Goal: Task Accomplishment & Management: Use online tool/utility

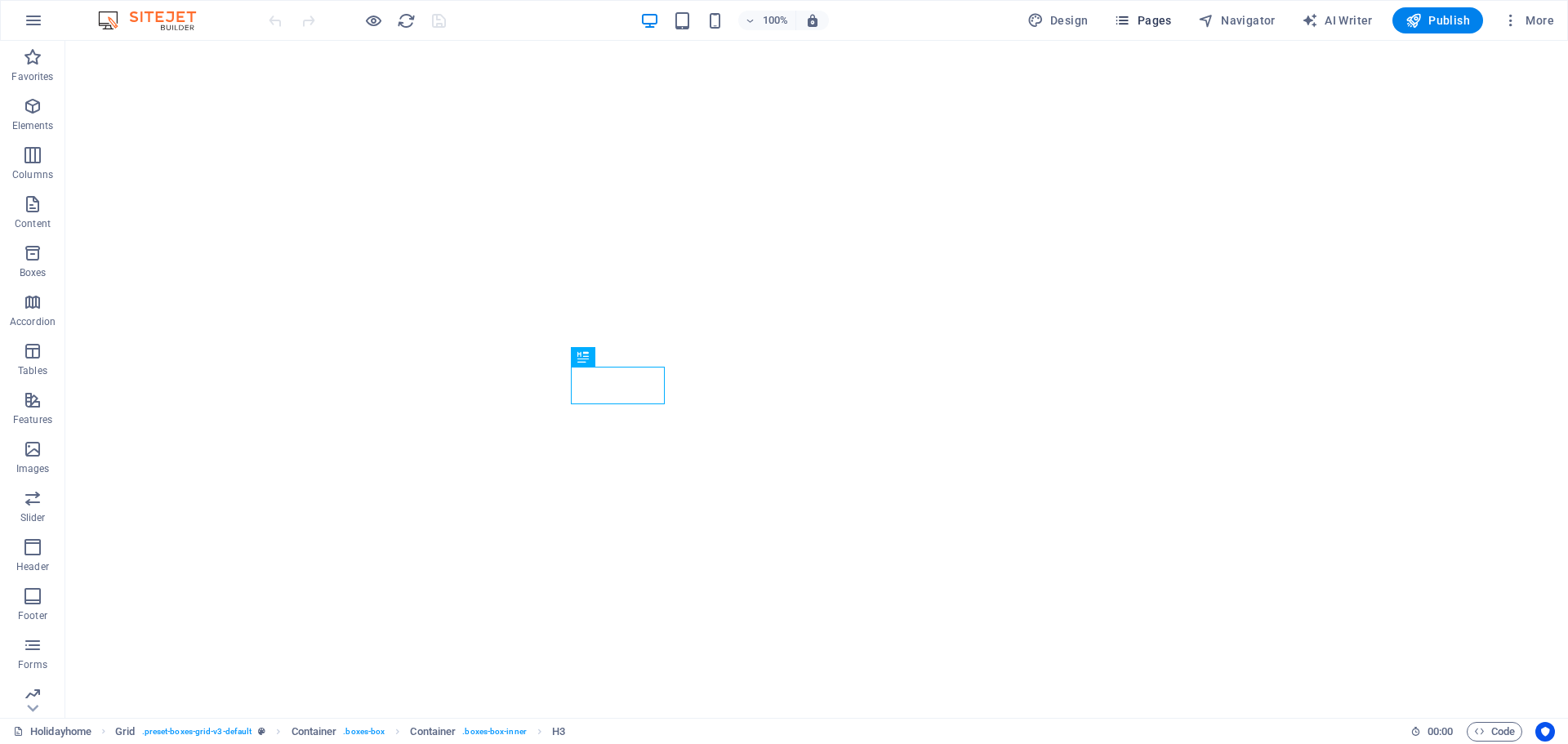
click at [1155, 22] on span "Pages" at bounding box center [1143, 20] width 57 height 17
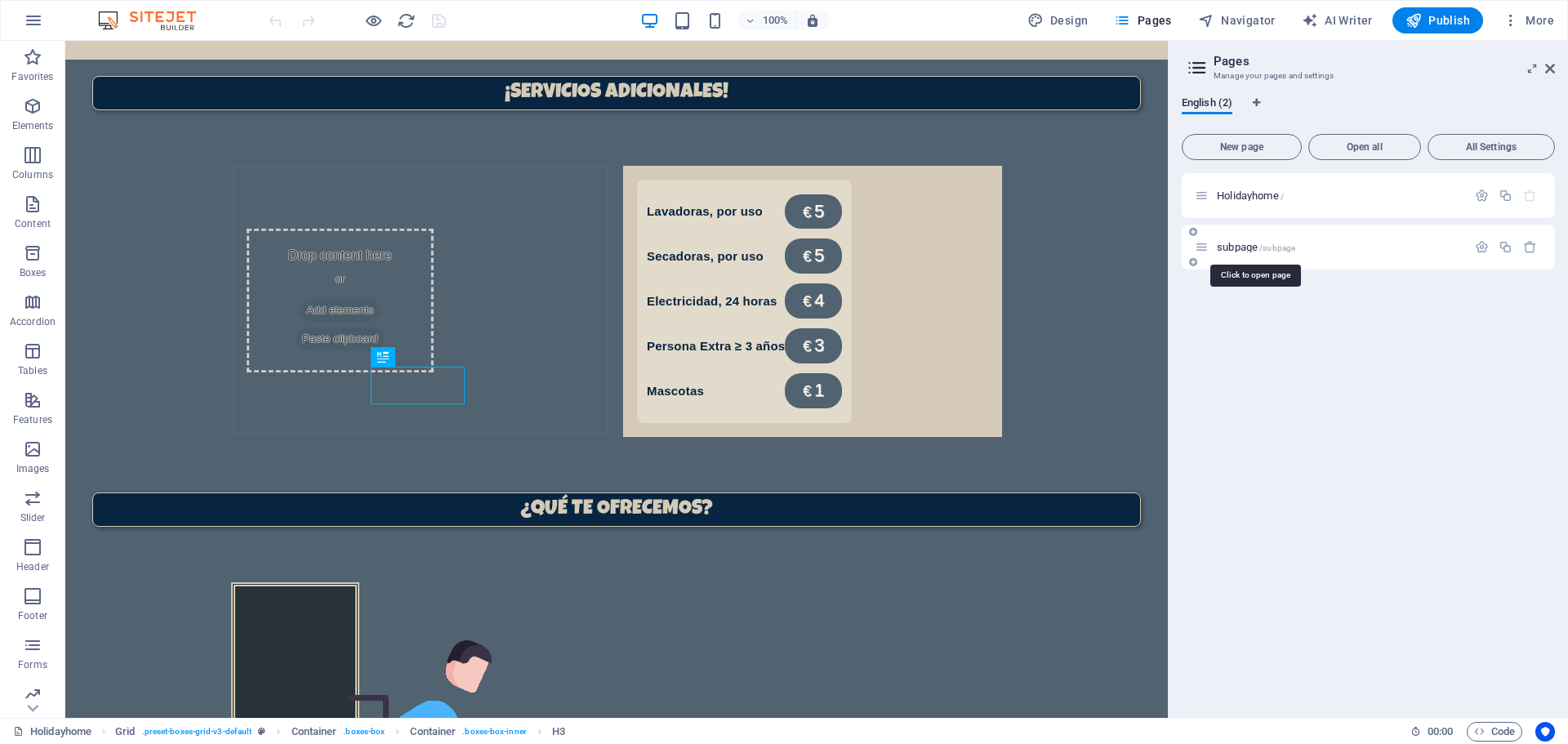
click at [1271, 247] on span "/subpage" at bounding box center [1277, 247] width 36 height 9
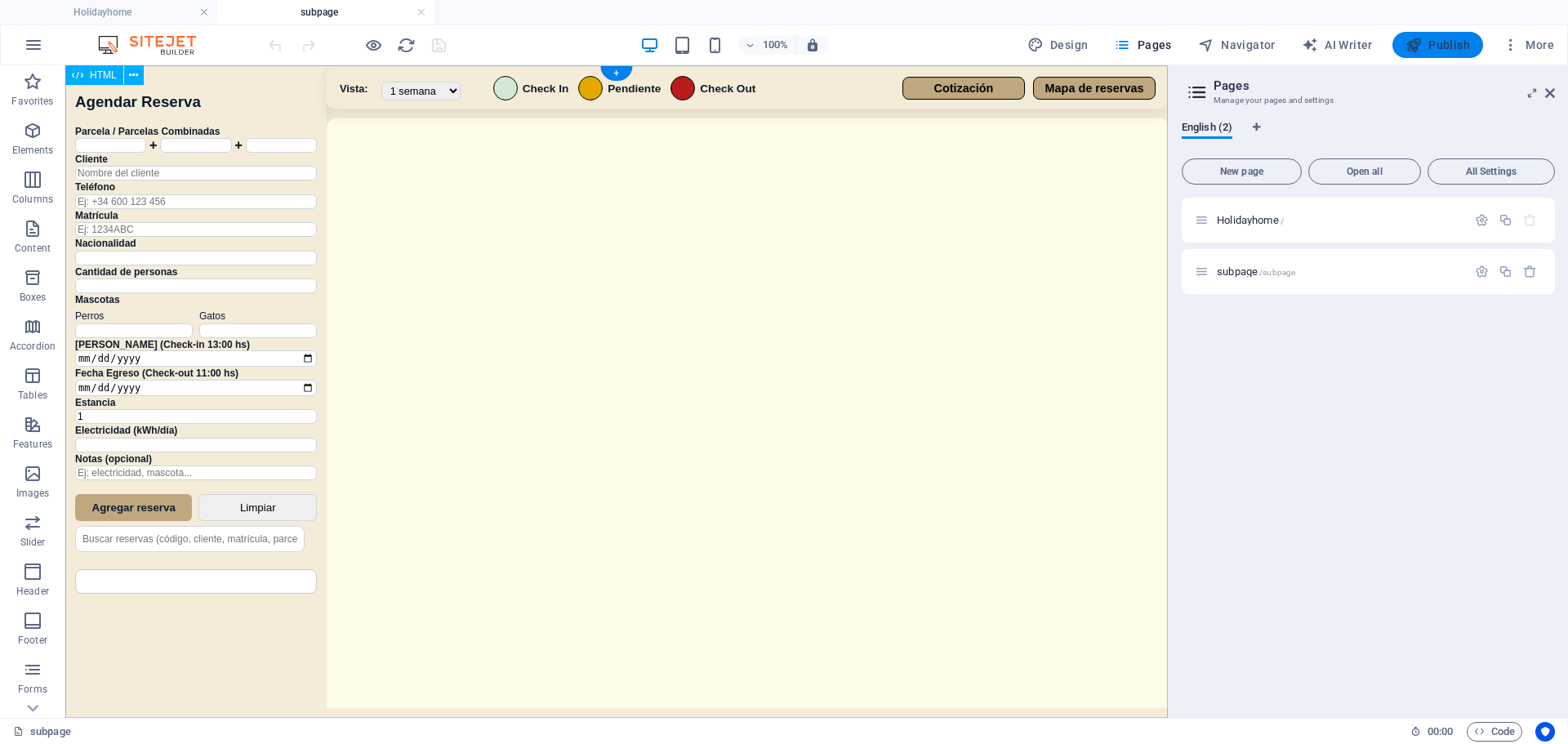
click at [488, 438] on div "Sistema de Reservas — Coveta Área Camper [GEOGRAPHIC_DATA] ¿Estás seguro de que…" at bounding box center [617, 394] width 1103 height 657
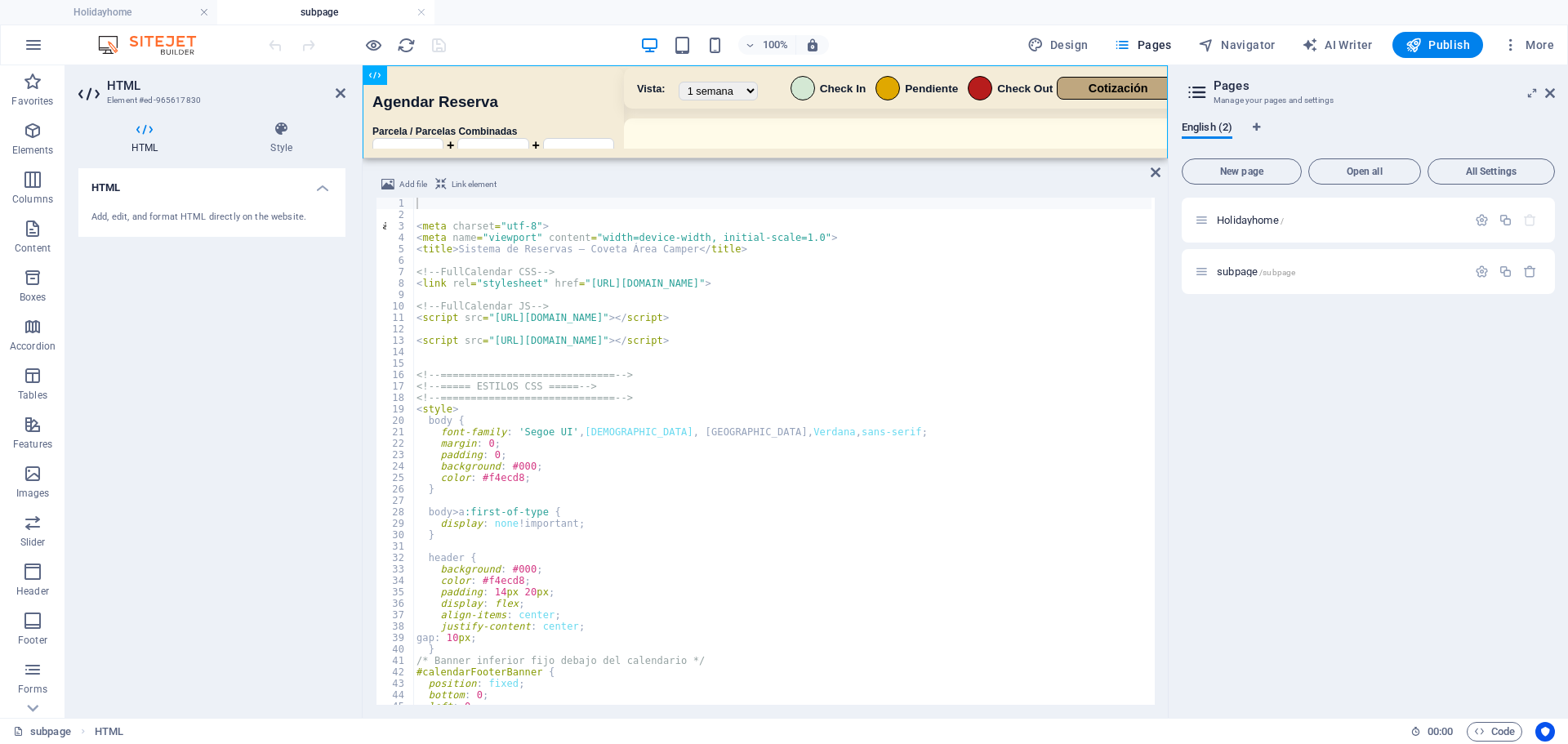
click at [529, 57] on div "100% Design Pages Navigator AI Writer Publish More" at bounding box center [913, 45] width 1295 height 26
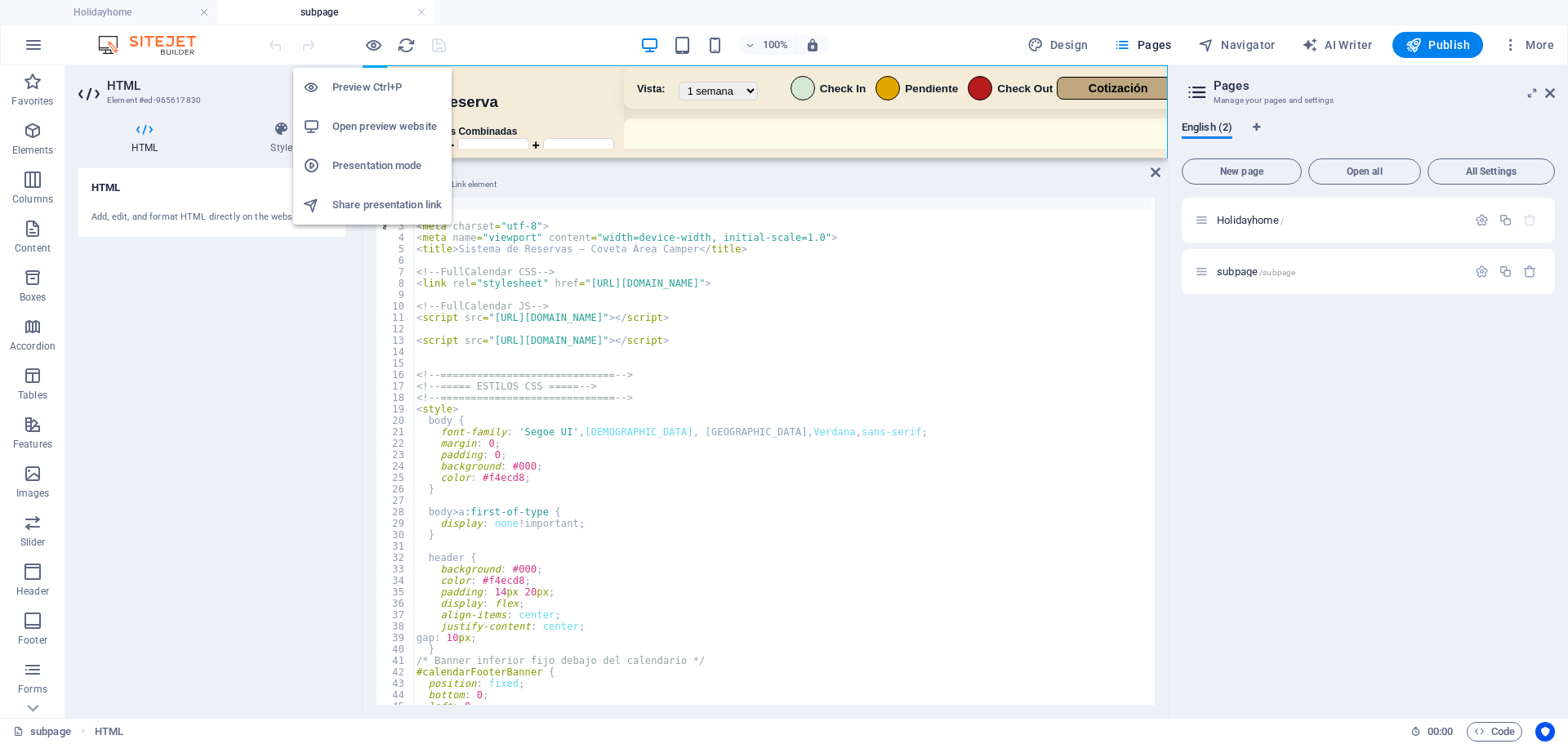
click at [395, 133] on h6 "Open preview website" at bounding box center [388, 126] width 110 height 20
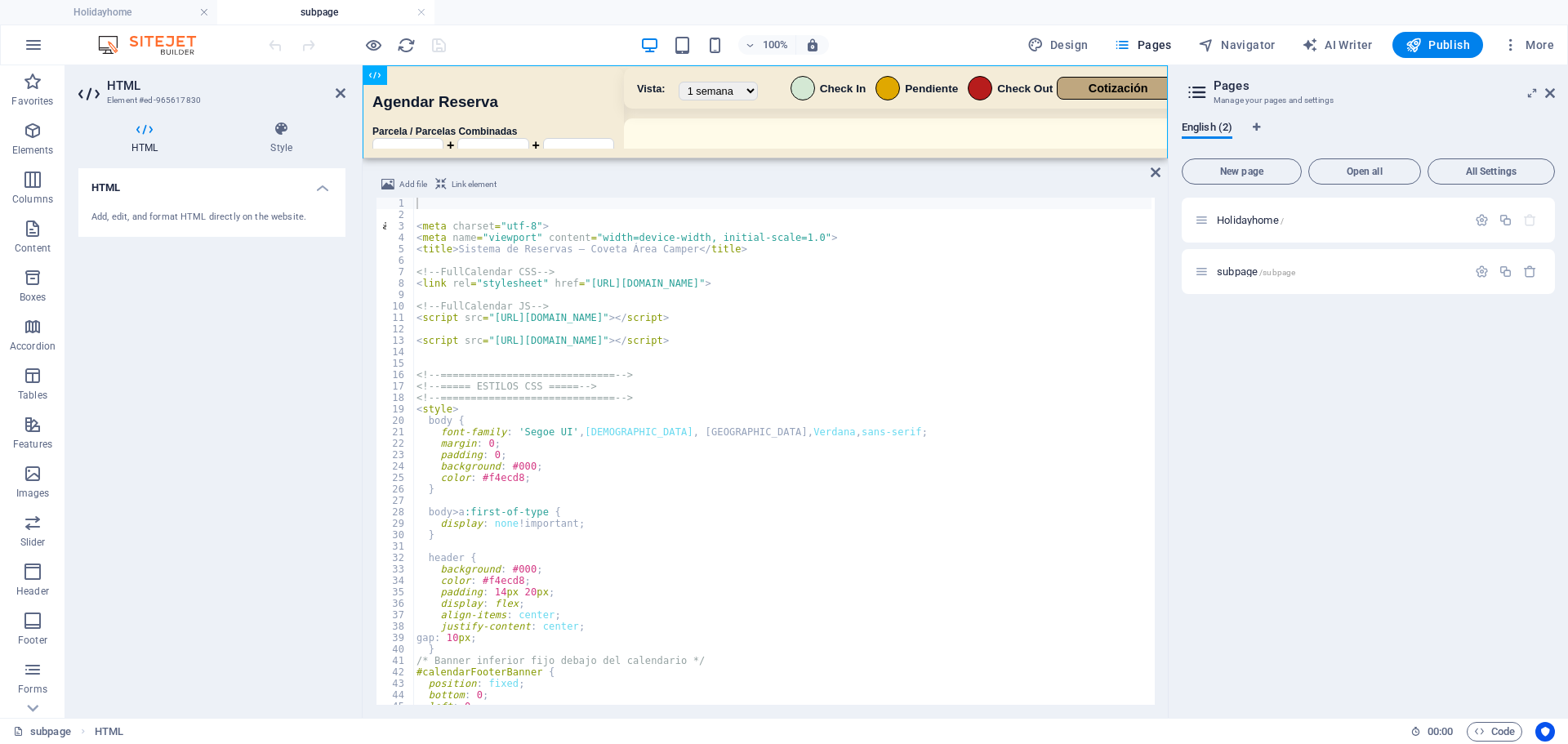
click at [732, 438] on div "< meta charset = "utf-8" > < meta name = "viewport" content = "width=device-wid…" at bounding box center [961, 461] width 1096 height 527
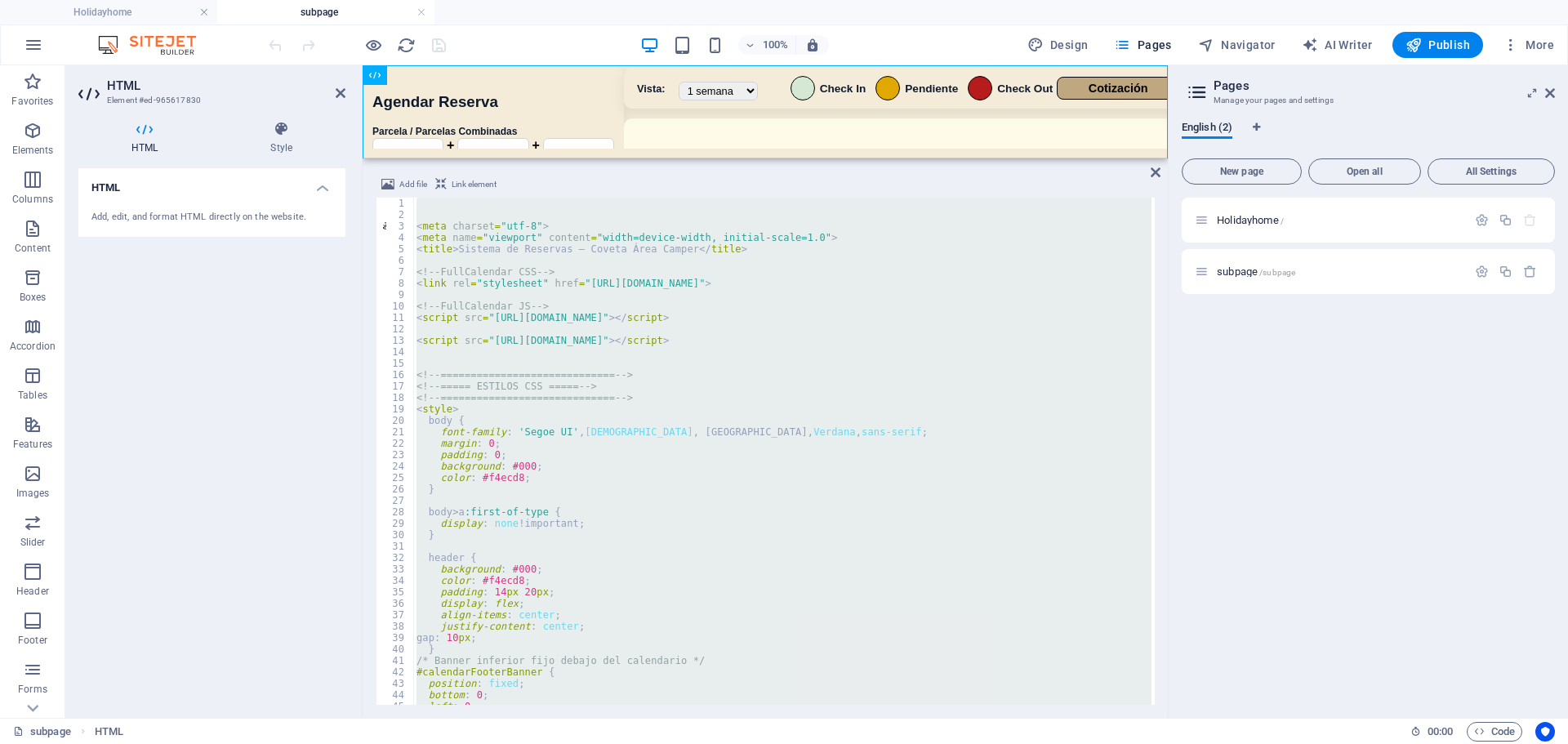
click at [661, 461] on div "< meta charset = "utf-8" > < meta name = "viewport" content = "width=device-wid…" at bounding box center [782, 451] width 739 height 507
type textarea "background: #000;"
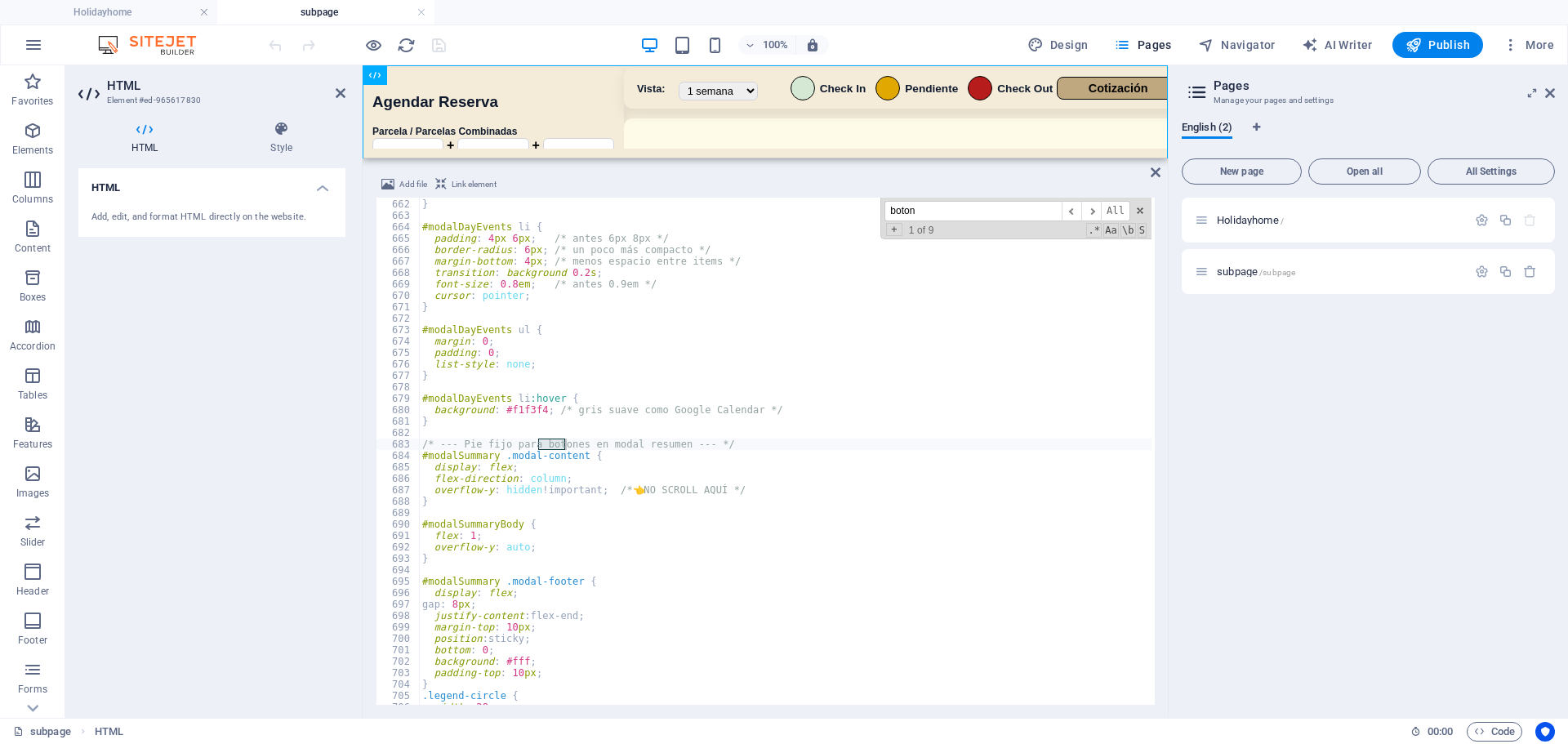
scroll to position [5340, 0]
type input "b"
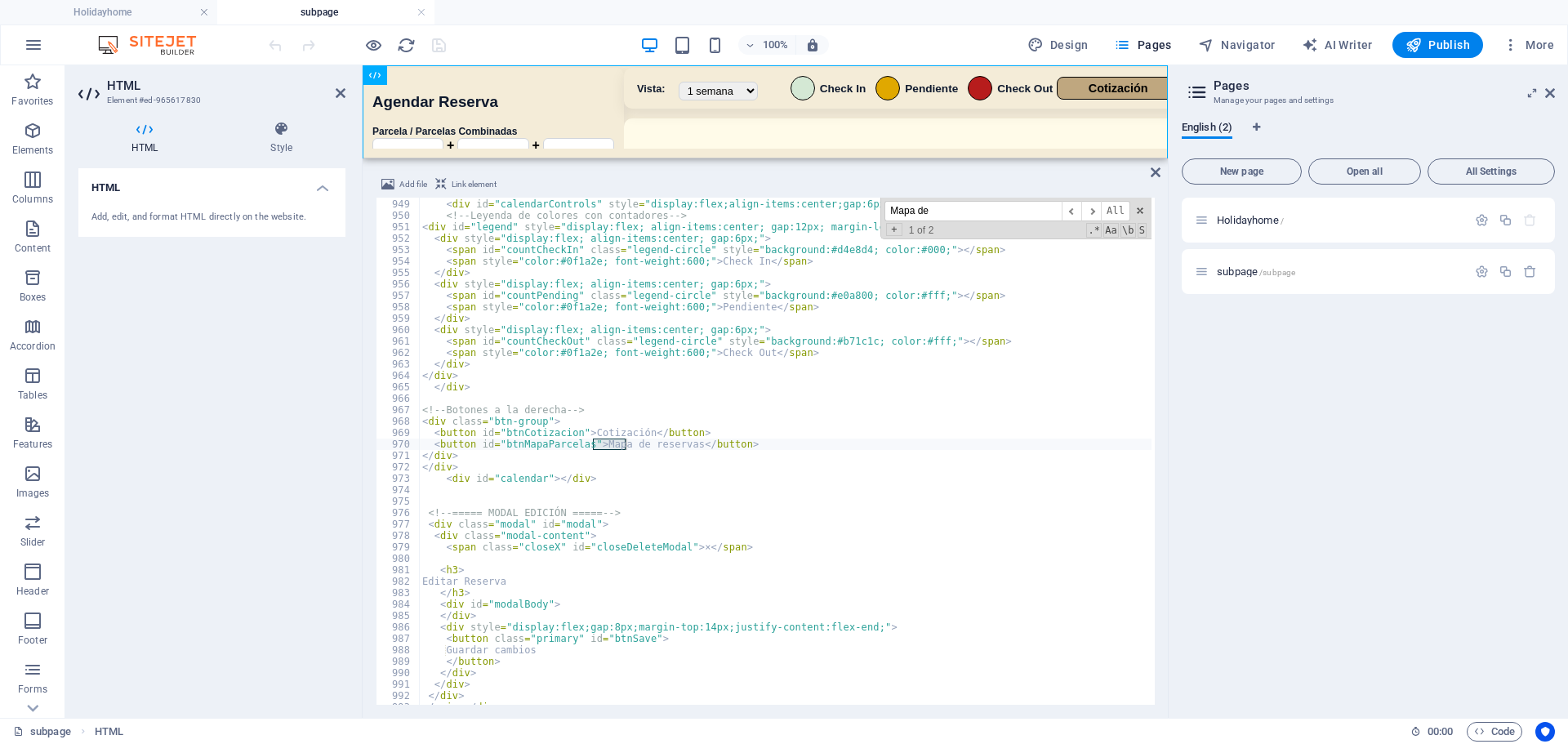
scroll to position [7659, 0]
type input "Mapa de"
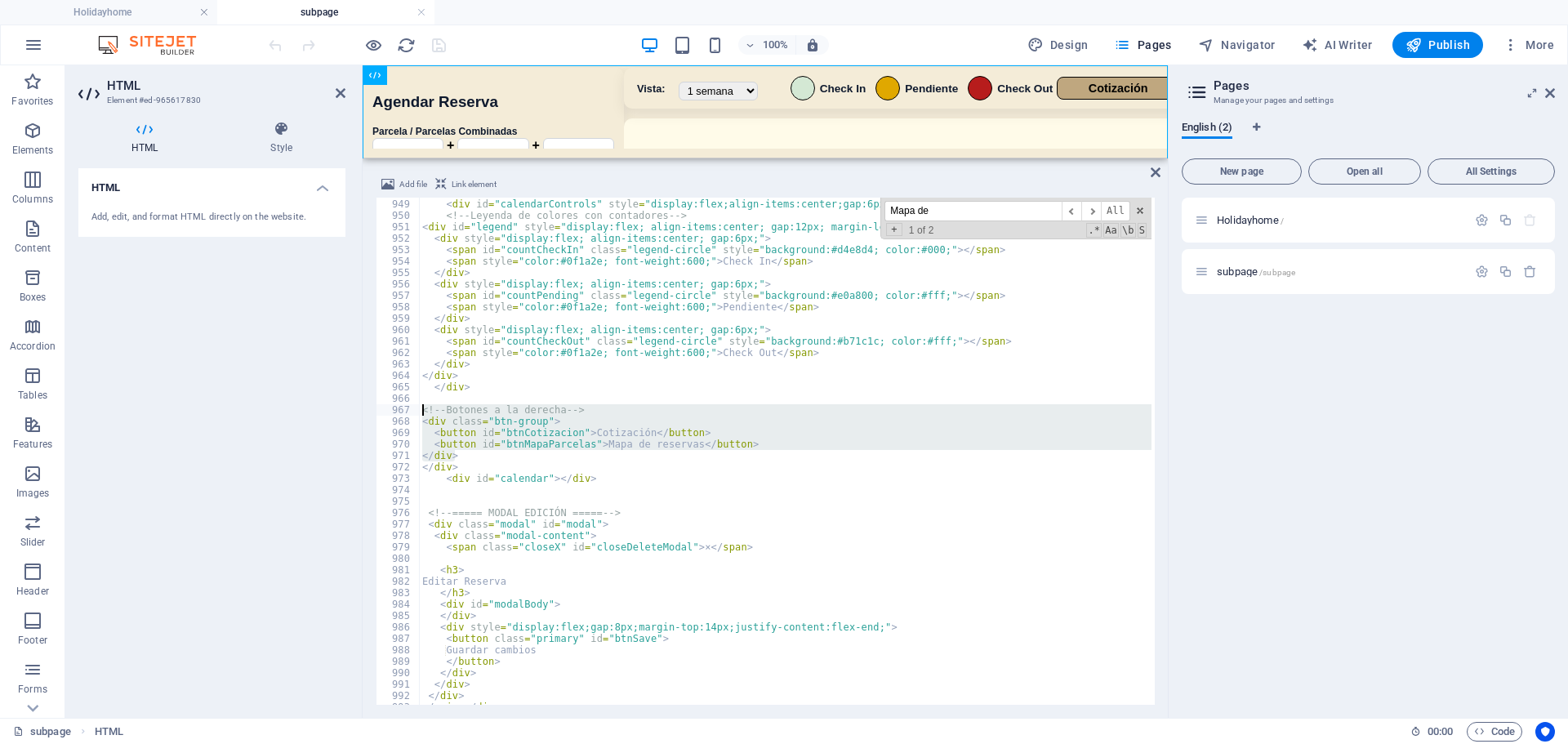
drag, startPoint x: 468, startPoint y: 453, endPoint x: 393, endPoint y: 407, distance: 88.0
click at [393, 406] on div "</div> 948 949 950 951 952 953 954 955 956 957 958 959 960 961 962 963 964 965 …" at bounding box center [765, 451] width 779 height 507
paste textarea "</div>--"
type textarea "<!--</div>-->"
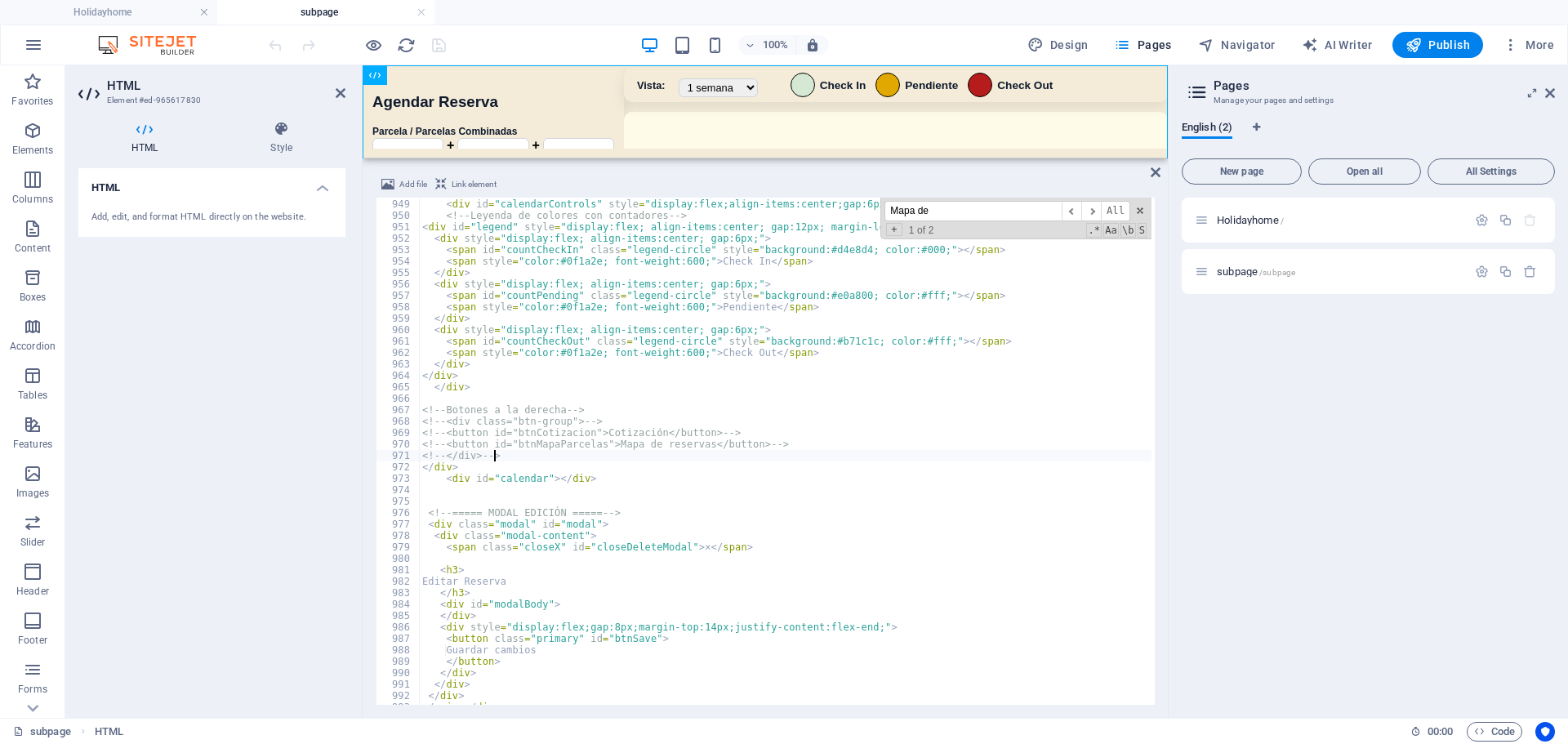
click at [551, 30] on div "100% Design Pages Navigator AI Writer Publish More" at bounding box center [784, 44] width 1566 height 39
click at [451, 48] on div "100% Design Pages Navigator AI Writer Publish More" at bounding box center [913, 45] width 1295 height 26
click at [445, 49] on icon "save" at bounding box center [439, 45] width 19 height 19
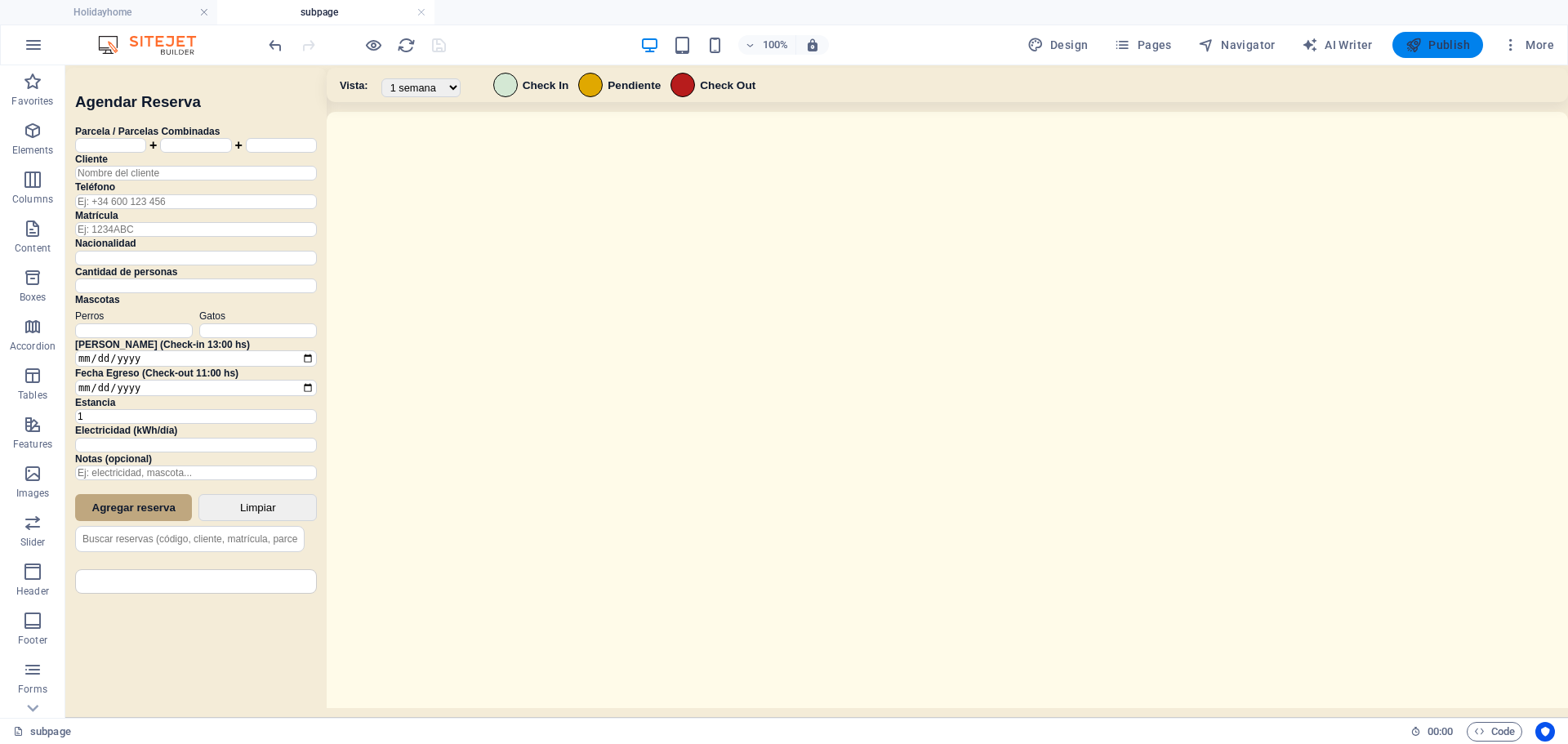
click at [1450, 39] on span "Publish" at bounding box center [1438, 44] width 64 height 17
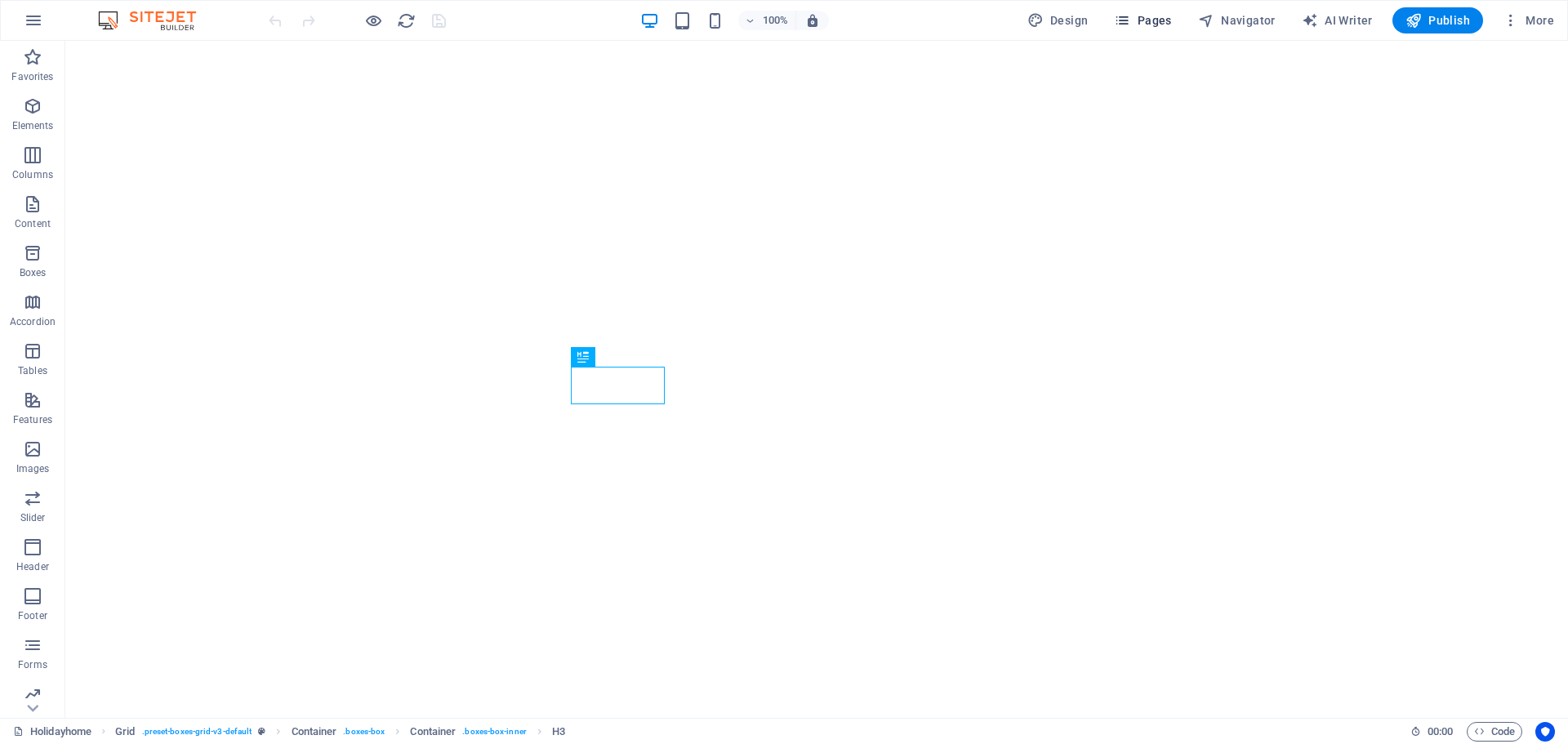
click at [1139, 29] on button "Pages" at bounding box center [1142, 20] width 71 height 26
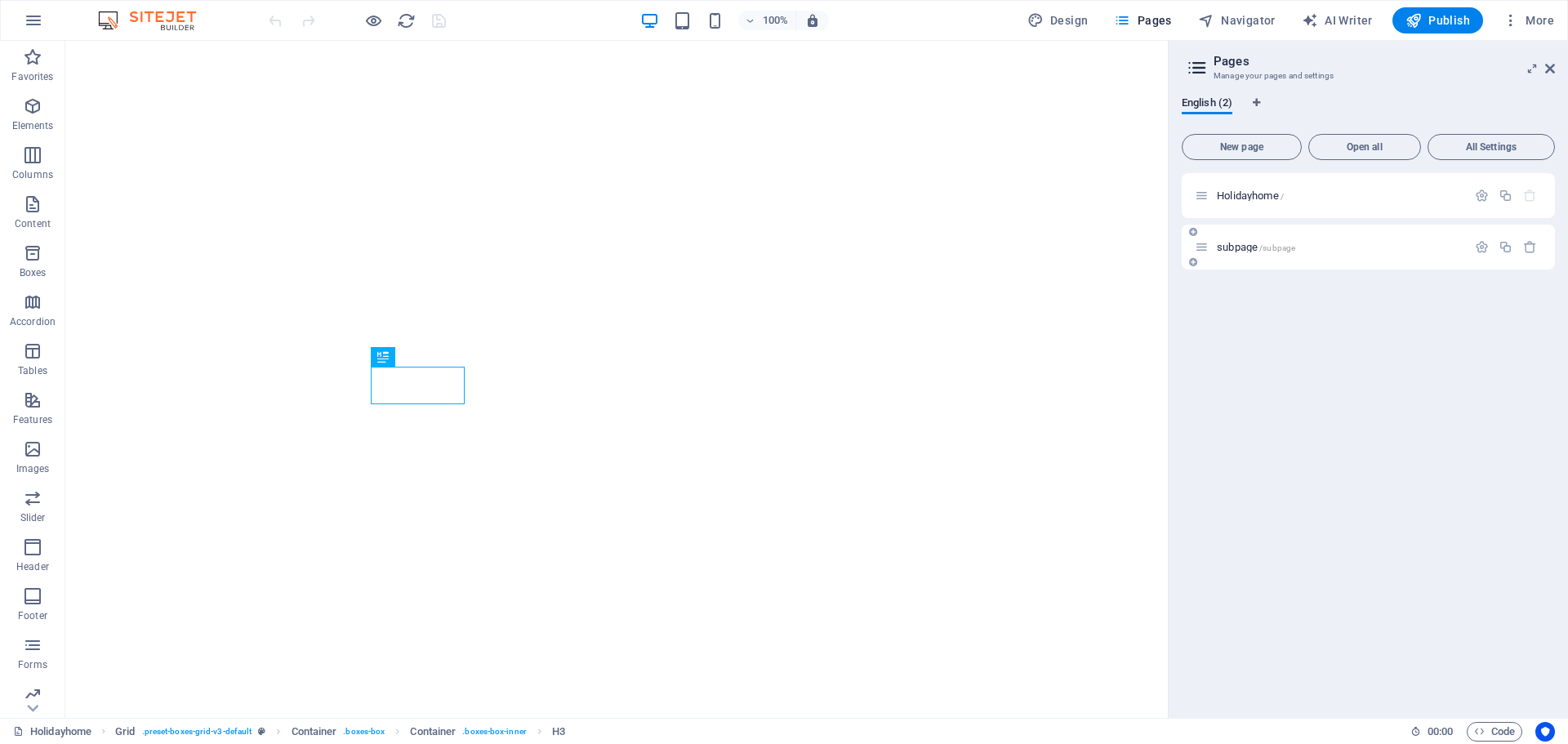
click at [1235, 254] on div "subpage /subpage" at bounding box center [1331, 247] width 272 height 19
click at [1231, 245] on span "subpage /subpage" at bounding box center [1256, 247] width 78 height 12
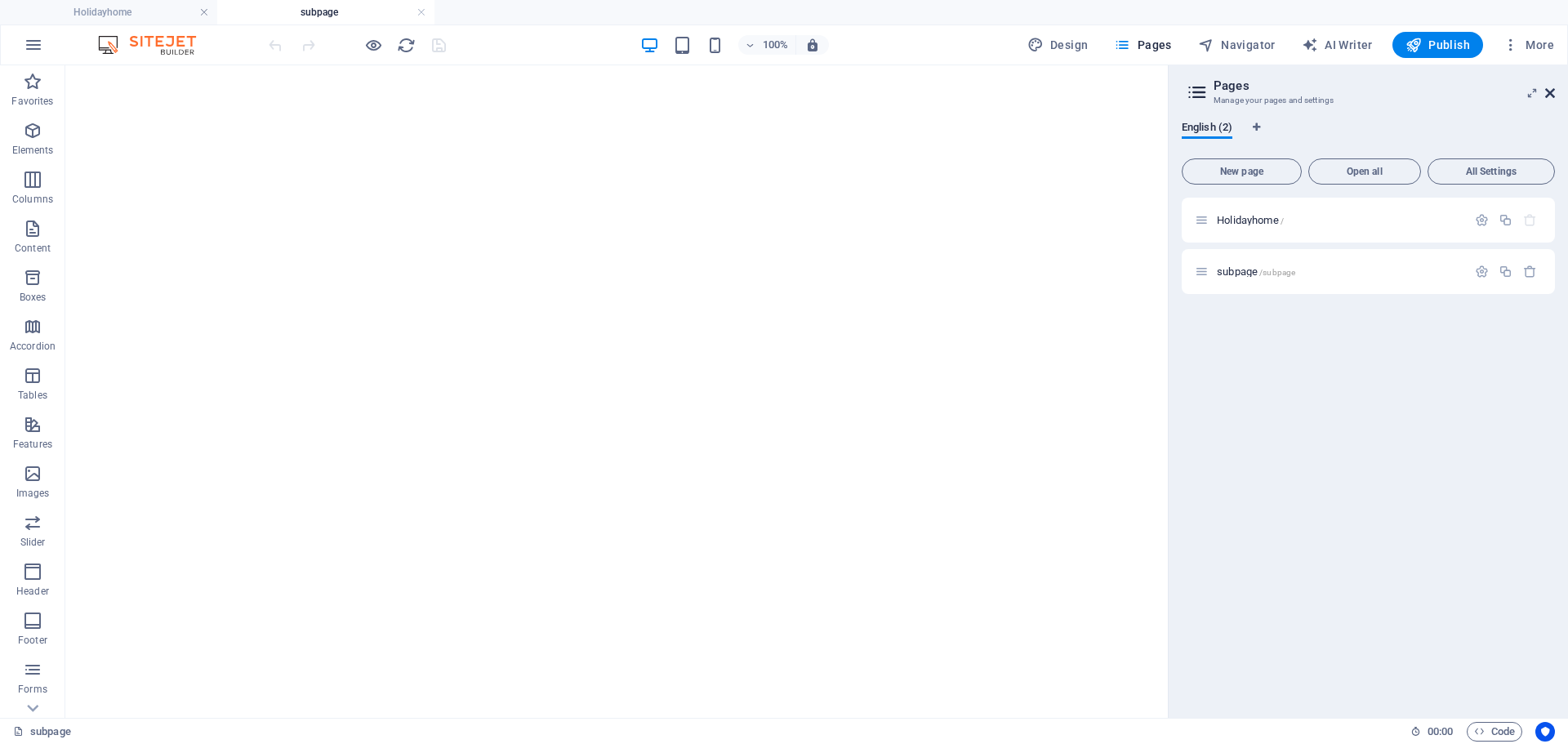
click at [1549, 59] on div "100% Design Pages Navigator AI Writer Publish More" at bounding box center [784, 44] width 1566 height 39
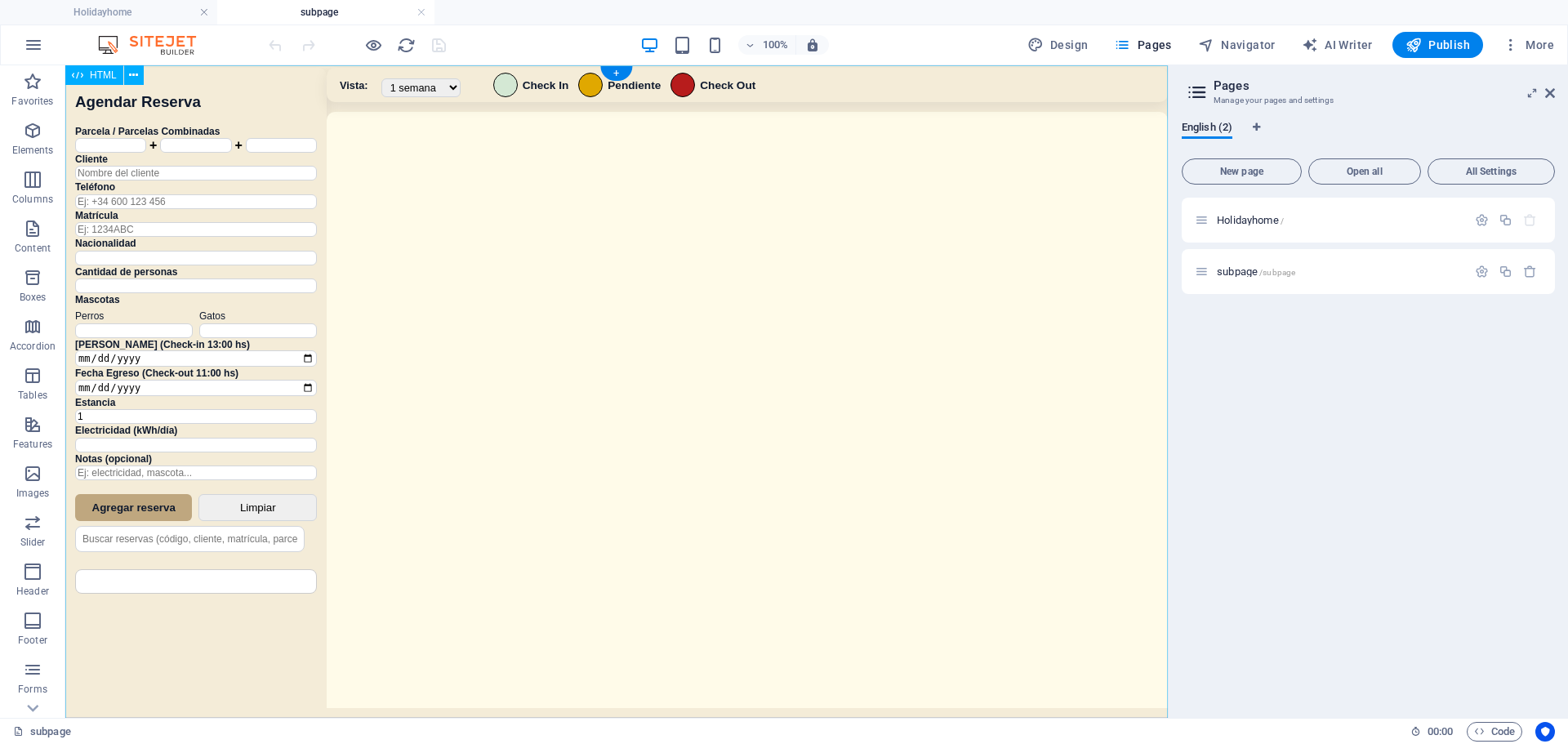
click at [1023, 245] on div "Sistema de Reservas — Coveta Área Camper [GEOGRAPHIC_DATA] ¿Estás seguro de que…" at bounding box center [617, 394] width 1103 height 657
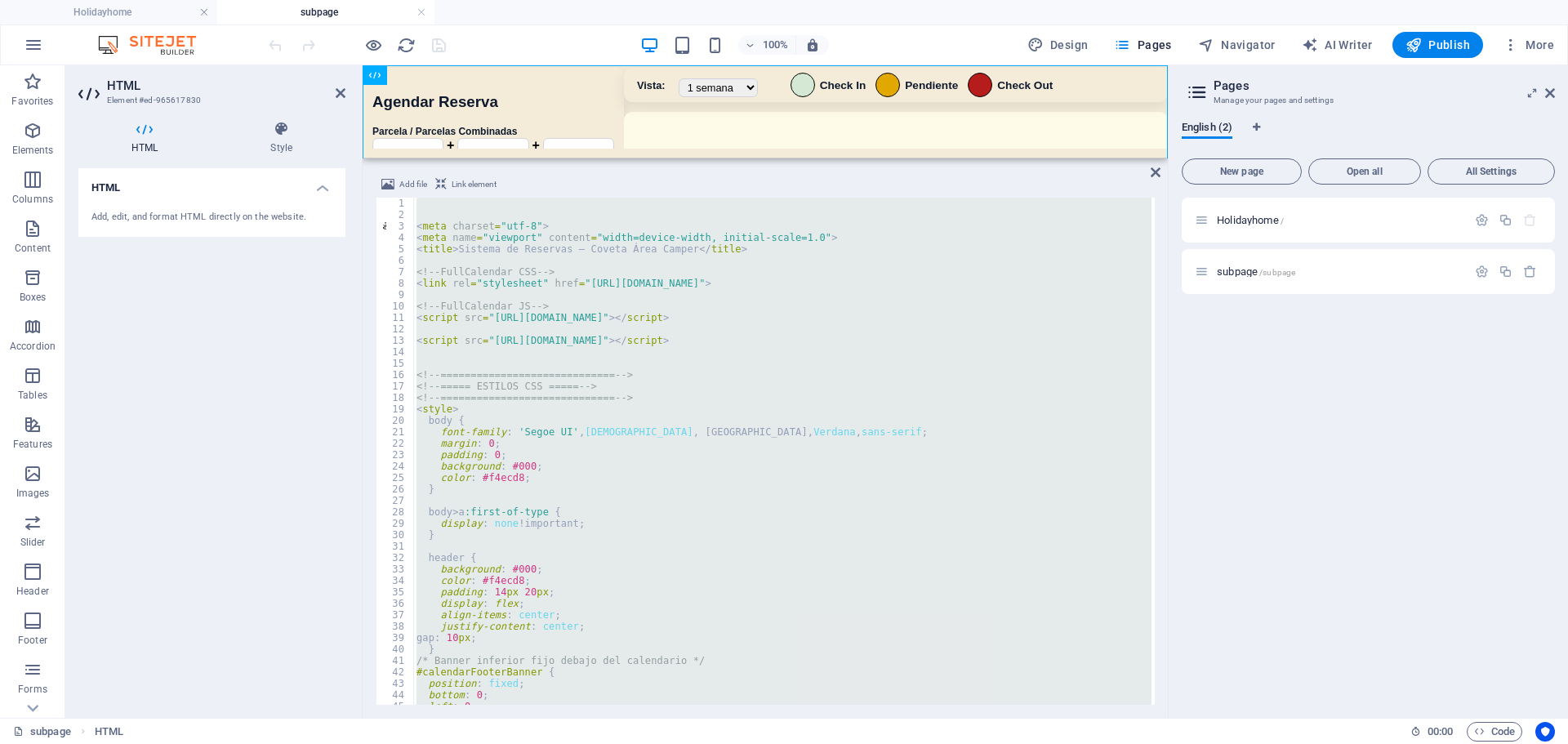
click at [949, 414] on div "< meta charset = "utf-8" > < meta name = "viewport" content = "width=device-wid…" at bounding box center [782, 451] width 739 height 507
type textarea "<style>"
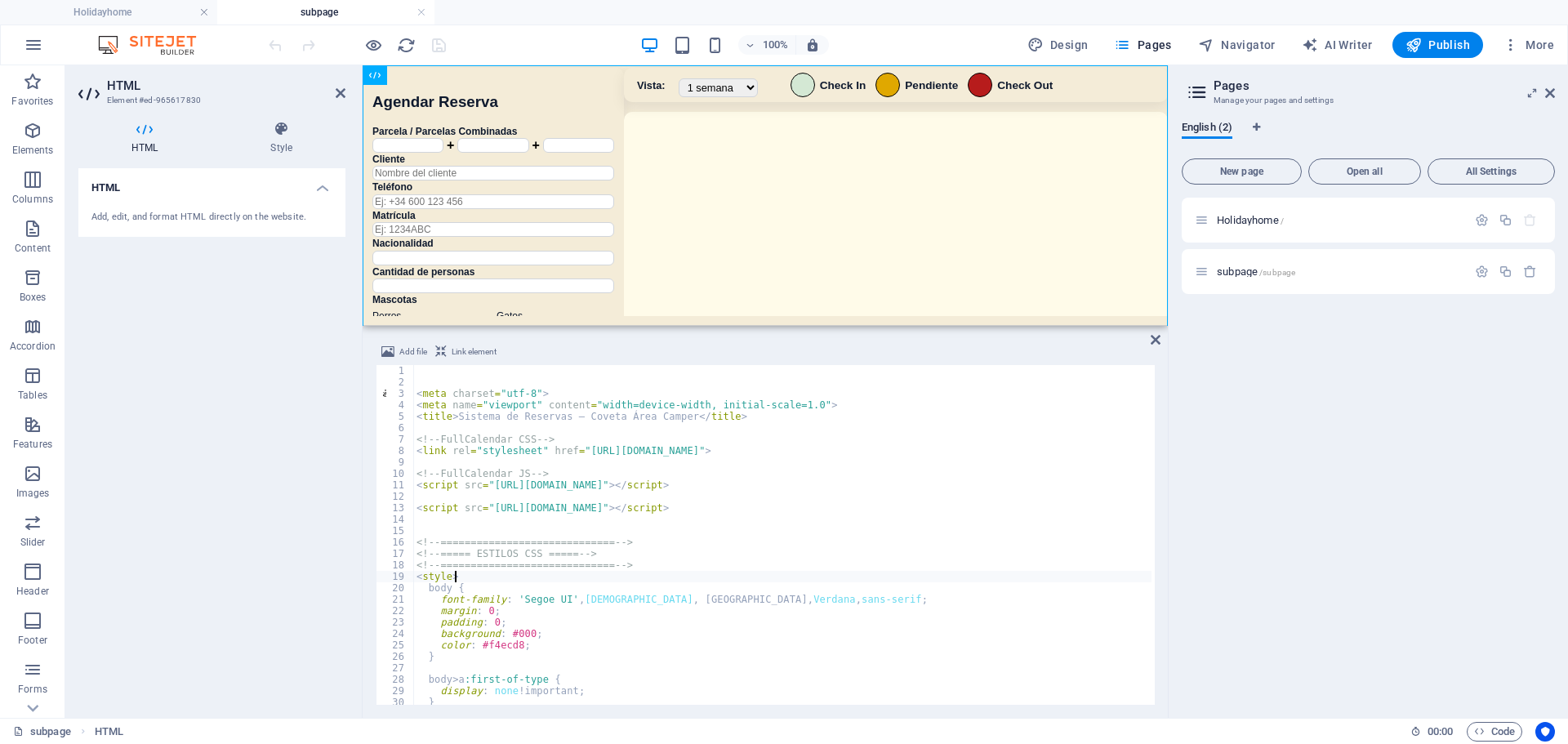
drag, startPoint x: 834, startPoint y: 161, endPoint x: 381, endPoint y: 207, distance: 455.3
click at [832, 325] on div "HTML Add file Link element <style> 1 2 3 4 5 6 7 8 9 10 11 12 13 14 15 16 17 18…" at bounding box center [765, 391] width 805 height 653
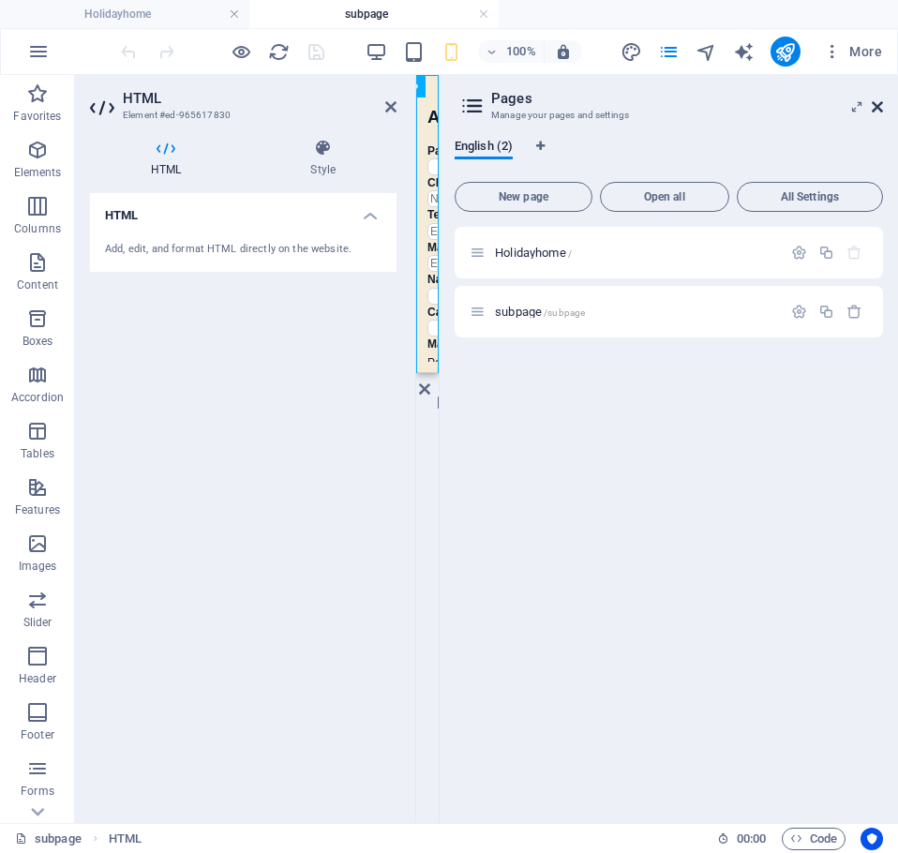
click at [874, 105] on icon at bounding box center [877, 106] width 11 height 15
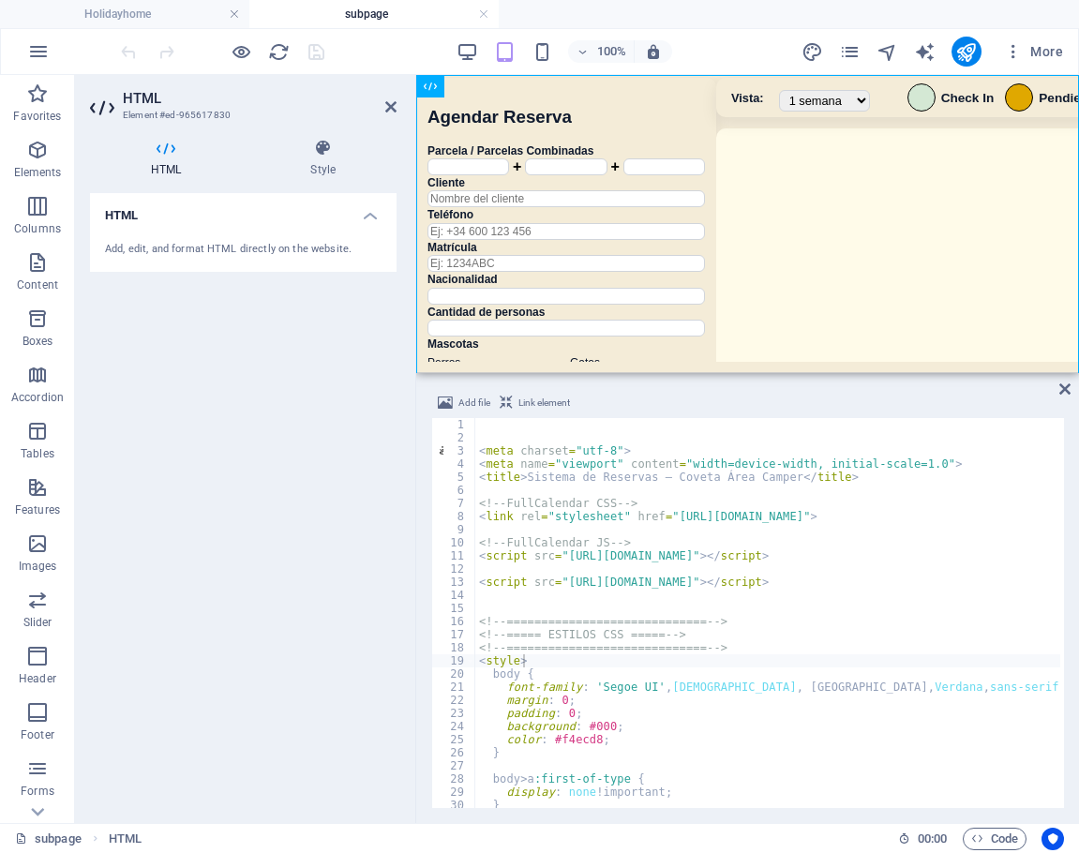
type textarea "<!-- ============================= -->"
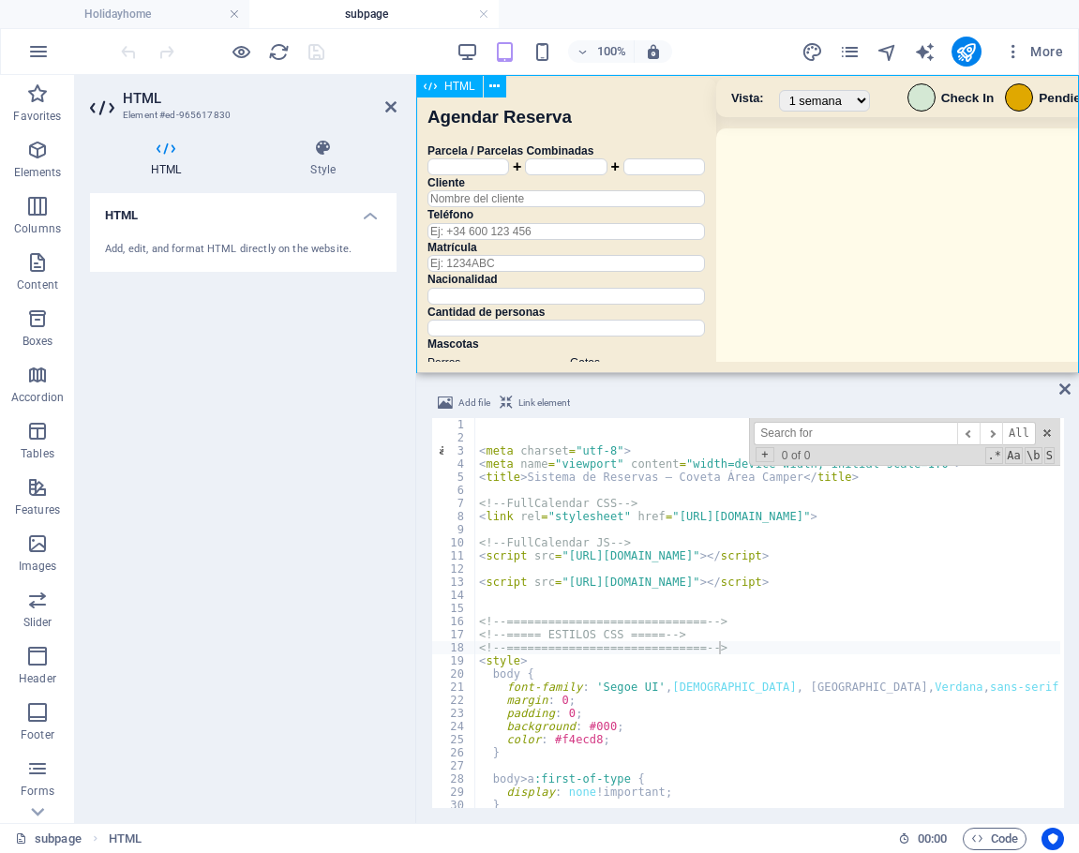
drag, startPoint x: 819, startPoint y: 354, endPoint x: 823, endPoint y: 221, distance: 133.2
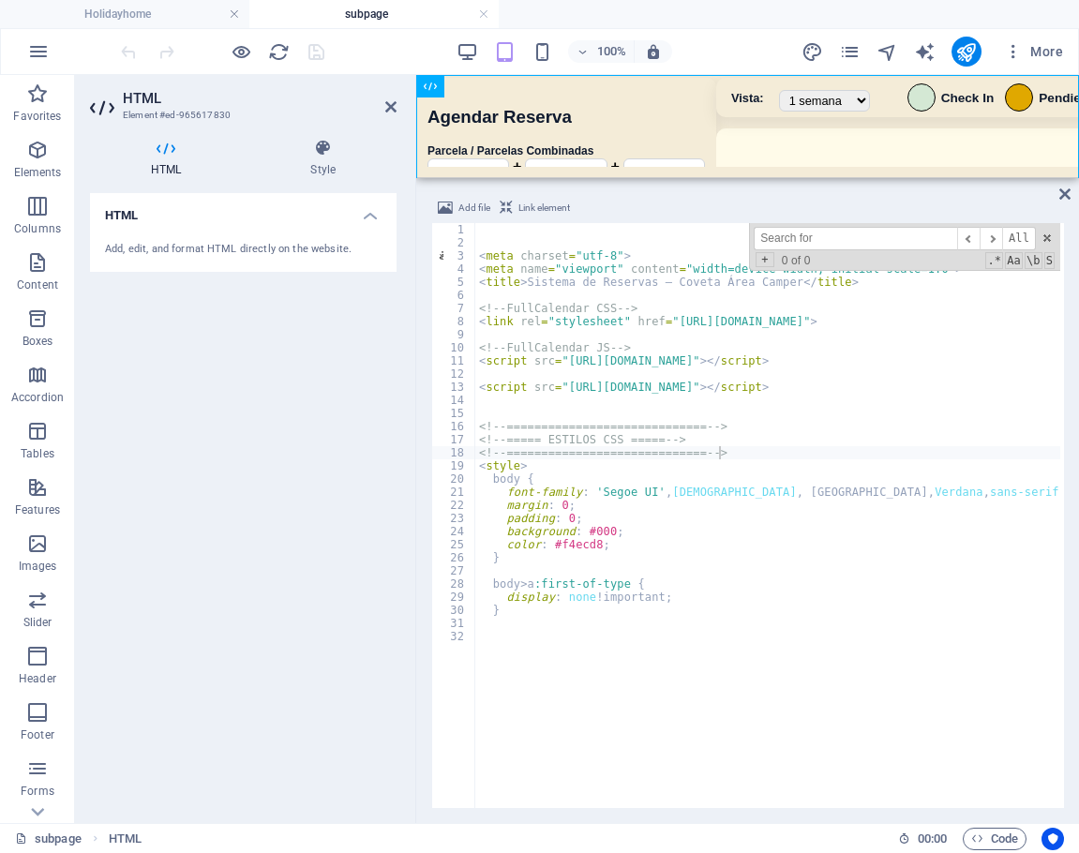
click at [799, 175] on div "HTML" at bounding box center [747, 126] width 663 height 103
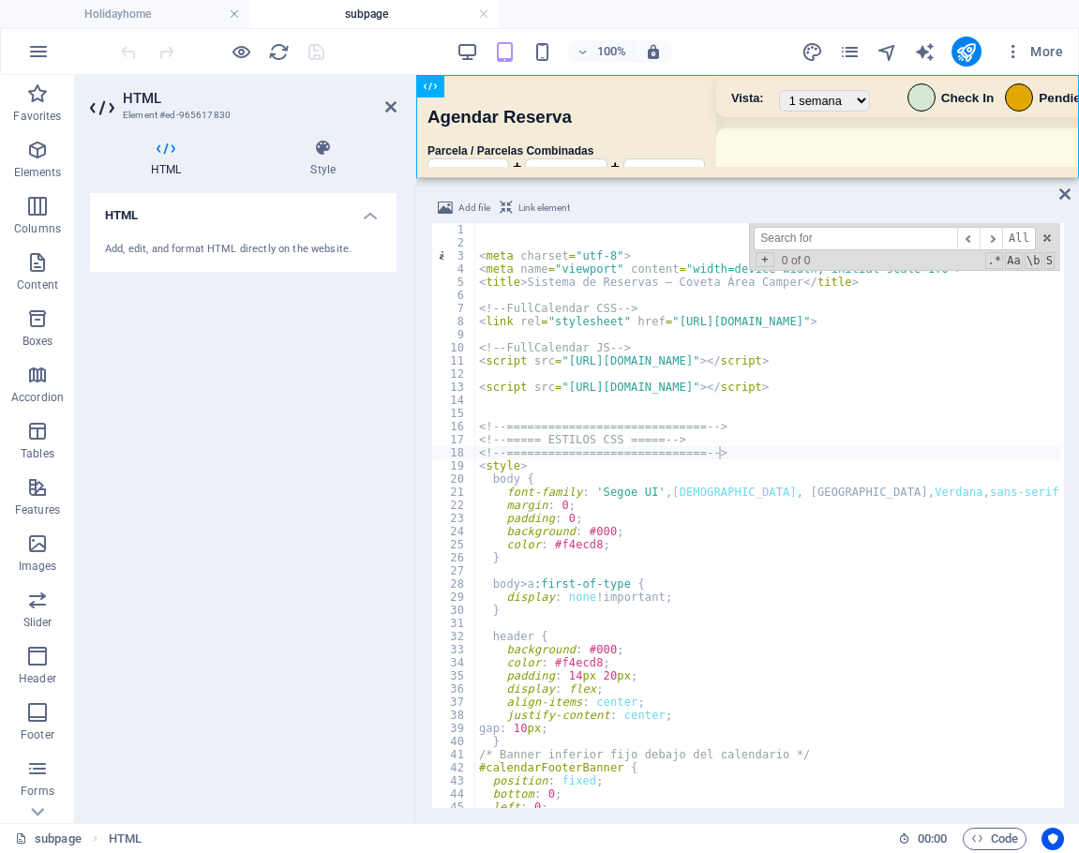
click at [844, 248] on input at bounding box center [855, 238] width 203 height 23
paste input "DOMContentLoaded"
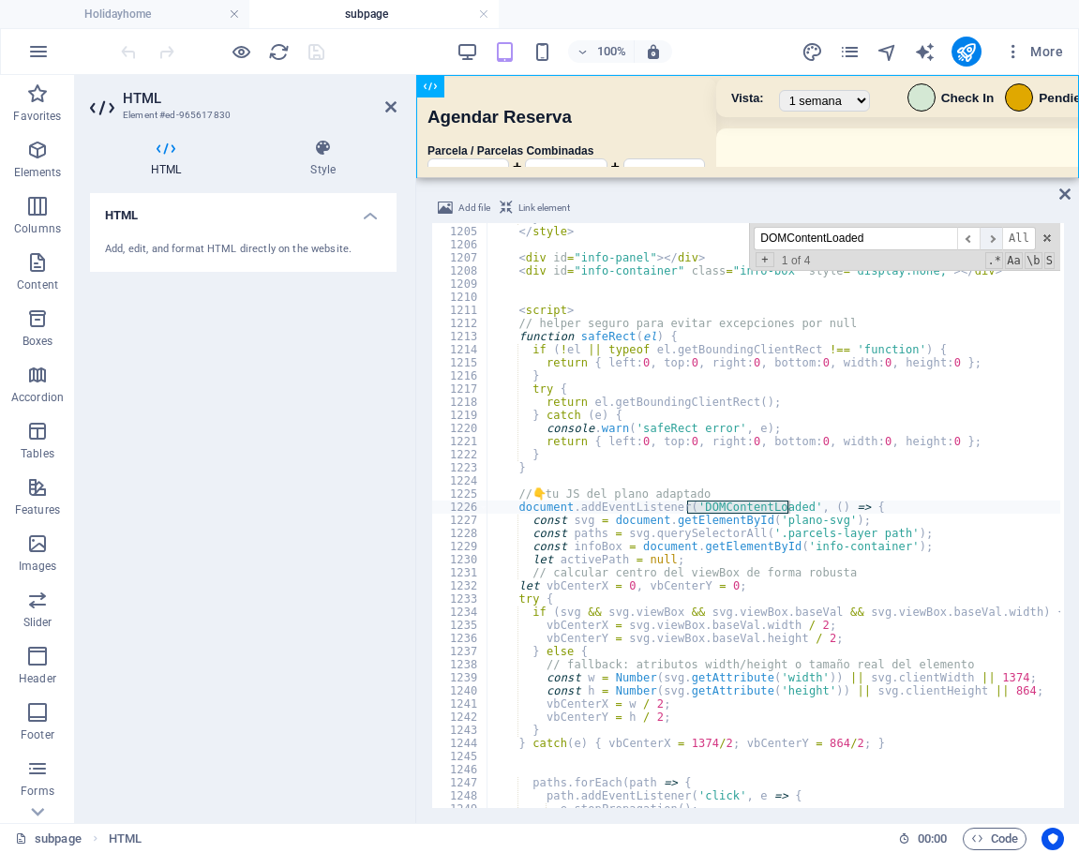
type input "DOMContentLoaded"
click at [991, 244] on span "​" at bounding box center [991, 238] width 23 height 23
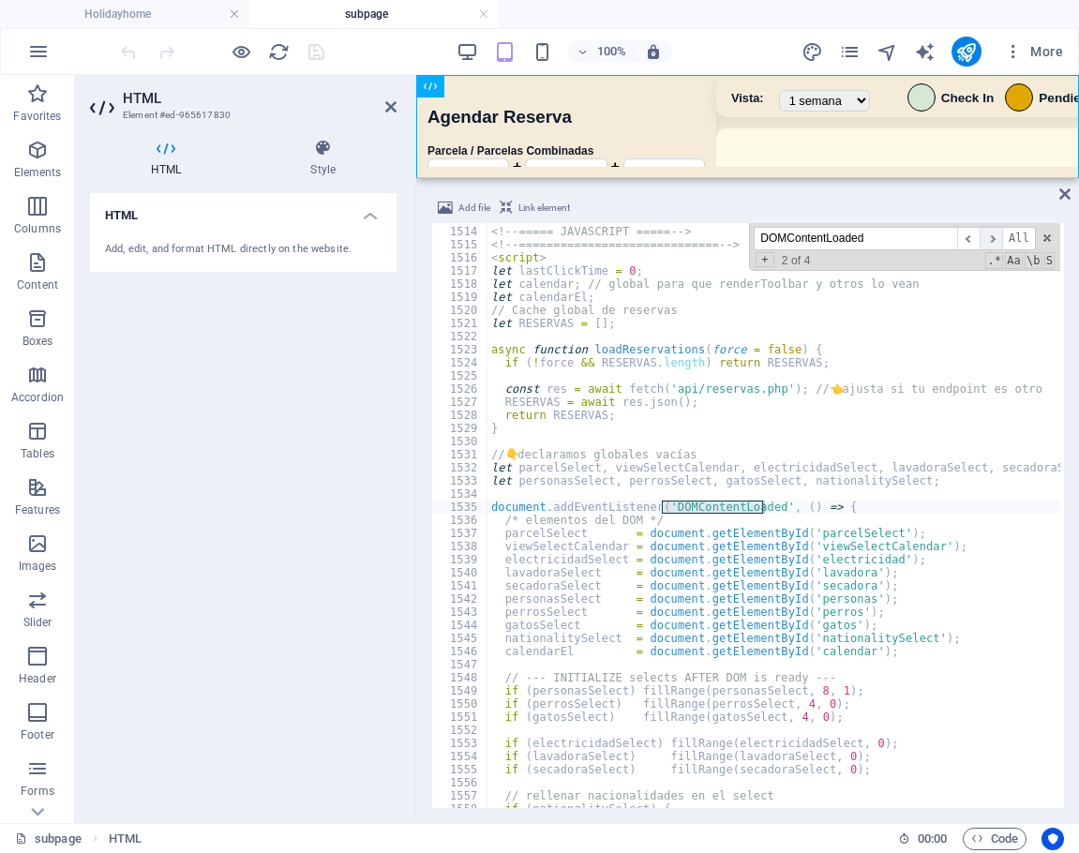
scroll to position [14029, 0]
click at [998, 237] on span "​" at bounding box center [991, 238] width 23 height 23
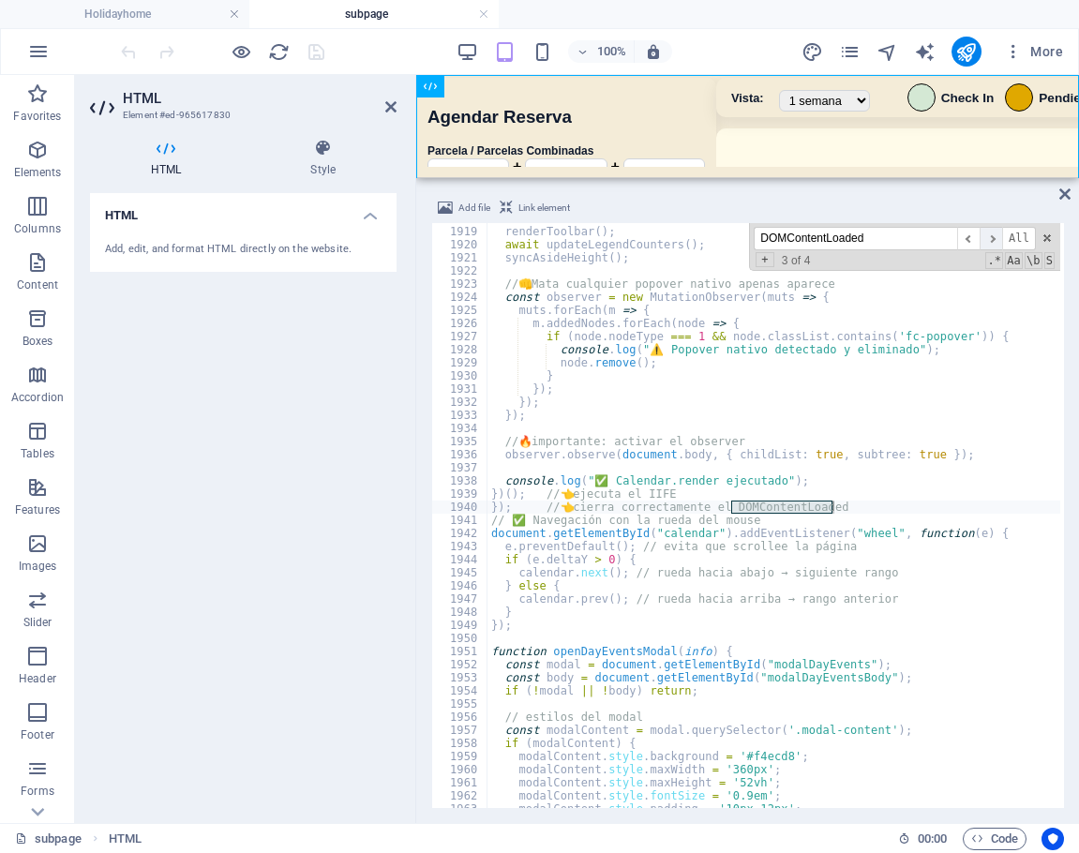
click at [998, 237] on span "​" at bounding box center [991, 238] width 23 height 23
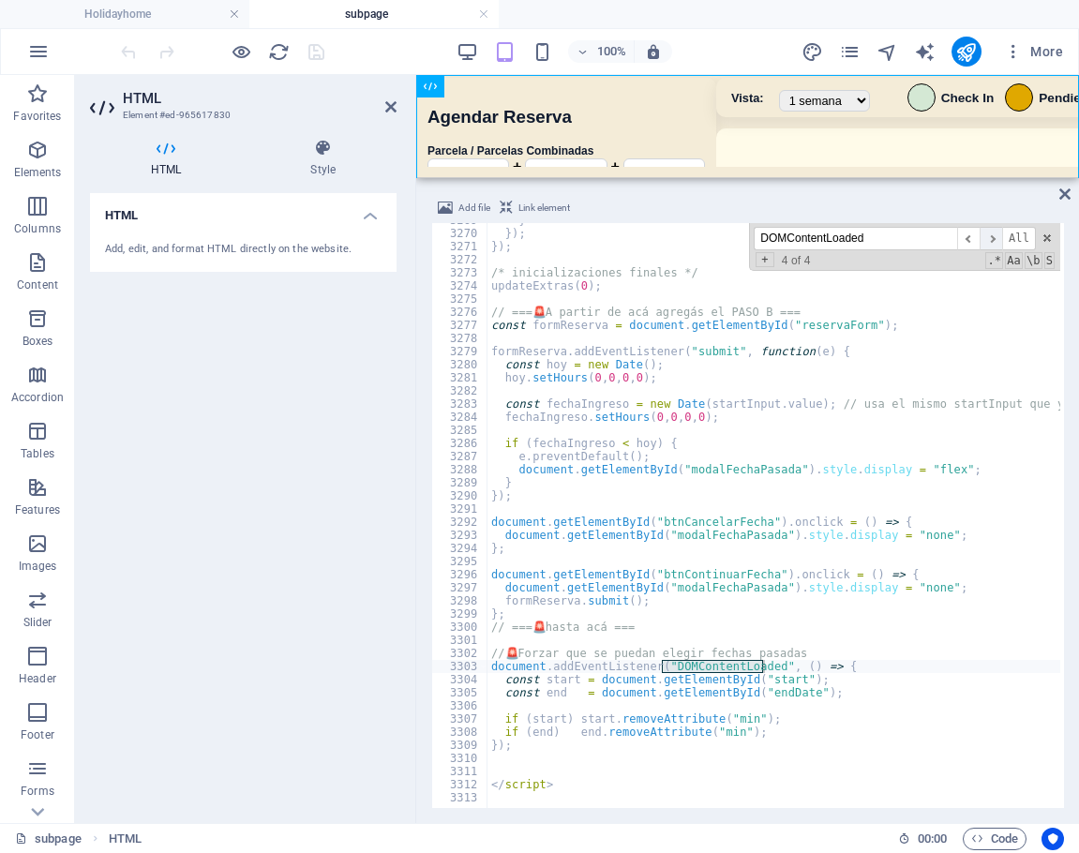
scroll to position [30141, 0]
click at [988, 247] on span "​" at bounding box center [991, 238] width 23 height 23
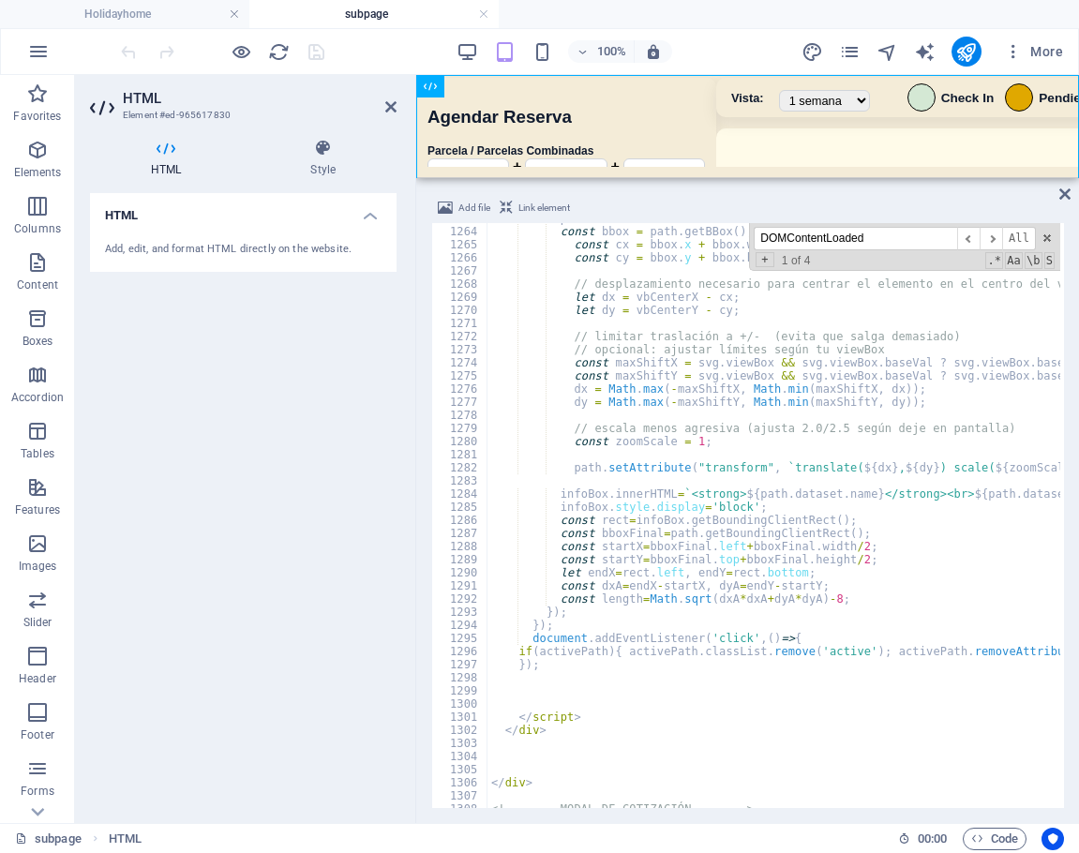
scroll to position [11751, 0]
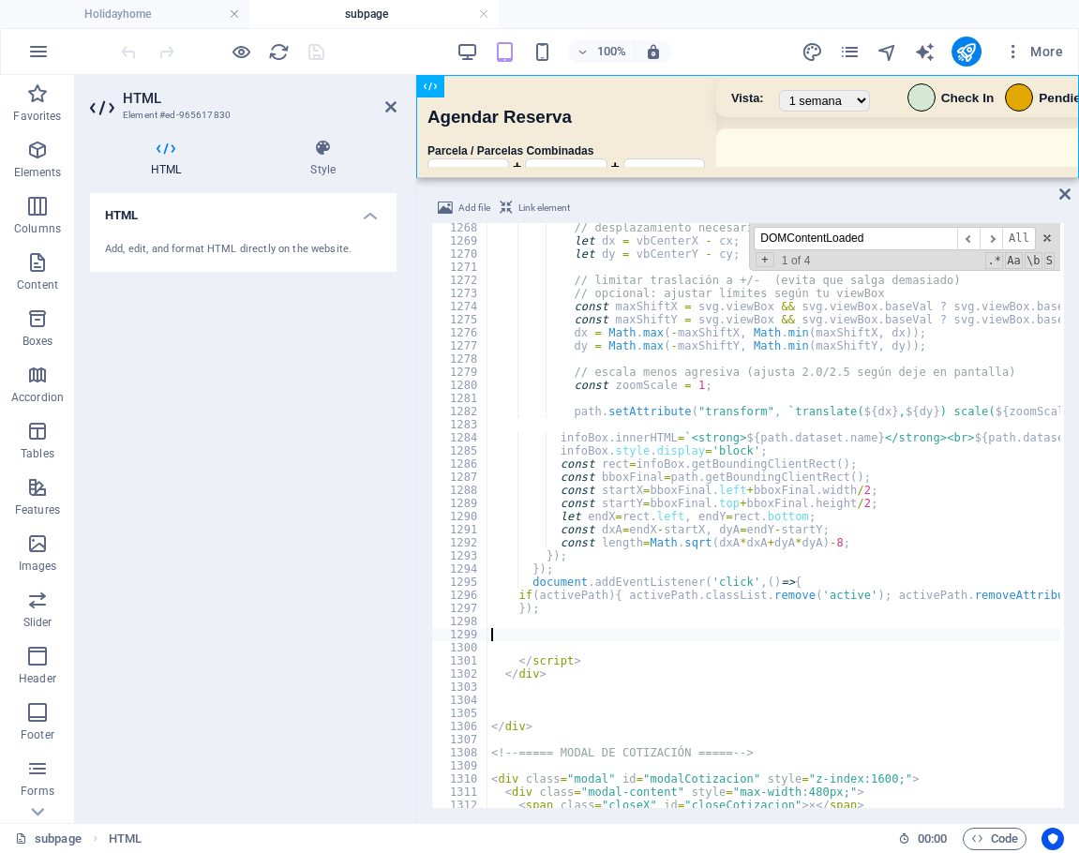
paste textarea "});"
type textarea "});"
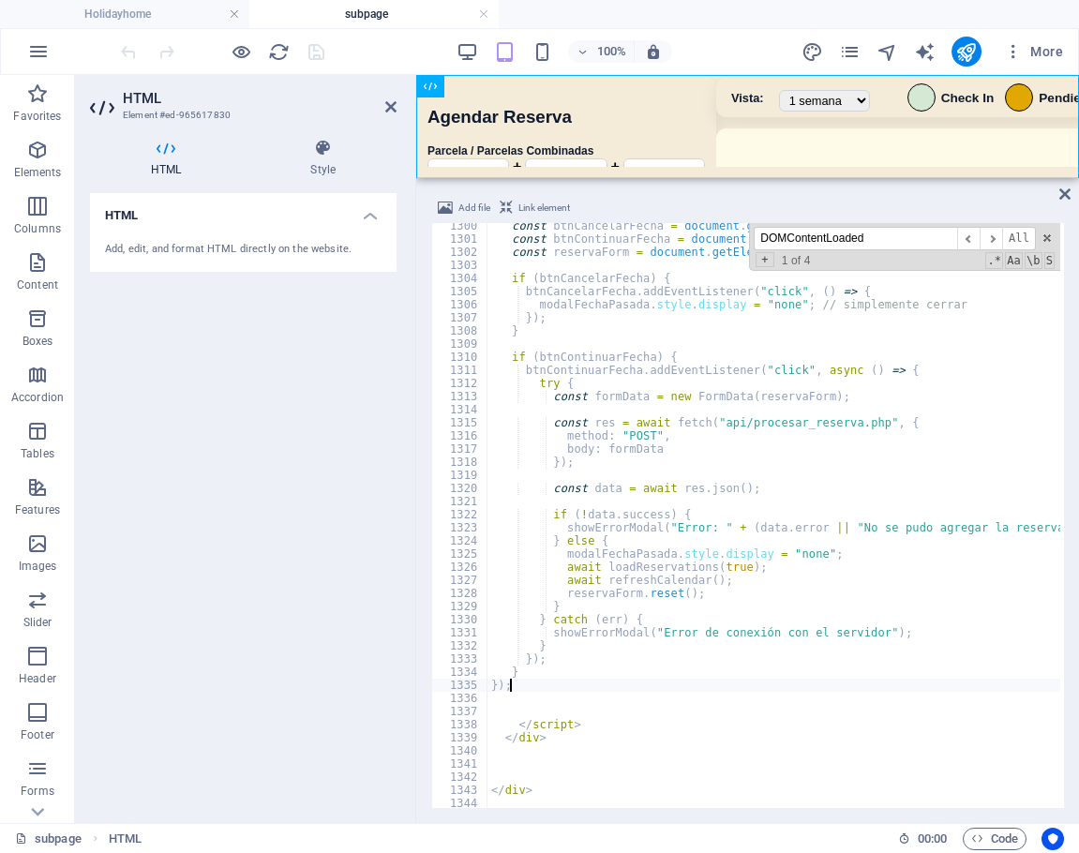
scroll to position [11994, 0]
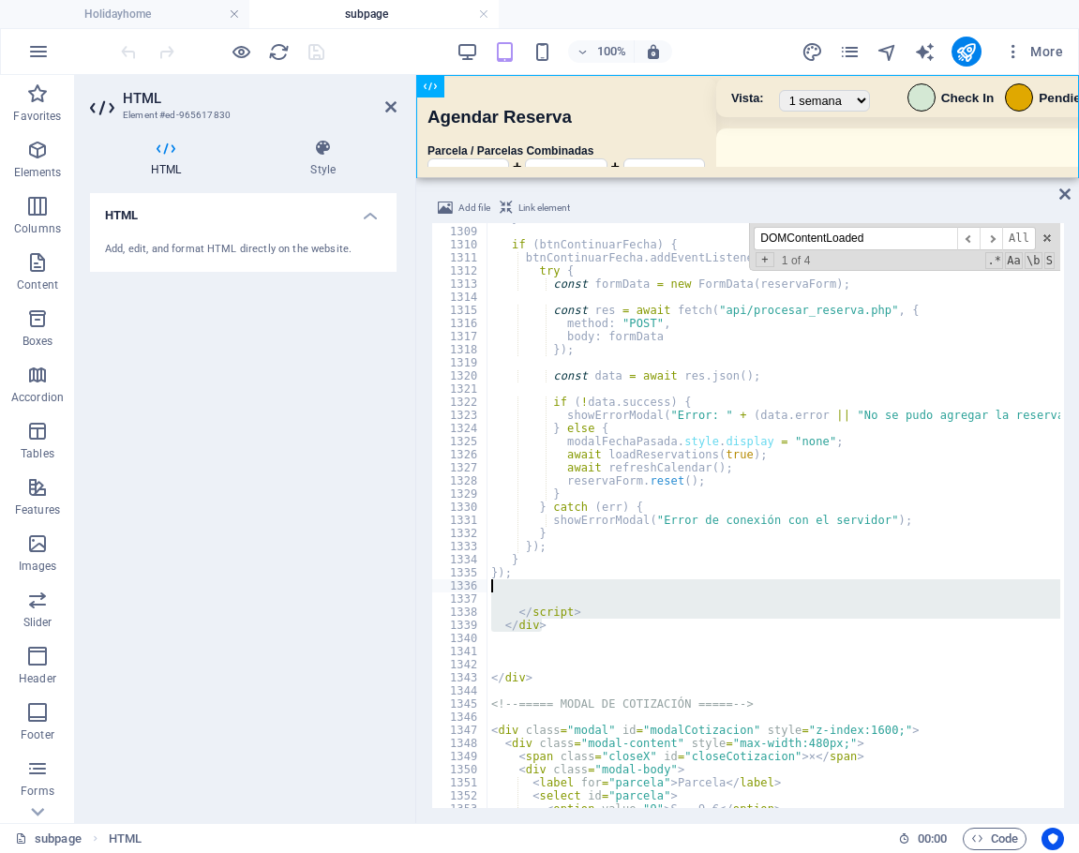
drag, startPoint x: 569, startPoint y: 624, endPoint x: 554, endPoint y: 590, distance: 37.8
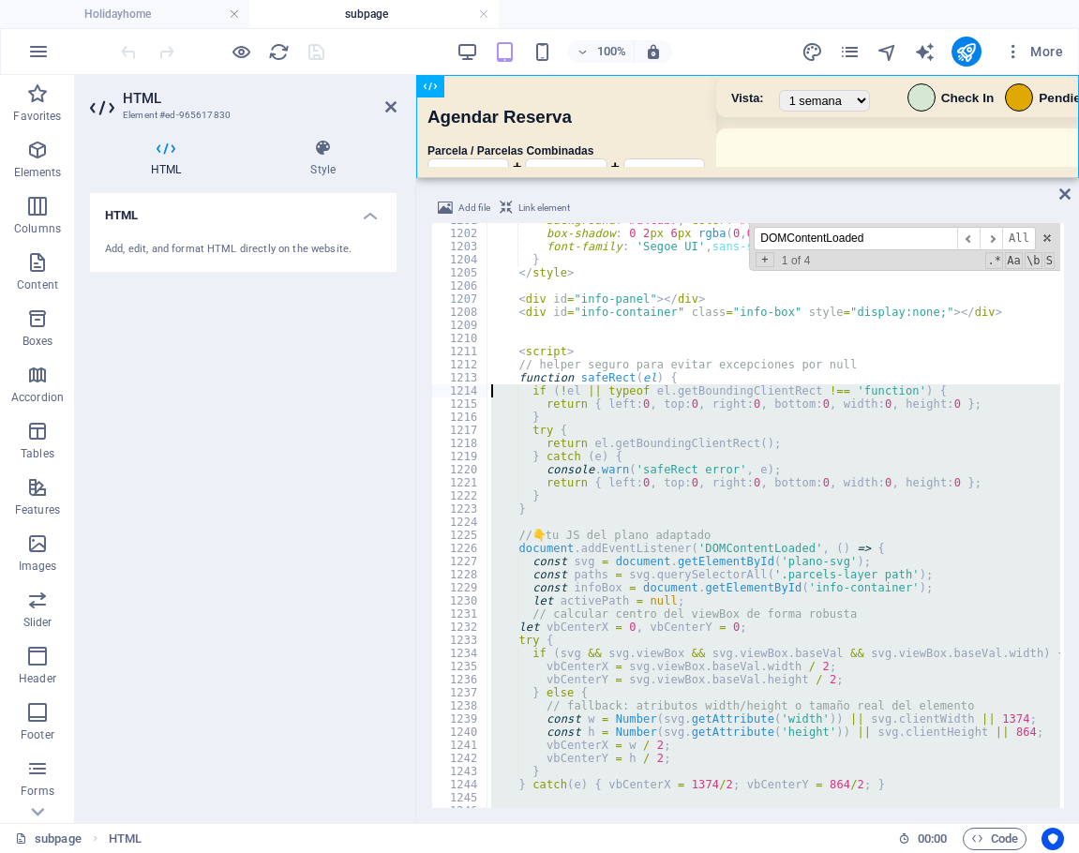
scroll to position [11091, 0]
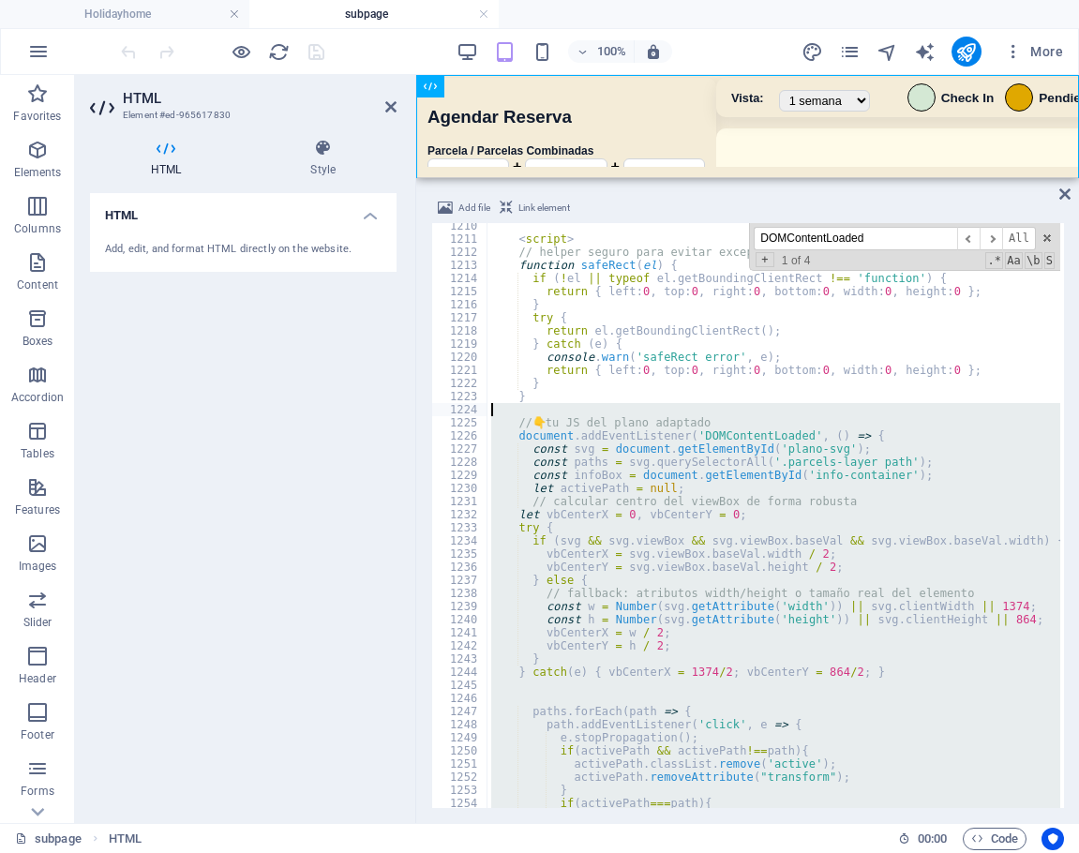
drag, startPoint x: 557, startPoint y: 676, endPoint x: 459, endPoint y: 414, distance: 279.2
click at [459, 414] on div "1210 1211 1212 1213 1214 1215 1216 1217 1218 1219 1220 1221 1222 1223 1224 1225…" at bounding box center [747, 515] width 633 height 585
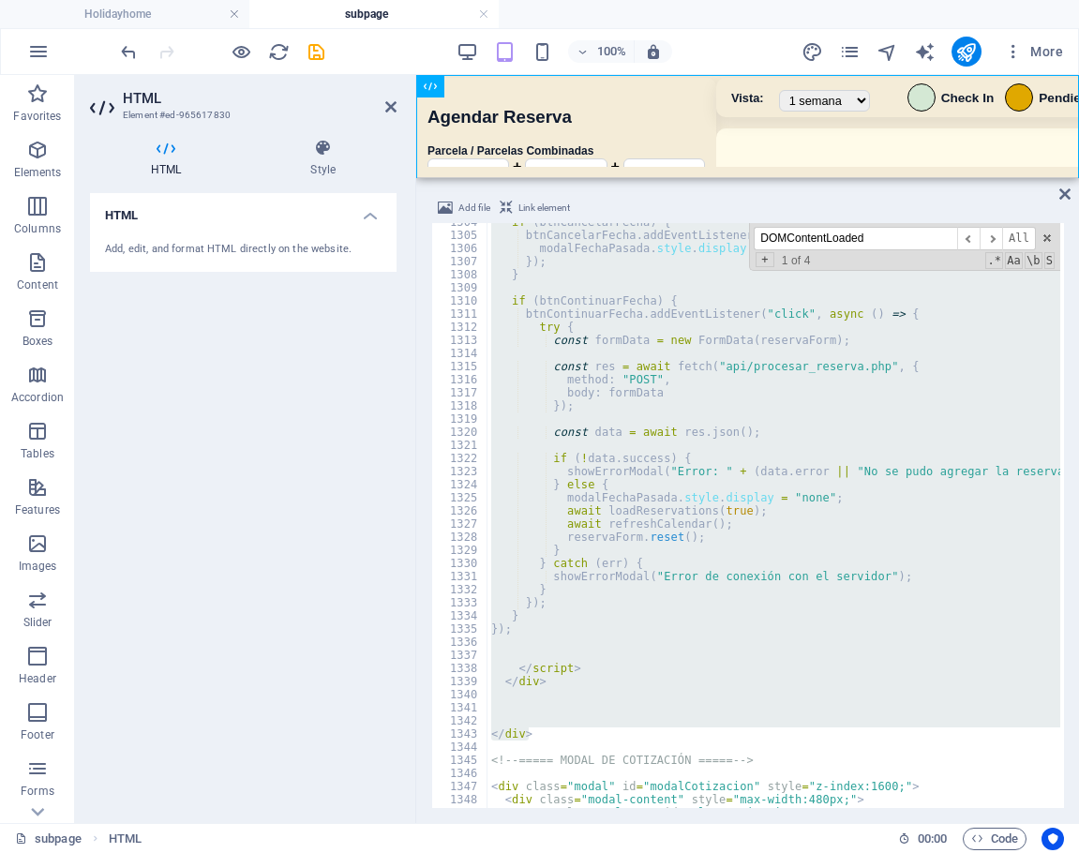
scroll to position [11955, 0]
click at [848, 498] on div "if ( btnCancelarFecha ) { btnCancelarFecha . addEventListener ( "click" , ( ) =…" at bounding box center [774, 515] width 573 height 585
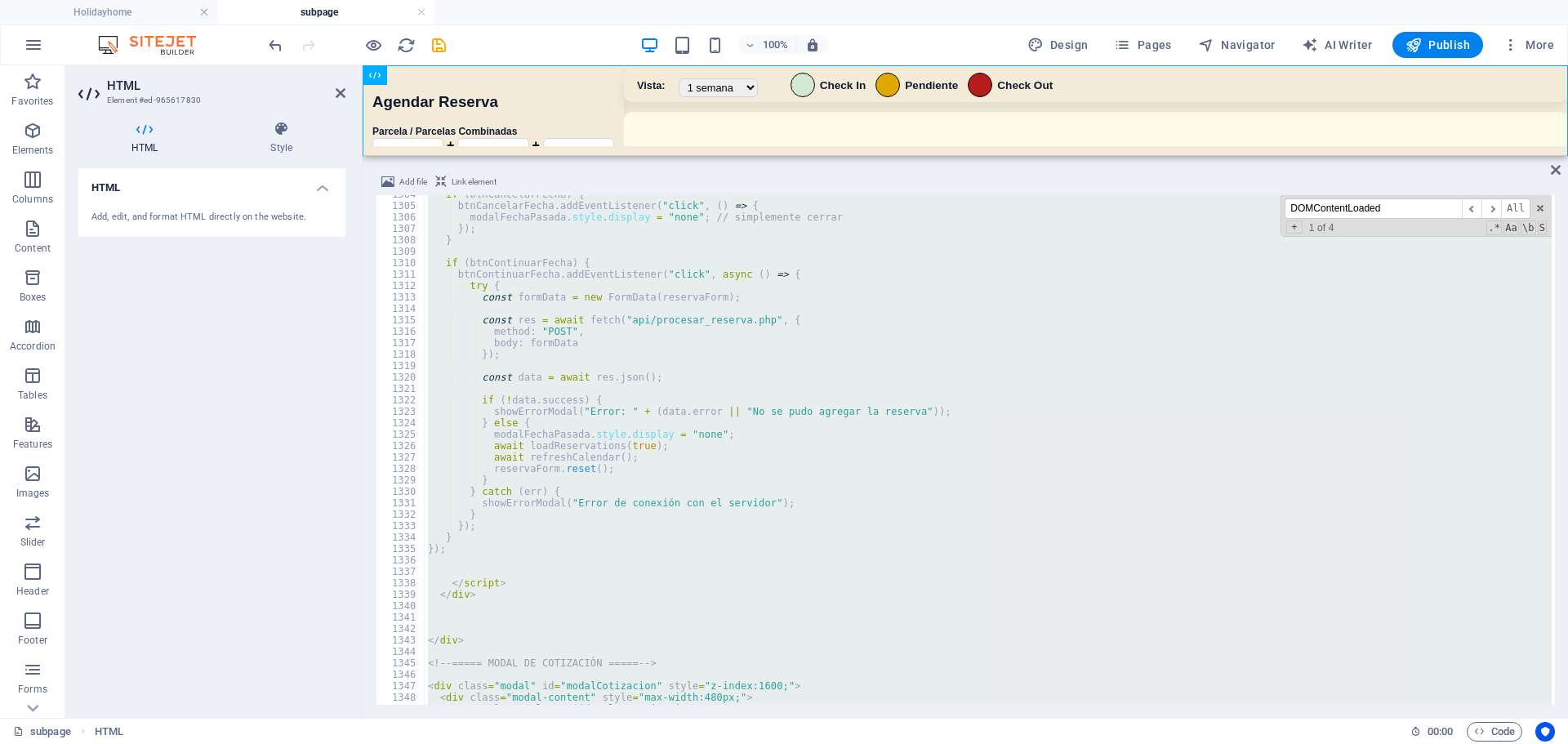
click at [792, 501] on div "if ( btnCancelarFecha ) { btnCancelarFecha . addEventListener ( "click" , ( ) =…" at bounding box center [989, 450] width 1127 height 510
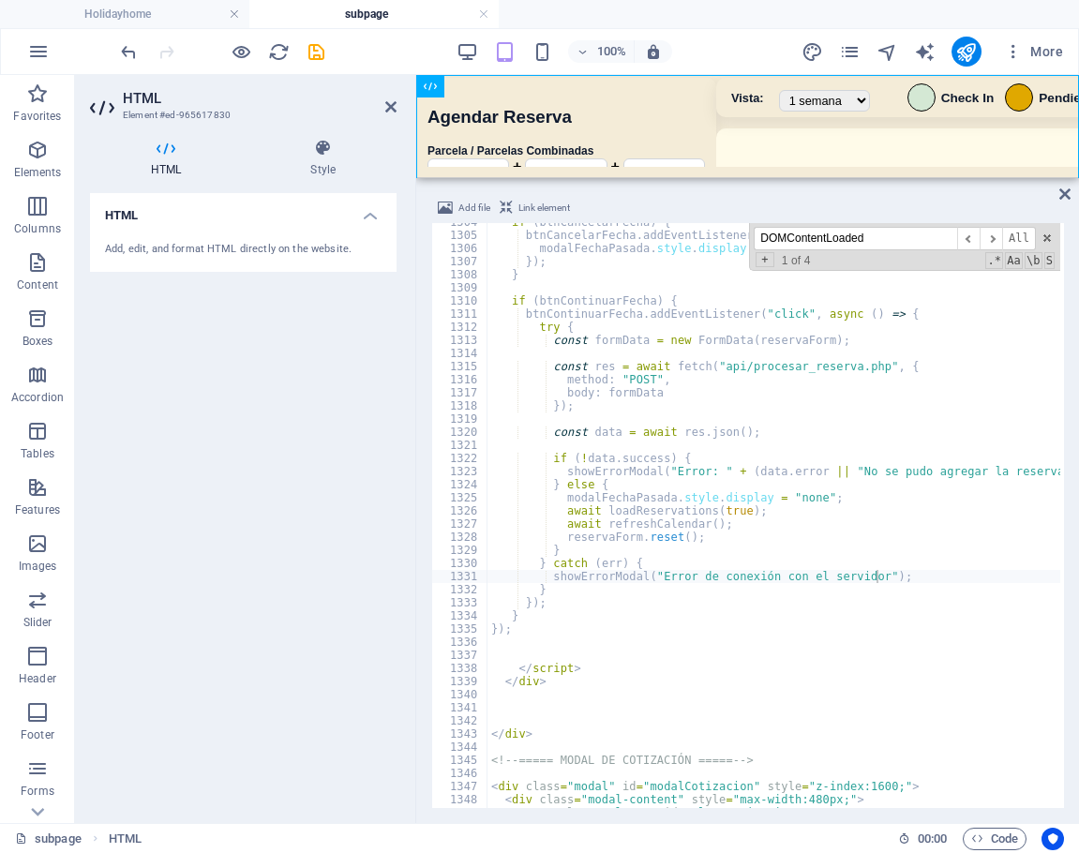
type textarea "if (!data.success) {"
paste input "<!-- ===== MODAL ADVERTENCIA ===== -->"
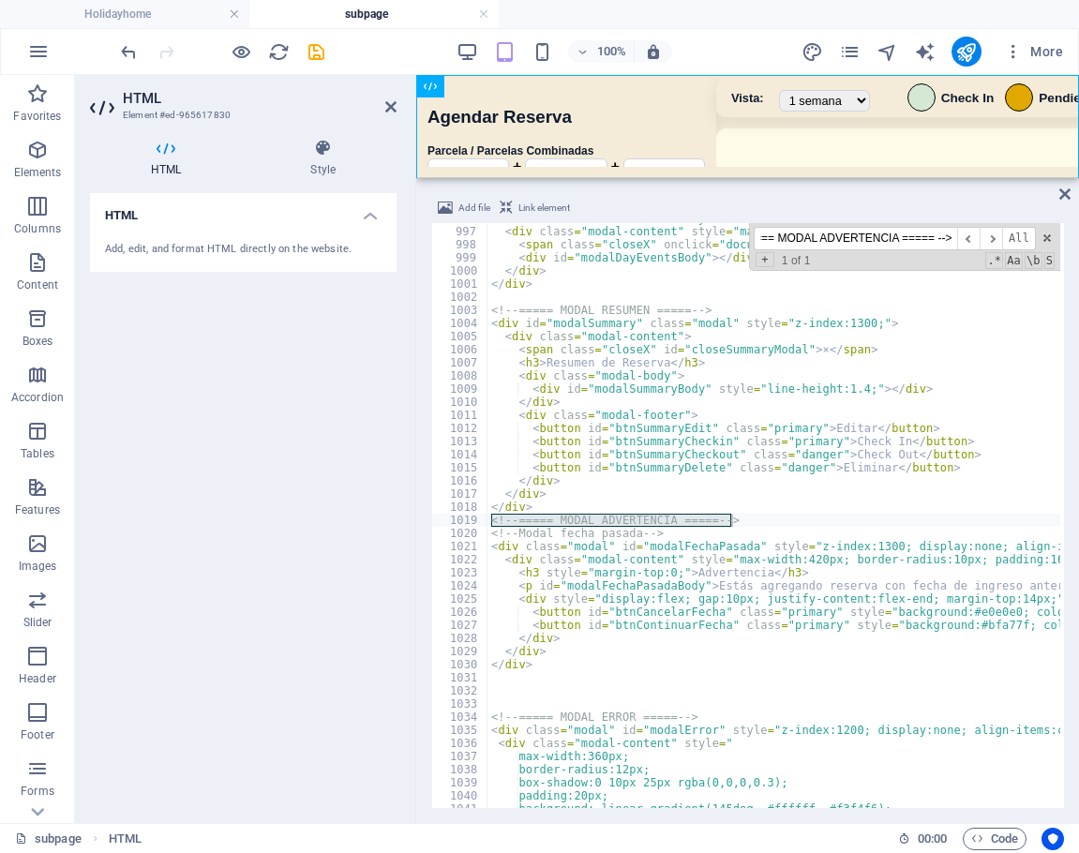
scroll to position [9133, 0]
type input "<!-- ===== MODAL ADVERTENCIA ===== -->"
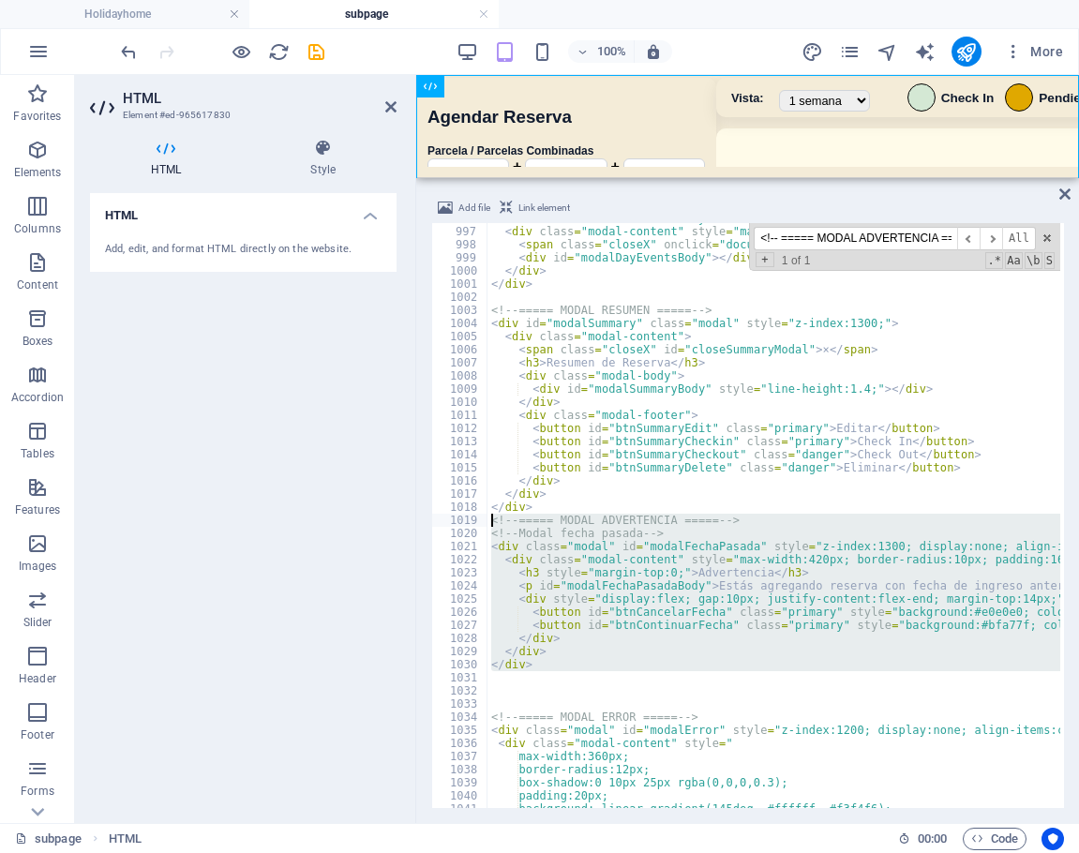
drag, startPoint x: 547, startPoint y: 674, endPoint x: 442, endPoint y: 525, distance: 182.3
click at [442, 525] on div "996 997 998 999 1000 1001 1002 1003 1004 1005 1006 1007 1008 1009 1010 1011 101…" at bounding box center [747, 515] width 633 height 585
type textarea "<!-- ===== MODAL ADVERTENCIA ===== --> <!-- Modal fecha pasada -->"
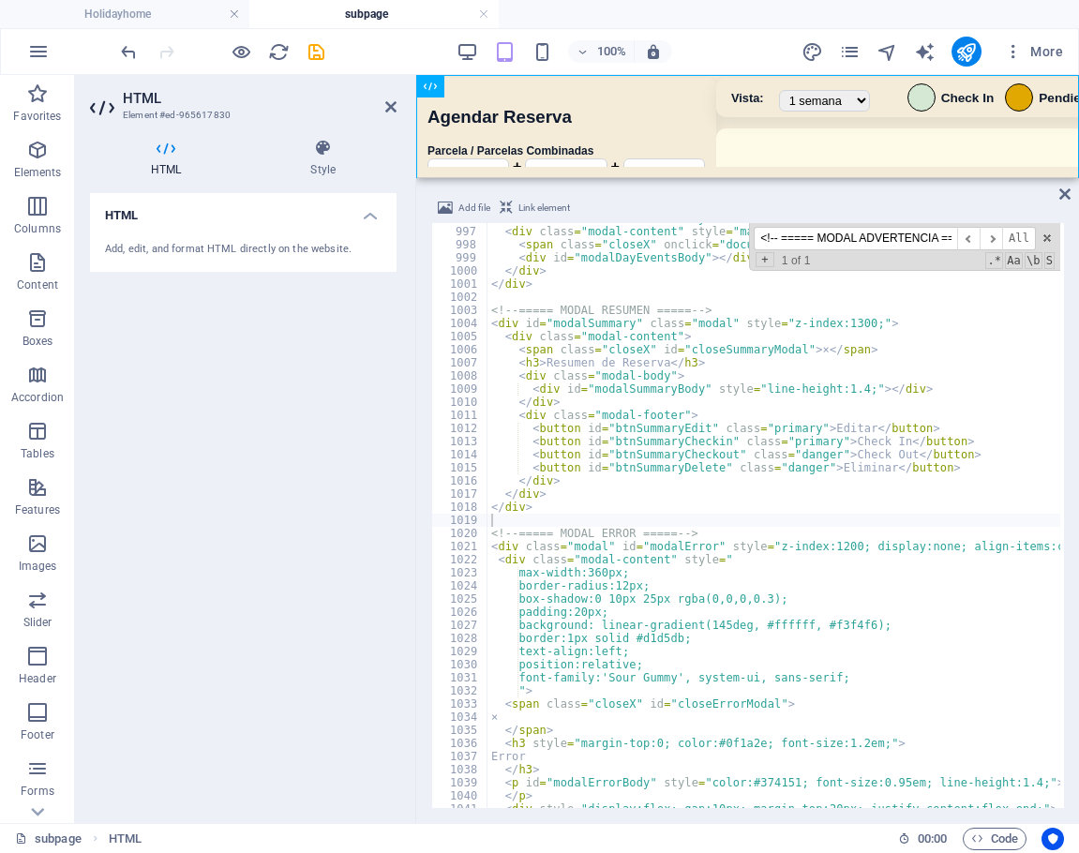
type textarea "<button id="btnSummaryDelete" class="danger">Eliminar</button>"
paste input "modalFechaPasada"
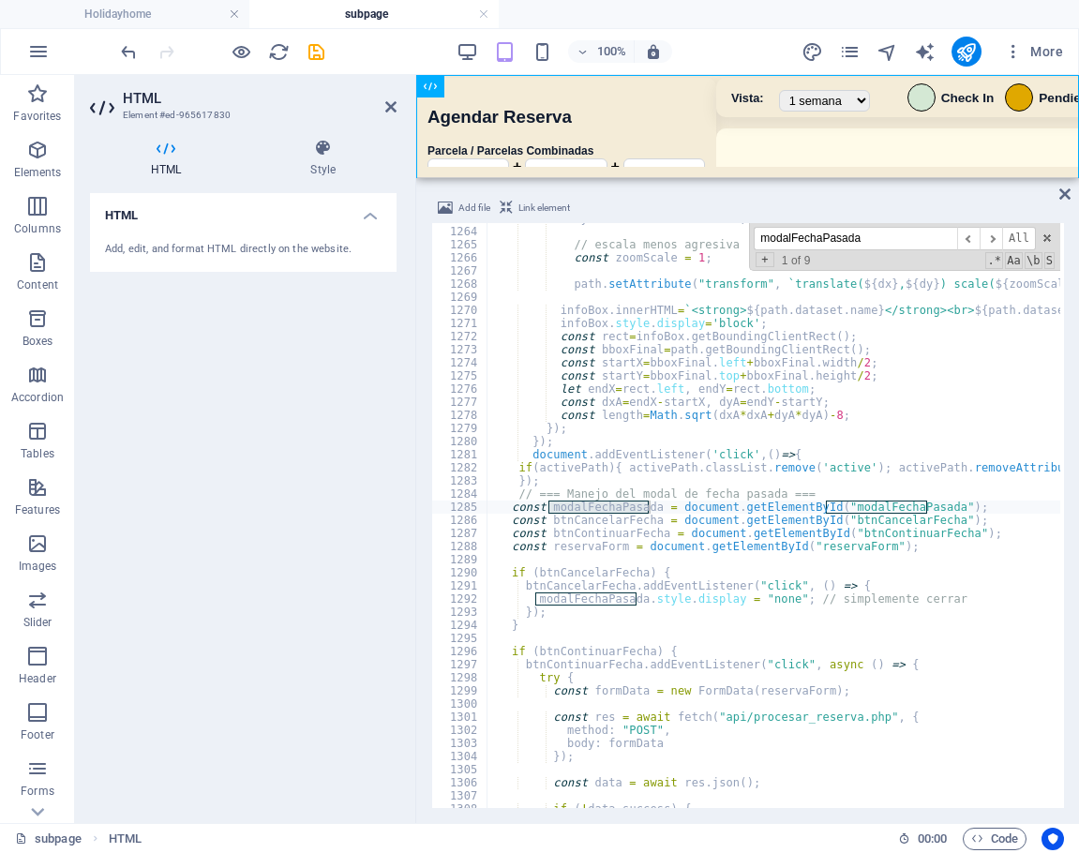
scroll to position [11630, 0]
type input "modalFechaPasada"
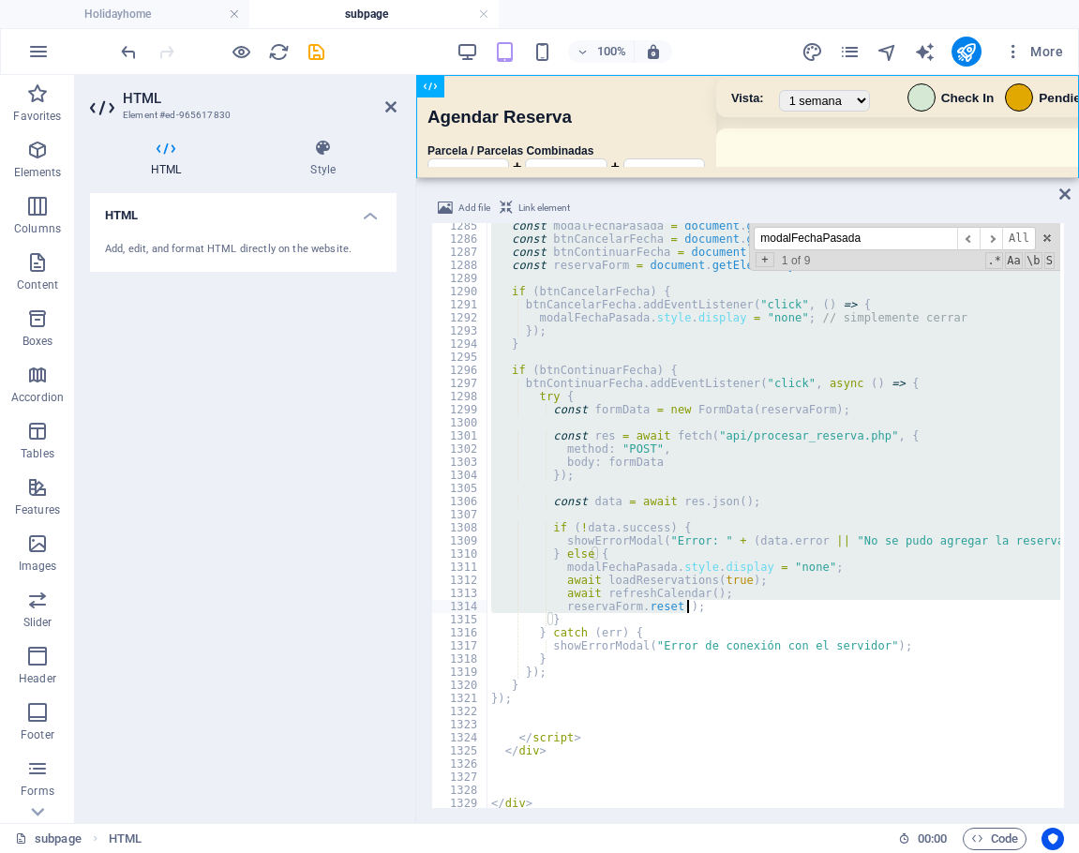
scroll to position [11828, 0]
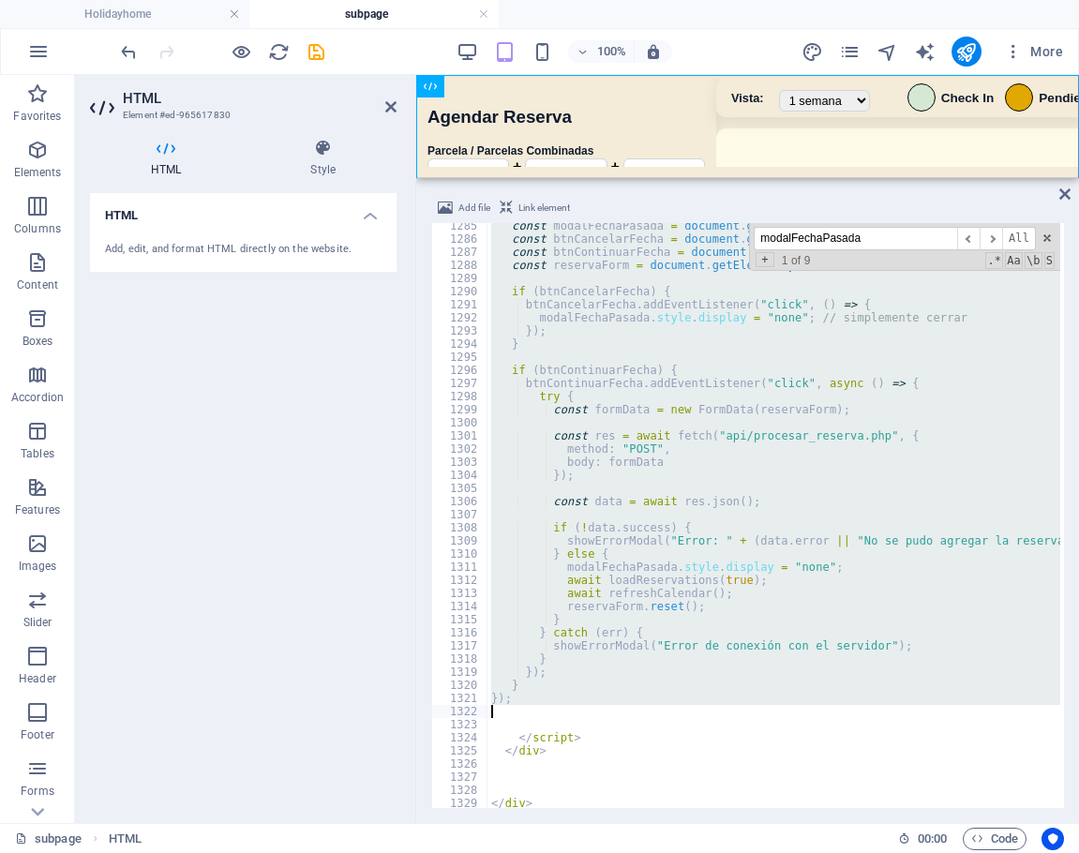
drag, startPoint x: 514, startPoint y: 498, endPoint x: 776, endPoint y: 713, distance: 339.7
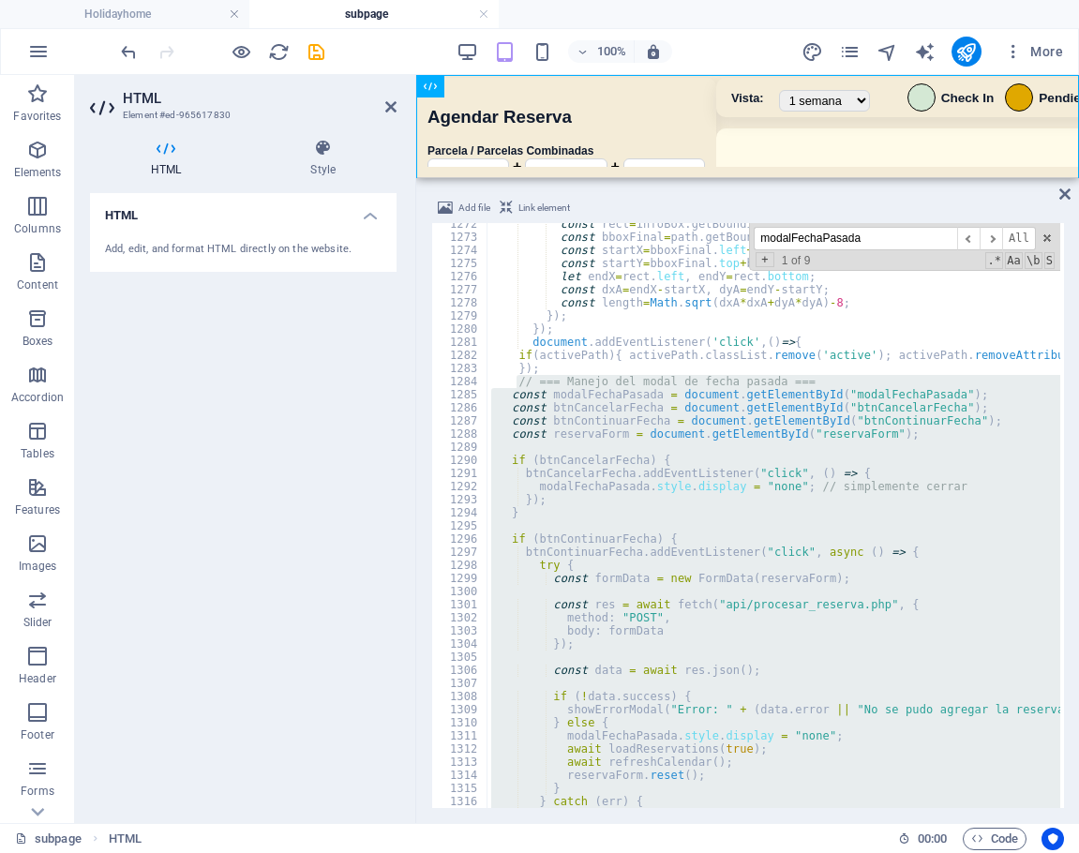
click at [549, 397] on div "const rect = infoBox . getBoundingClientRect ( ) ; const bboxFinal = path . get…" at bounding box center [774, 515] width 573 height 585
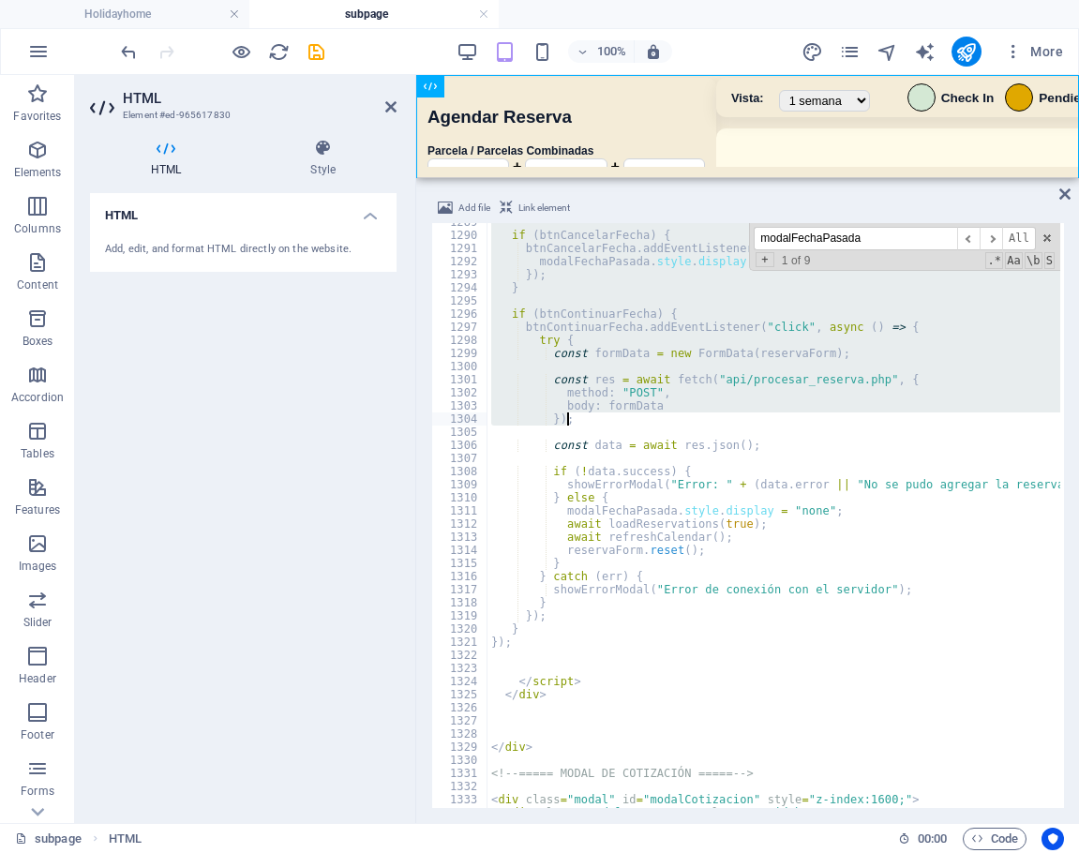
scroll to position [11906, 0]
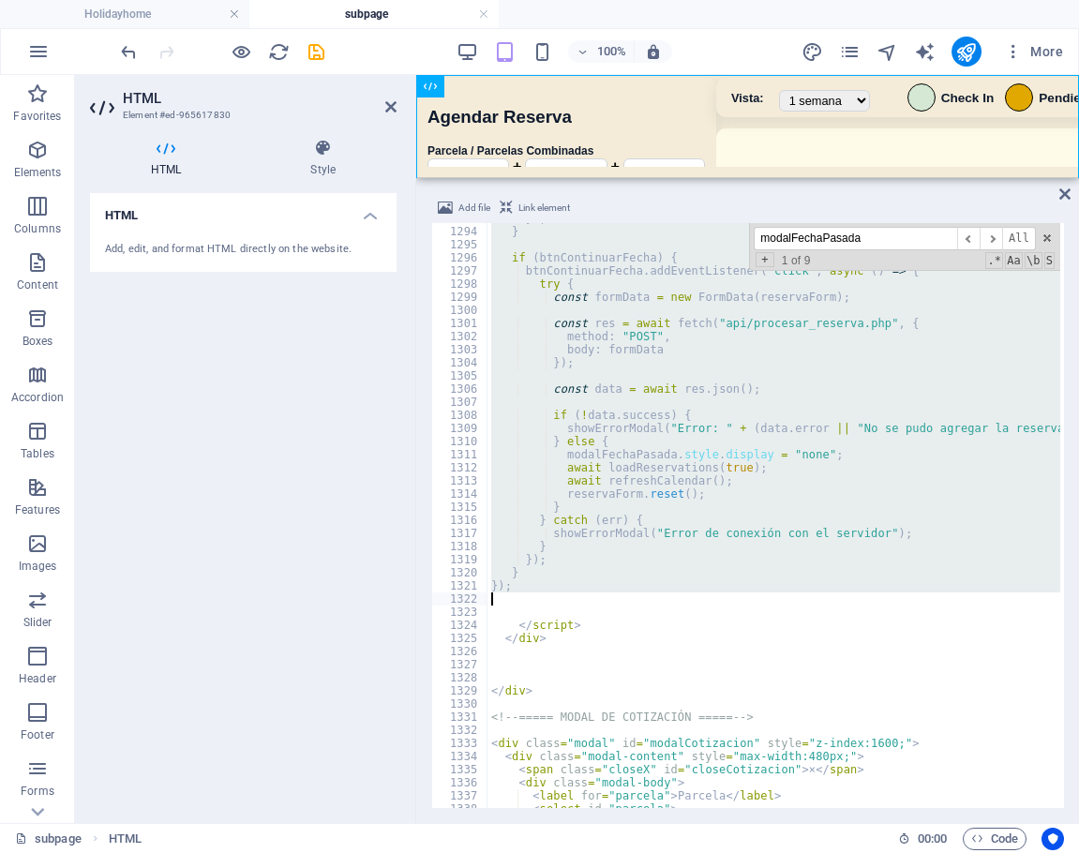
drag, startPoint x: 515, startPoint y: 383, endPoint x: 661, endPoint y: 594, distance: 257.5
type textarea "});"
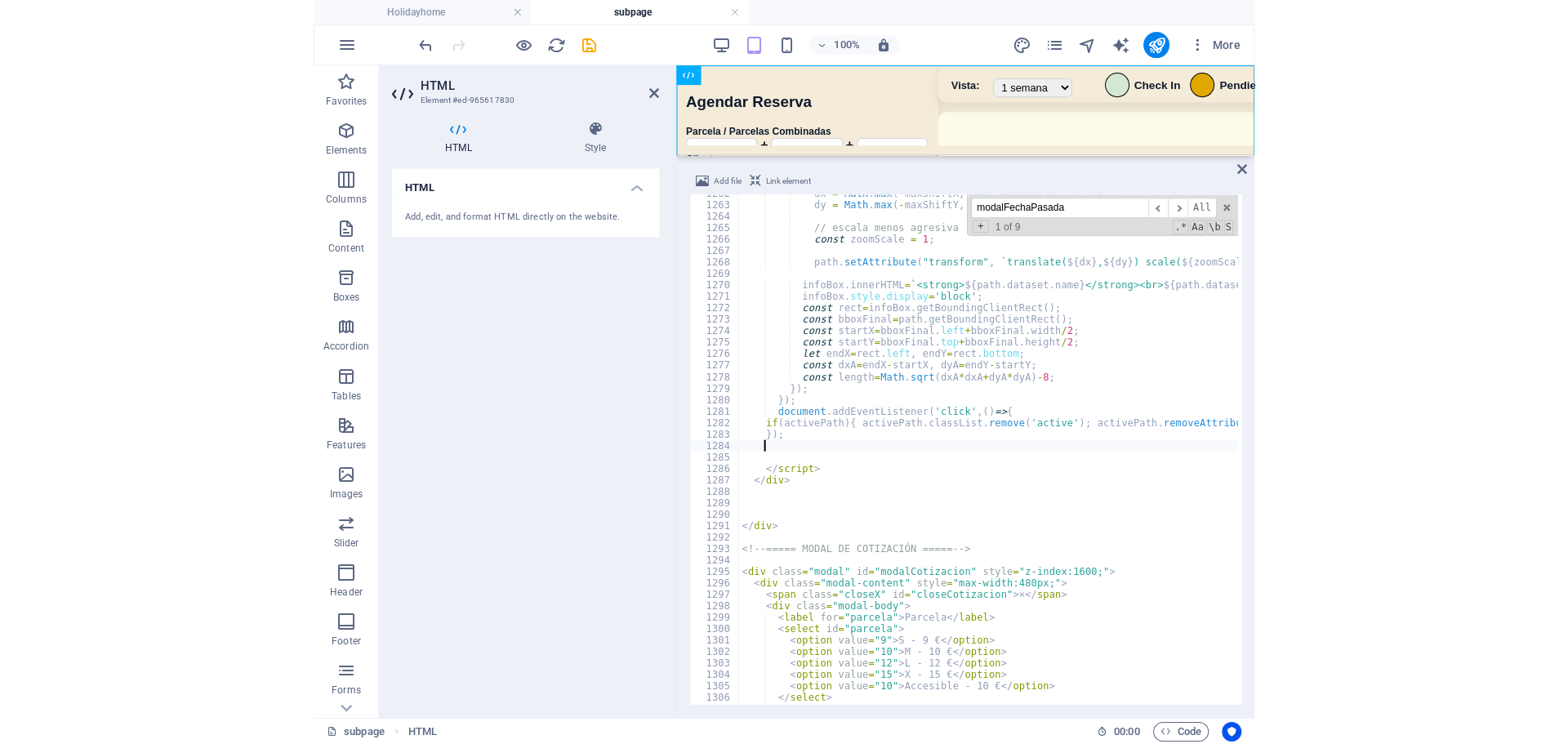
scroll to position [10239, 0]
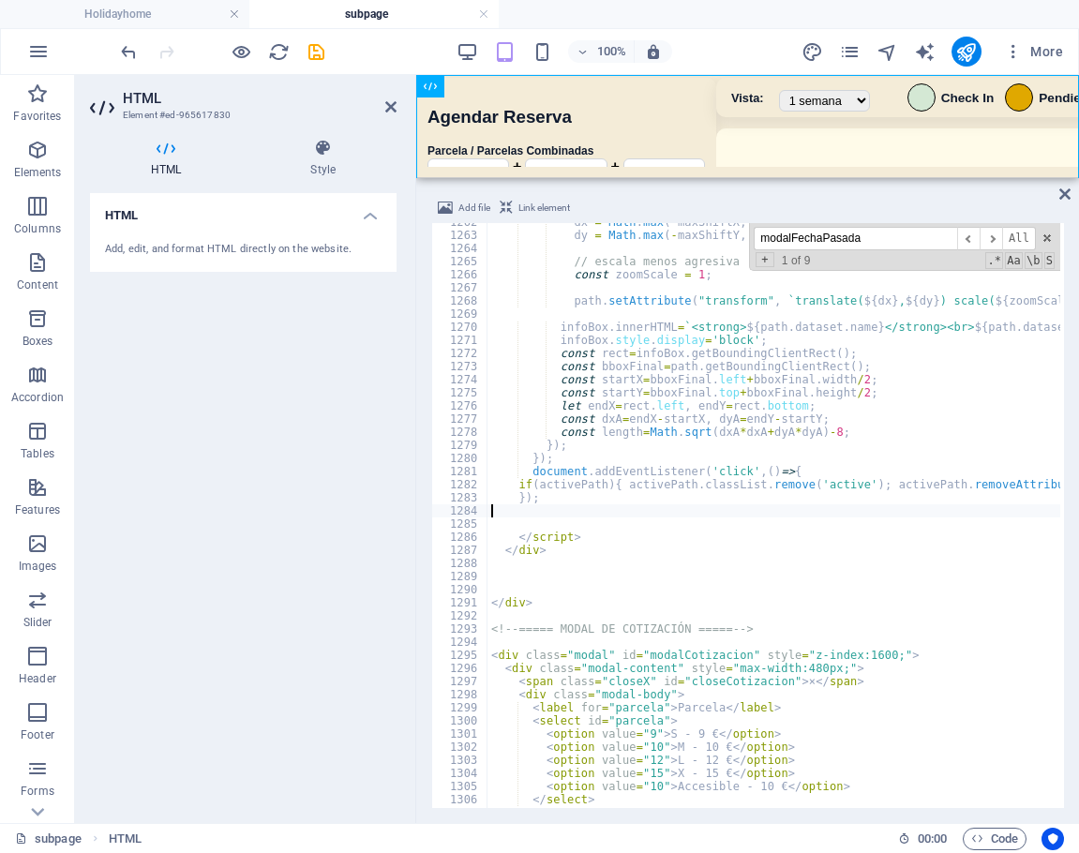
type textarea "});"
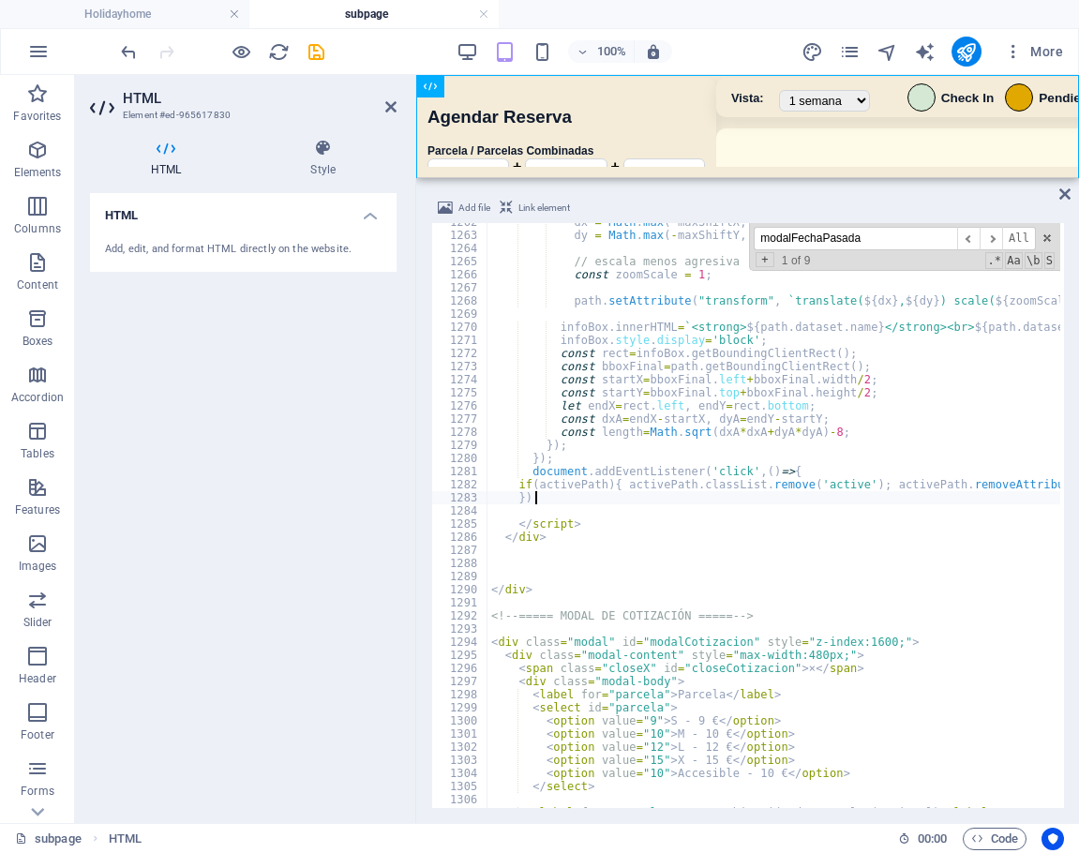
click at [747, 52] on div "100% More" at bounding box center [594, 52] width 954 height 30
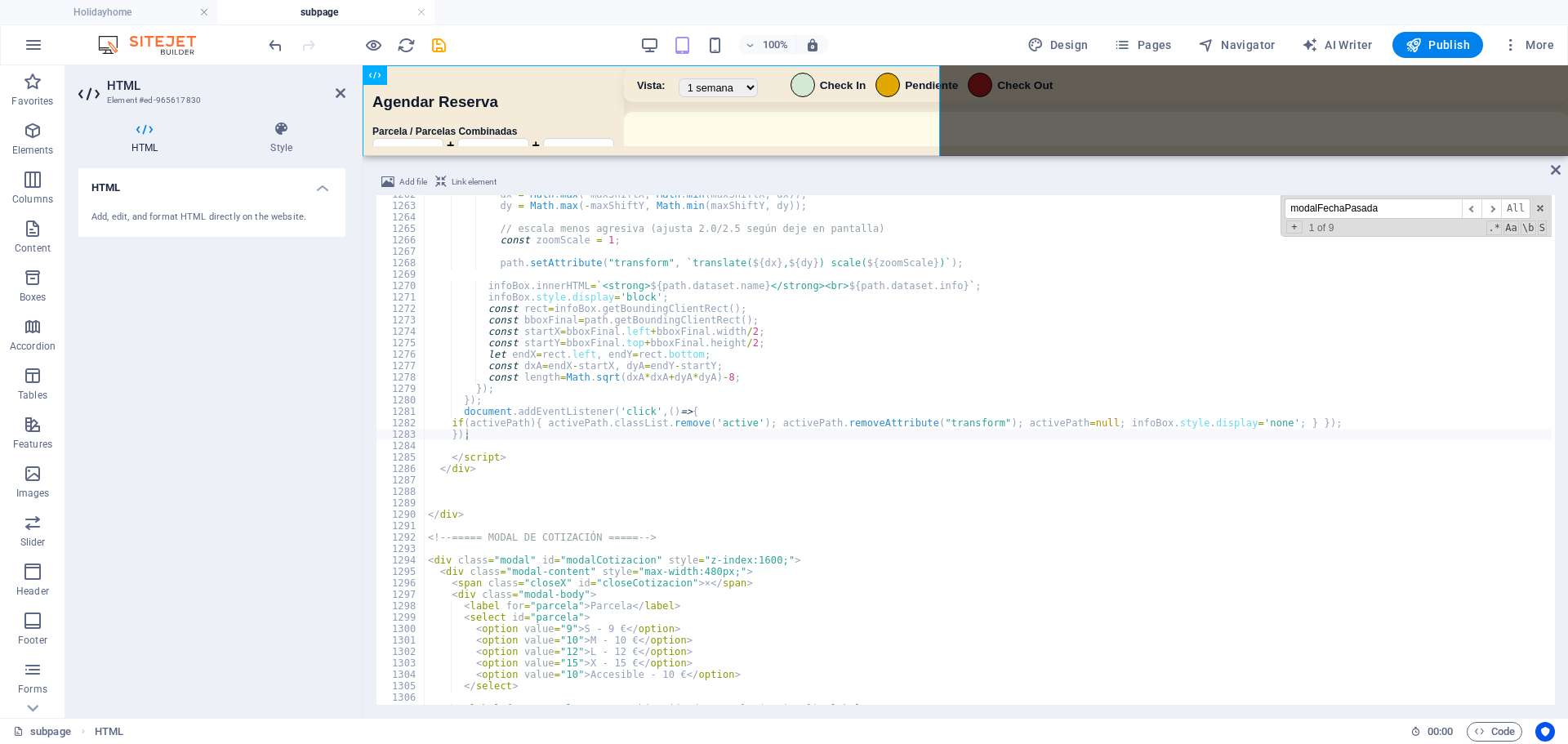
scroll to position [10241, 0]
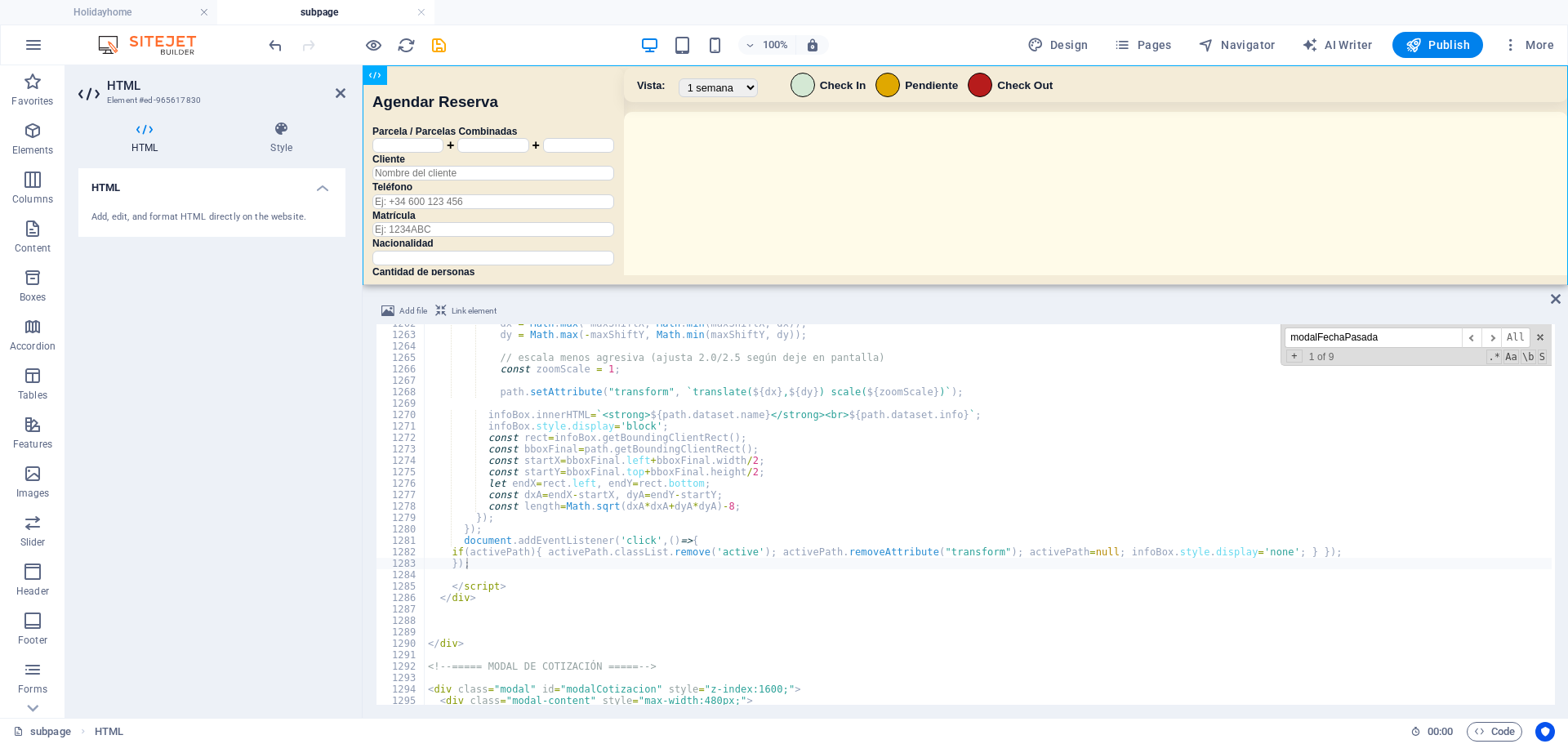
drag, startPoint x: 625, startPoint y: 157, endPoint x: 585, endPoint y: 372, distance: 218.7
click at [585, 372] on div "HTML Add file Link element }); 1262 1263 1264 1265 1266 1267 1268 1269 1270 127…" at bounding box center [965, 391] width 1206 height 653
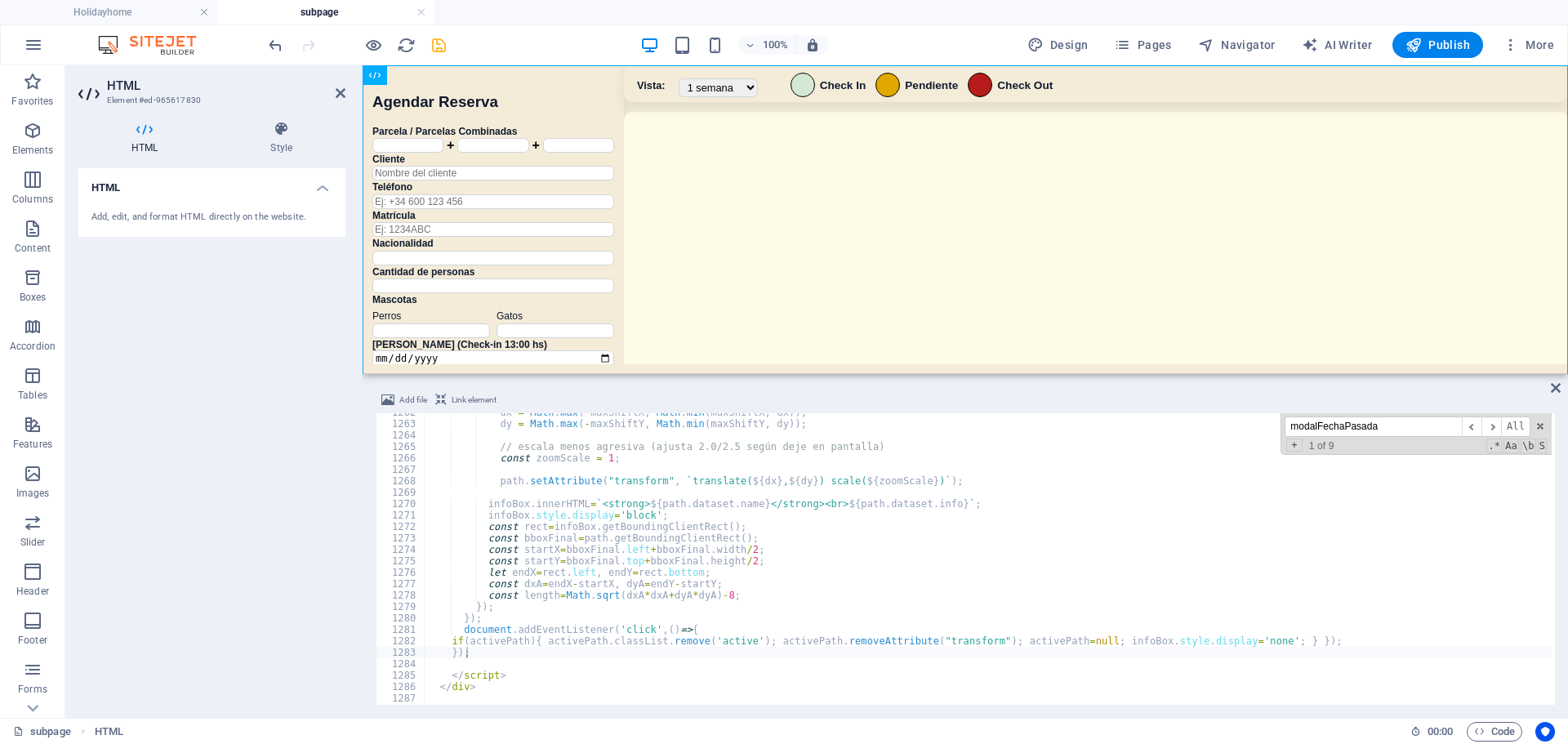
click at [440, 53] on icon "save" at bounding box center [439, 45] width 19 height 19
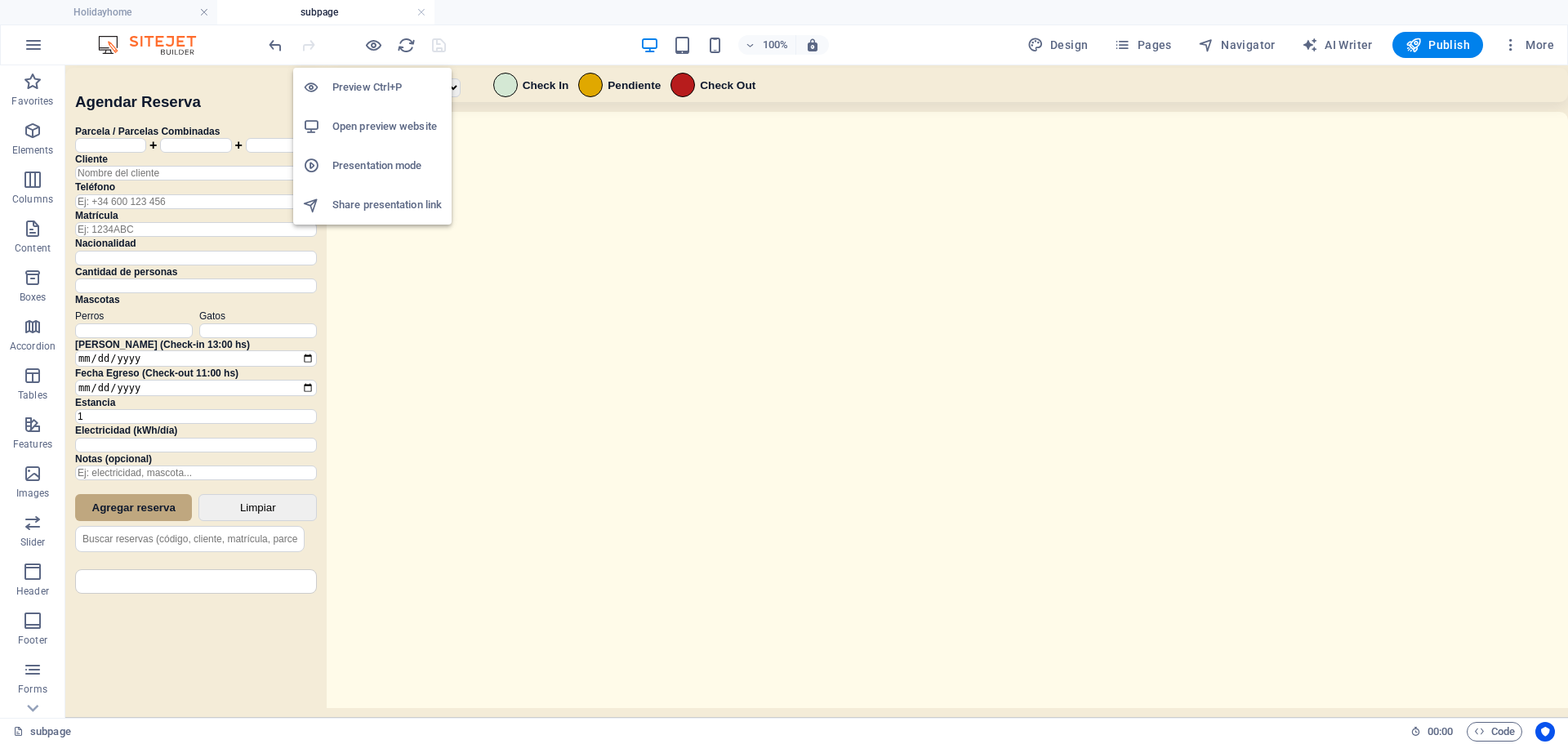
click at [405, 123] on h6 "Open preview website" at bounding box center [388, 126] width 110 height 20
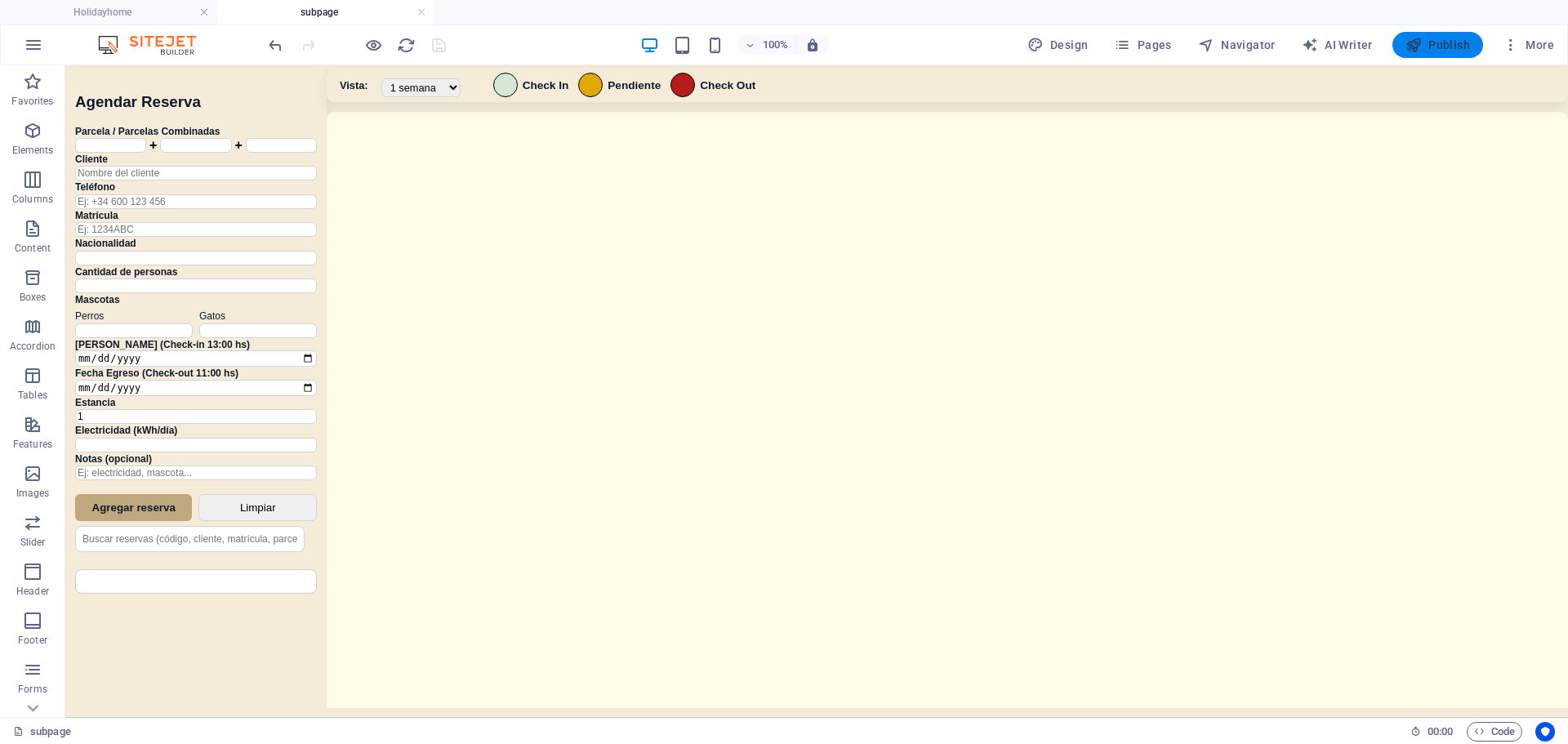
click at [1463, 45] on span "Publish" at bounding box center [1438, 44] width 64 height 17
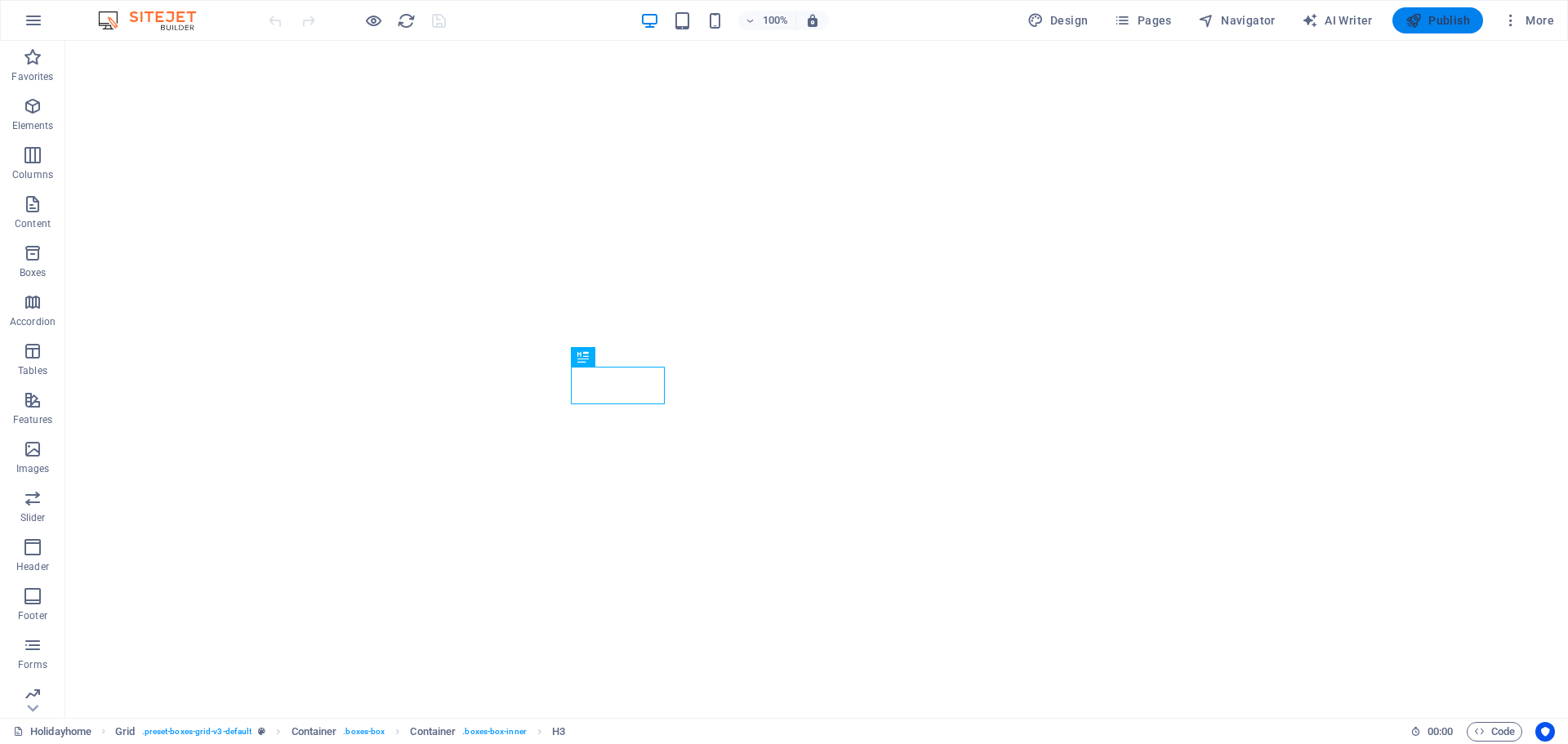
click at [1453, 25] on span "Publish" at bounding box center [1438, 20] width 64 height 17
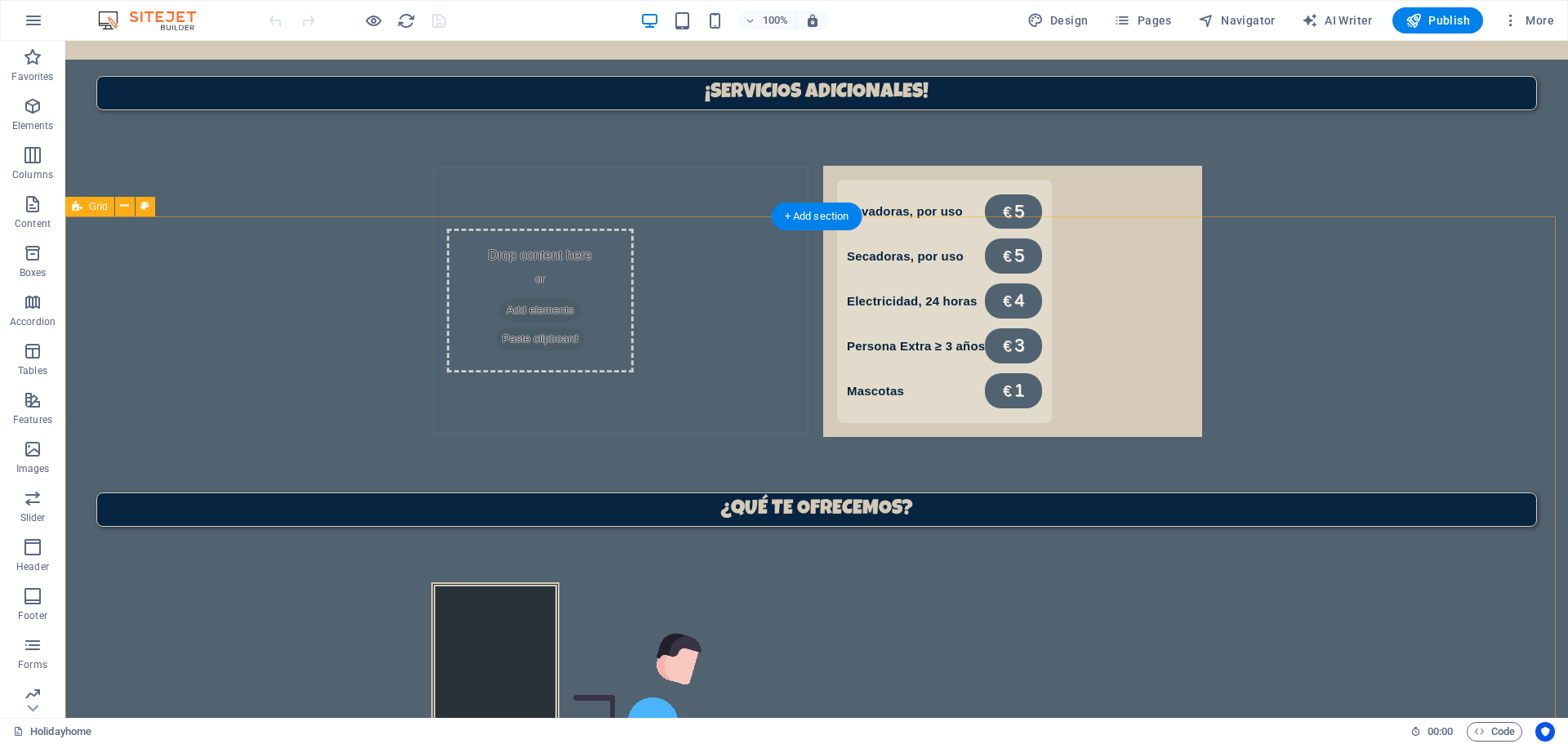
scroll to position [1119, 0]
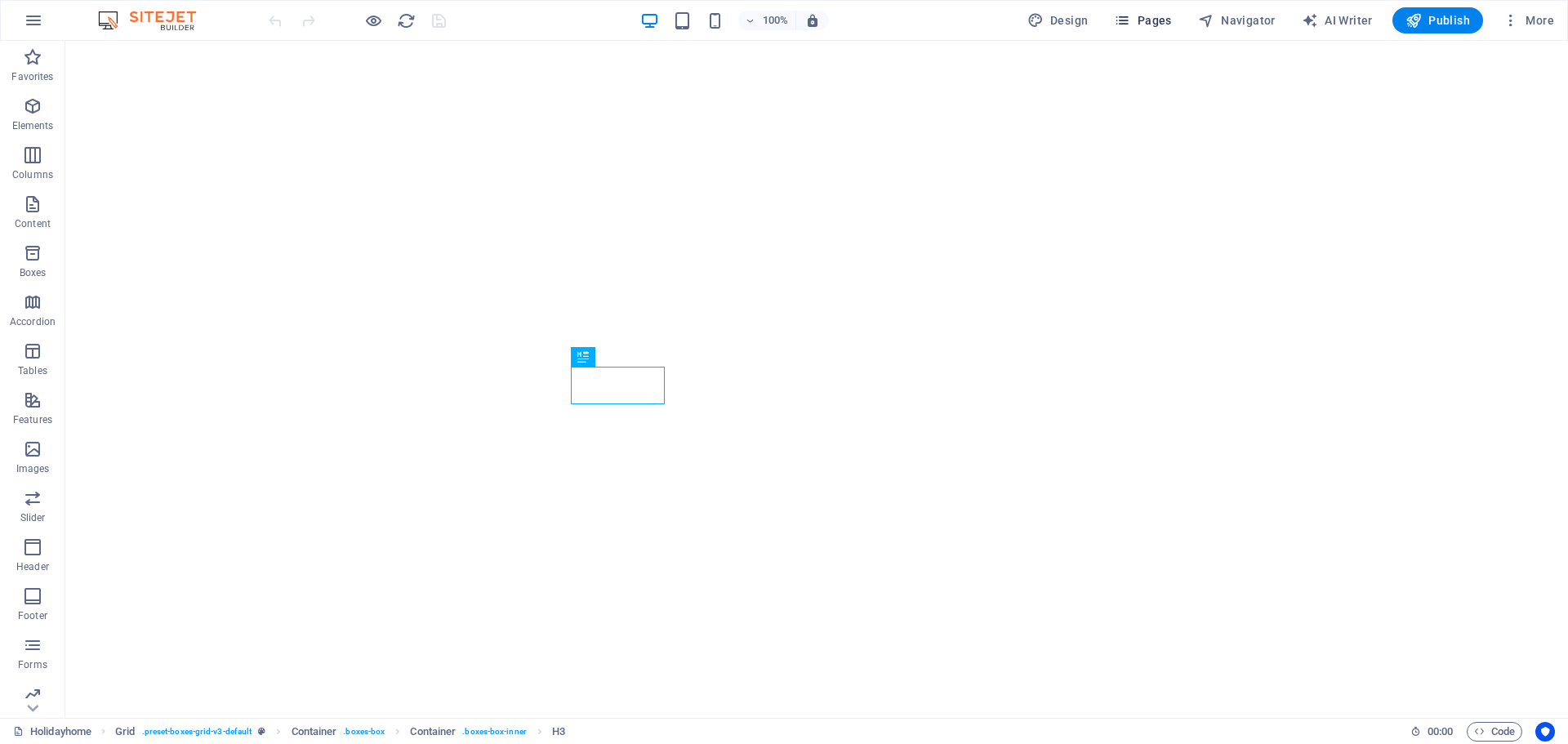
click at [1159, 18] on span "Pages" at bounding box center [1143, 20] width 57 height 17
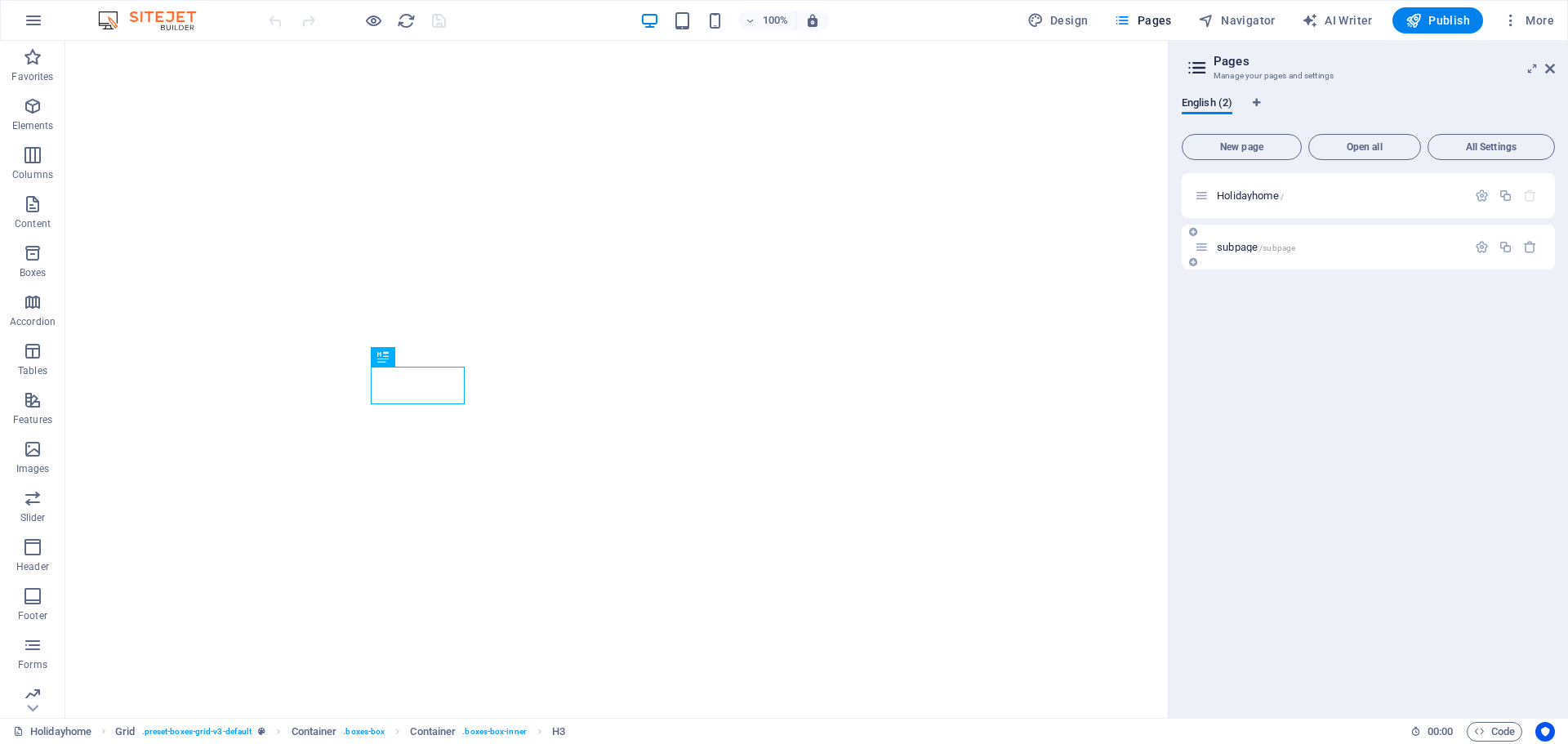
click at [1220, 251] on span "subpage /subpage" at bounding box center [1256, 247] width 78 height 12
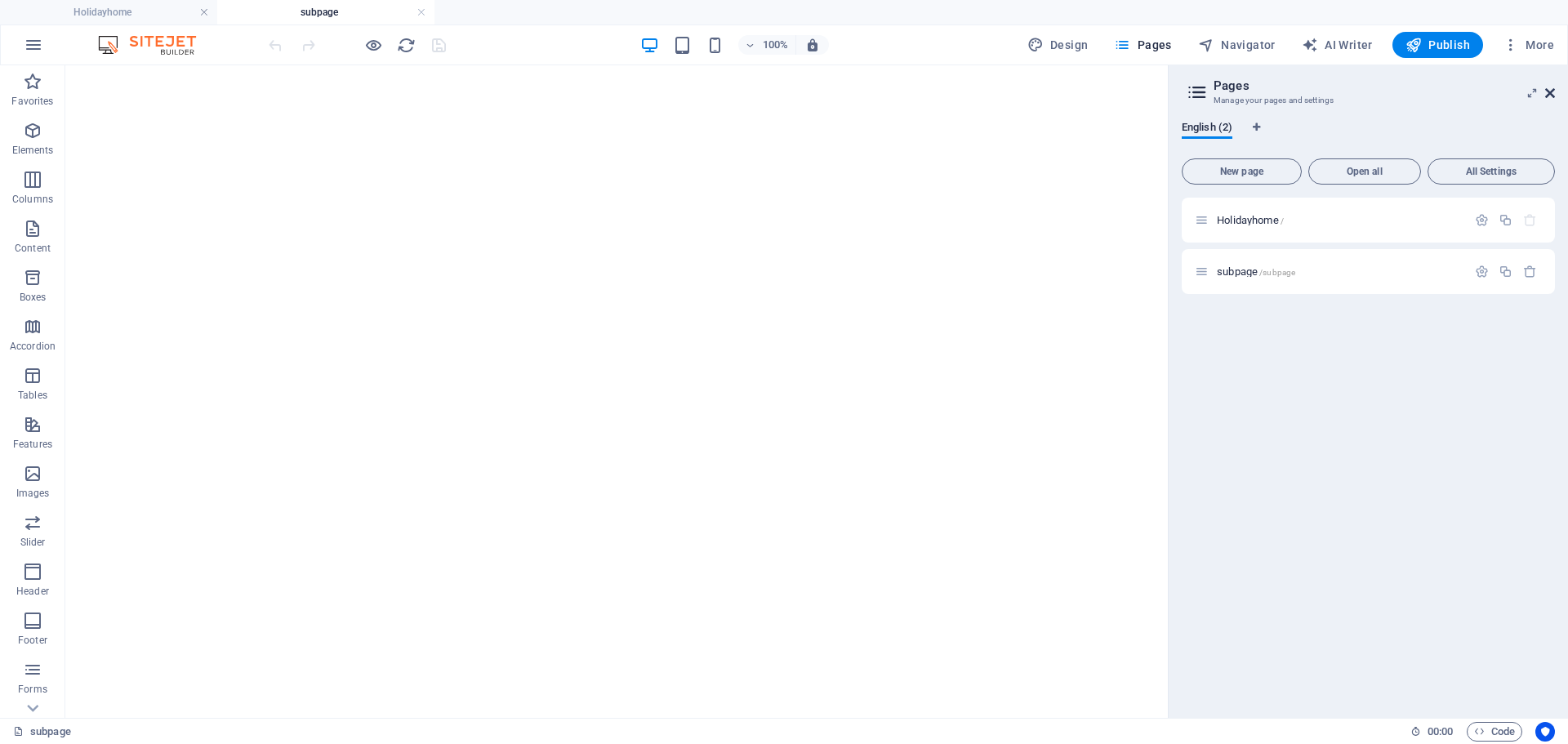
click at [1547, 93] on icon at bounding box center [1550, 92] width 10 height 13
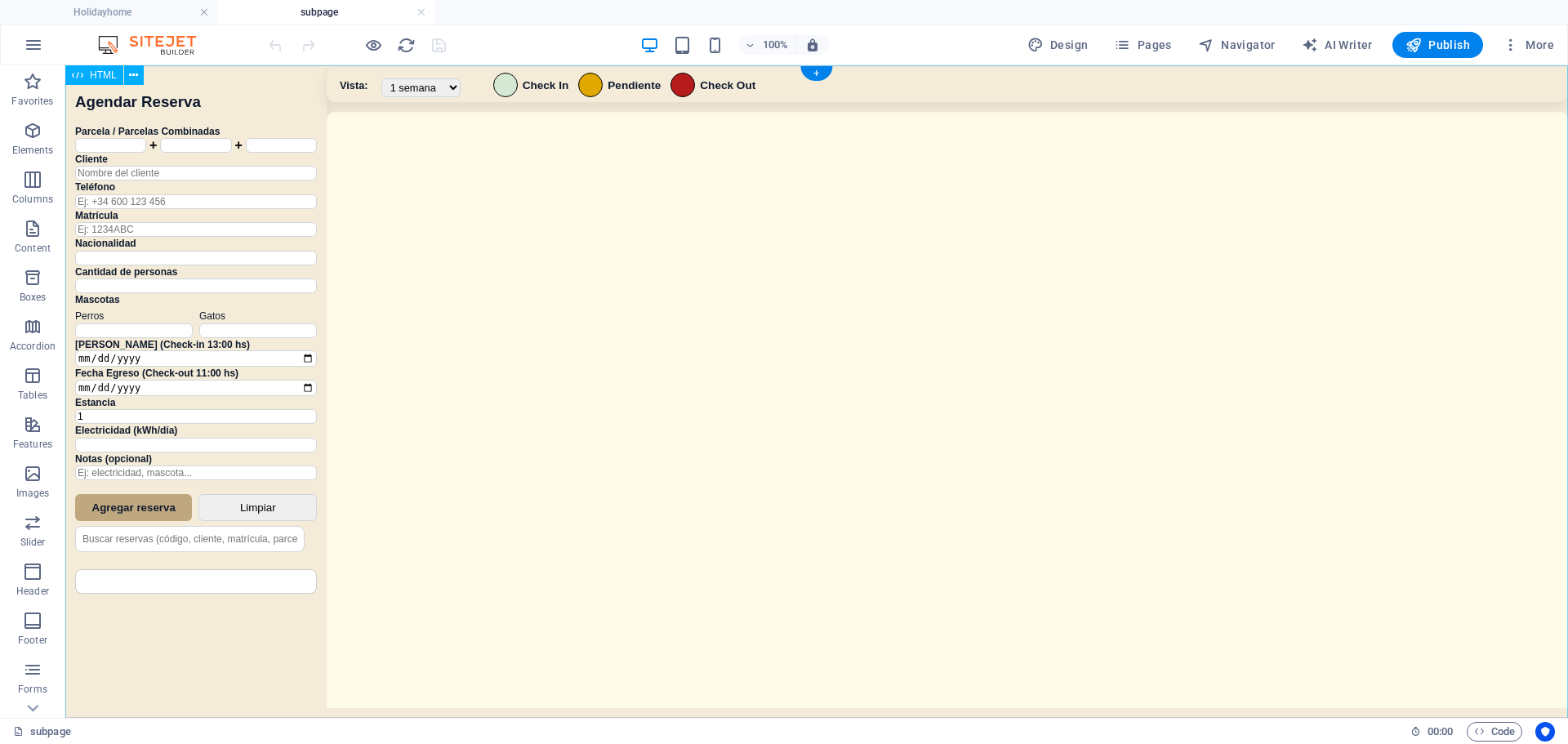
drag, startPoint x: 818, startPoint y: 568, endPoint x: 753, endPoint y: 503, distance: 91.9
click at [753, 503] on div "Sistema de Reservas — Coveta Área Camper [GEOGRAPHIC_DATA] ¿Estás seguro de que…" at bounding box center [816, 394] width 1503 height 657
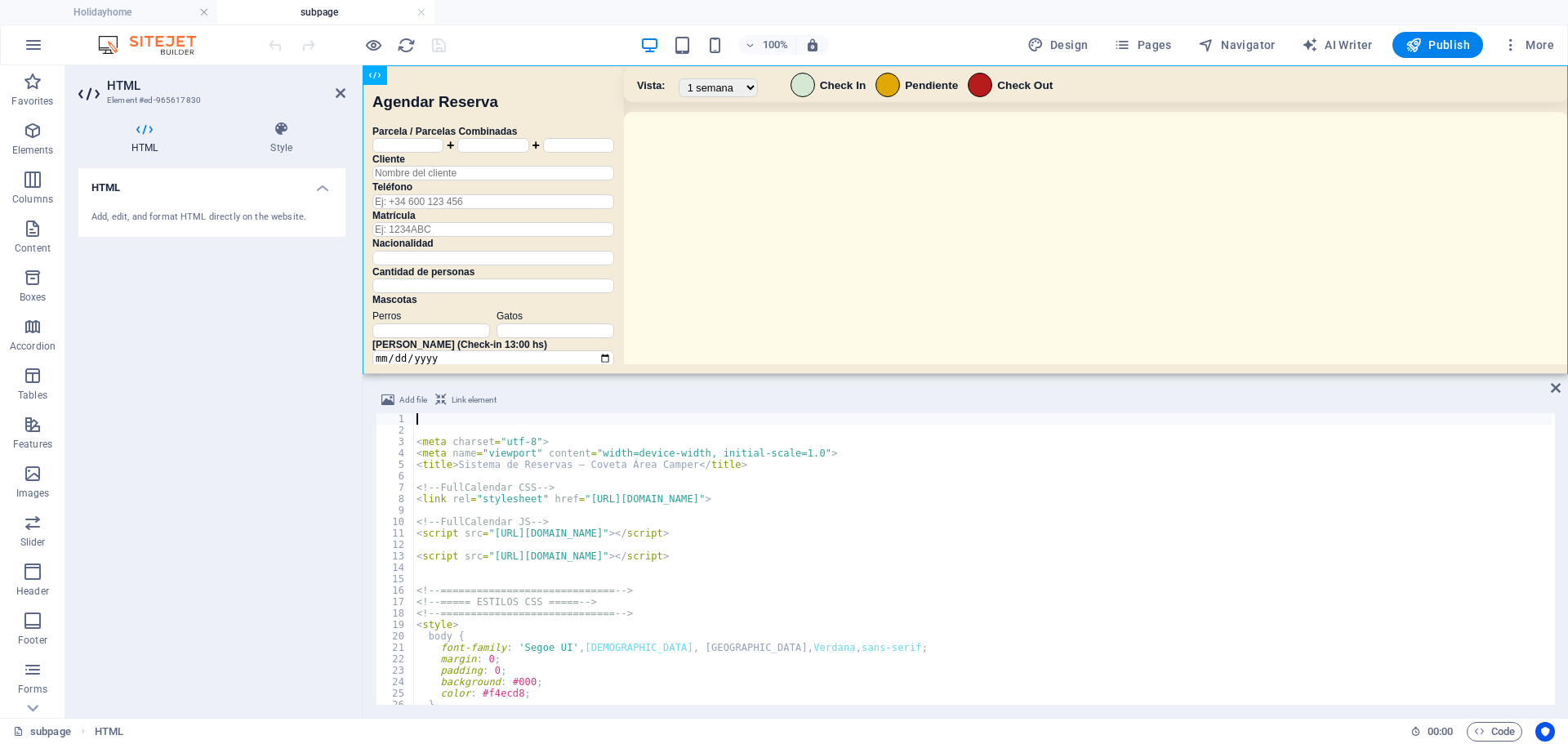
type textarea "</script>"
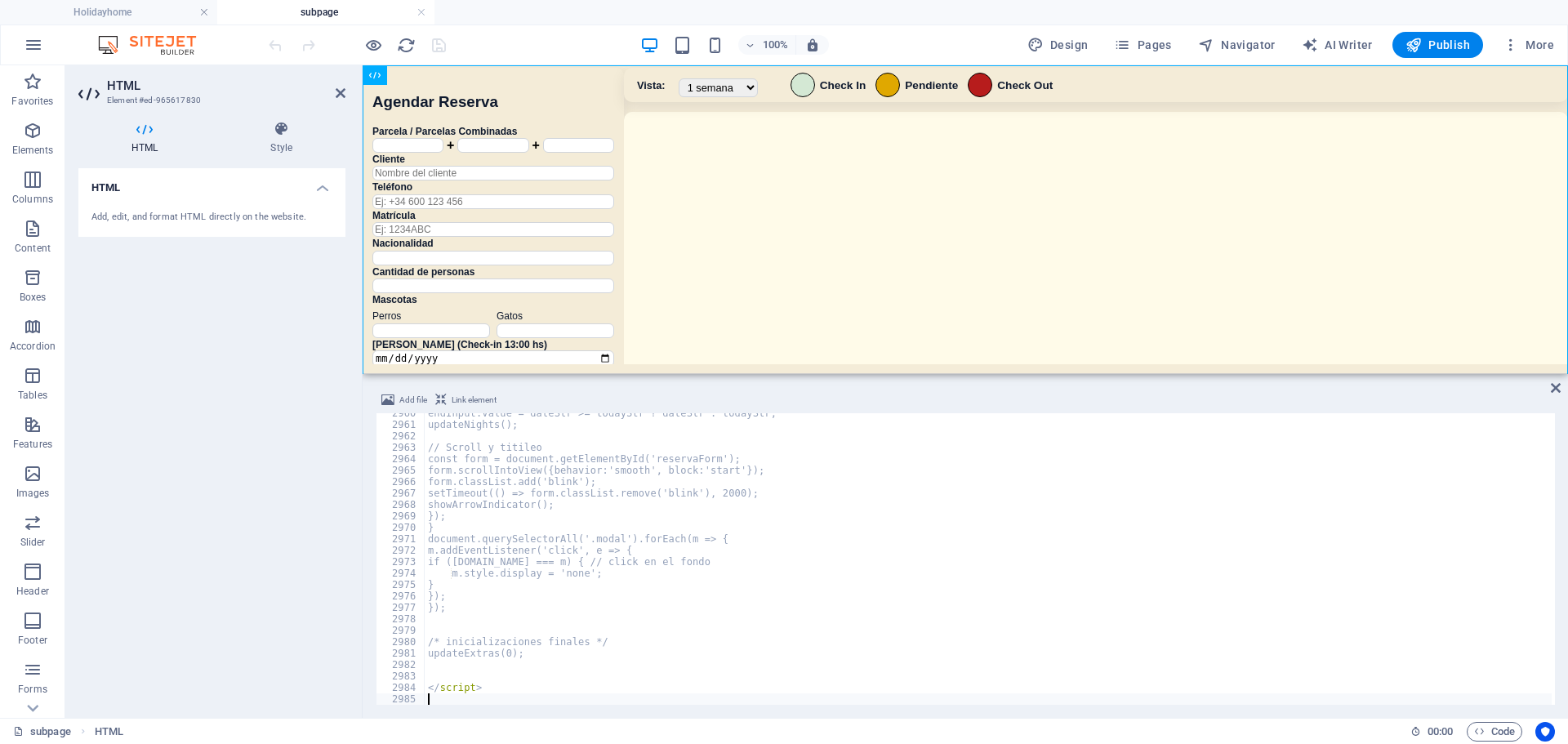
scroll to position [26474, 0]
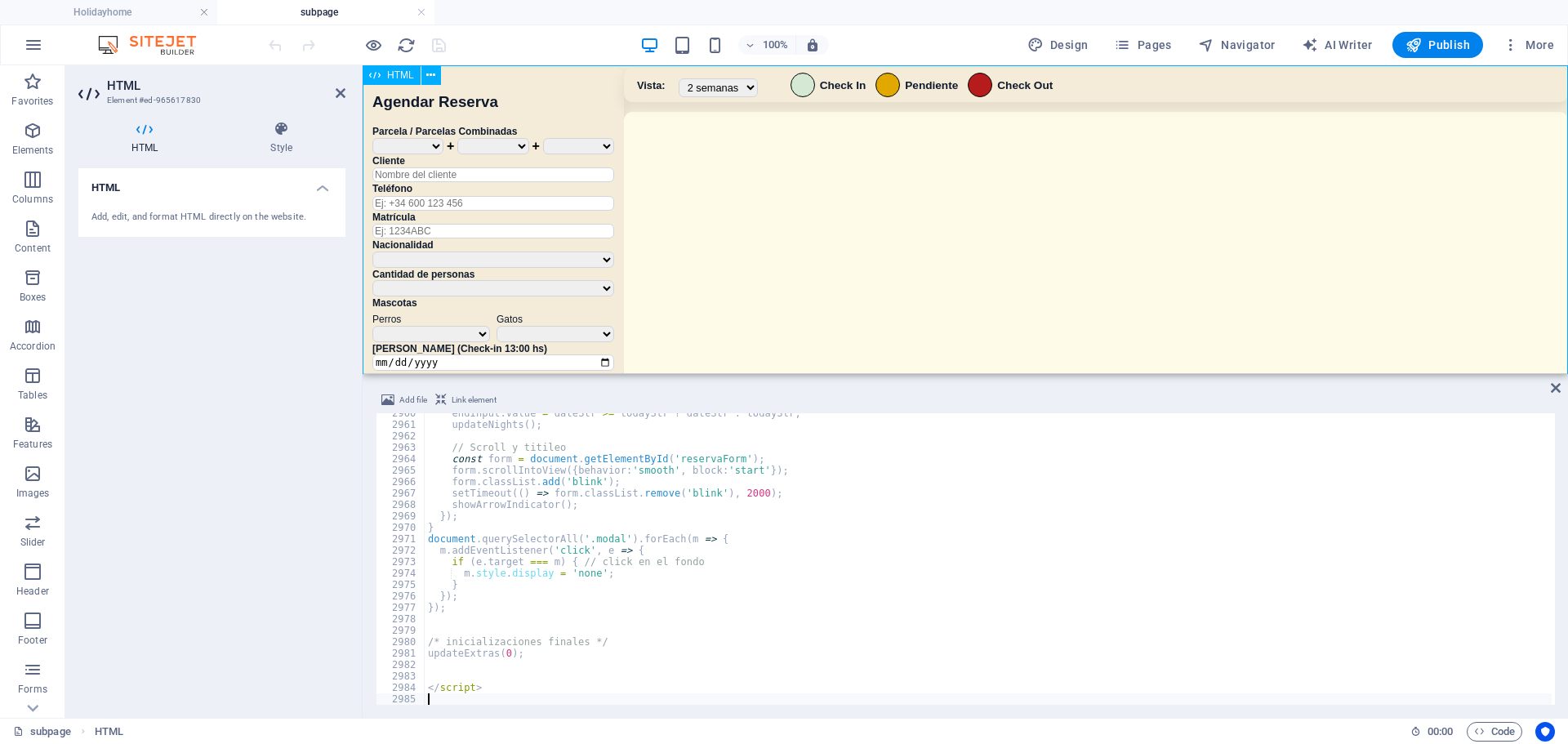
drag, startPoint x: 1187, startPoint y: 441, endPoint x: 828, endPoint y: 278, distance: 394.3
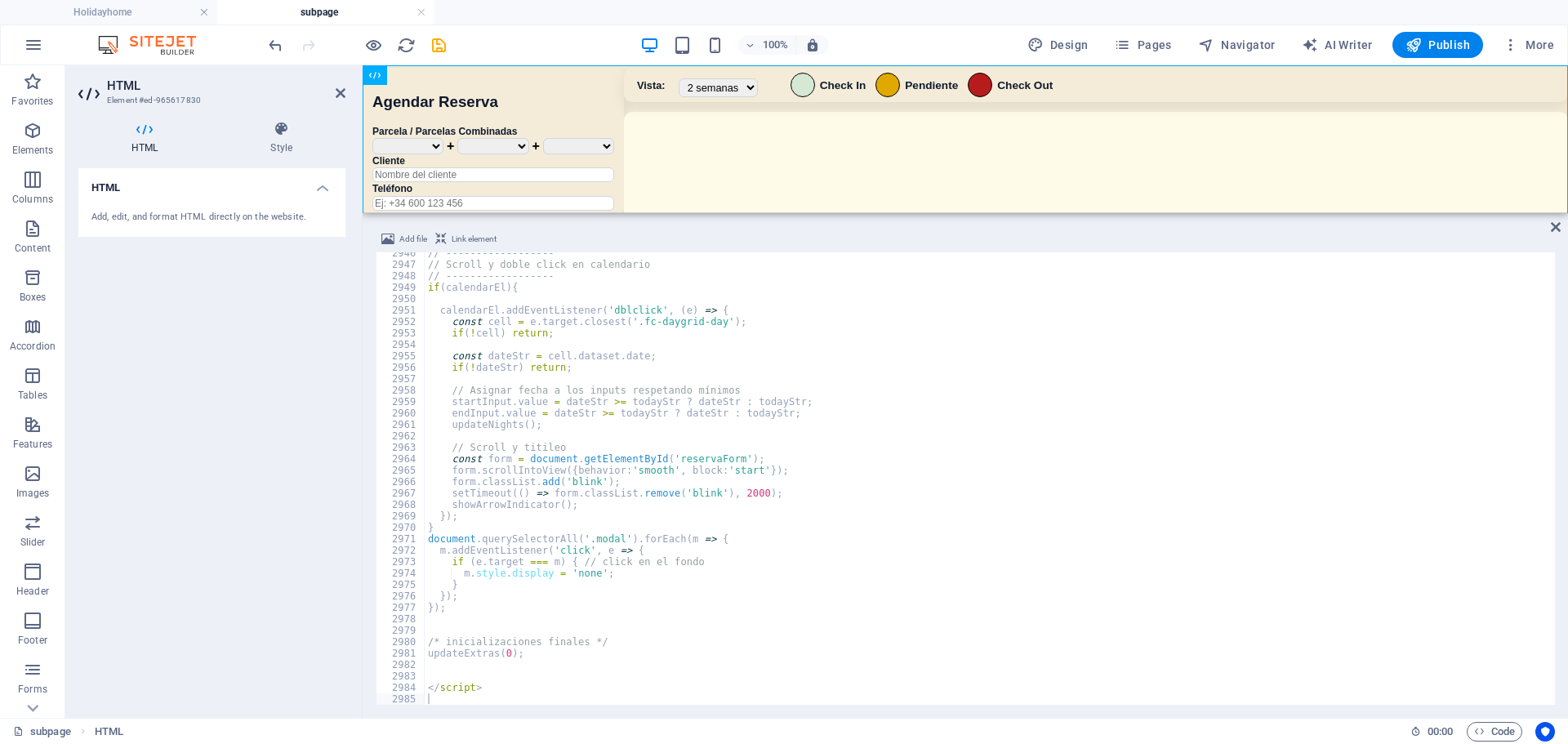
scroll to position [26302, 0]
click at [902, 201] on div "HTML" at bounding box center [965, 139] width 1206 height 148
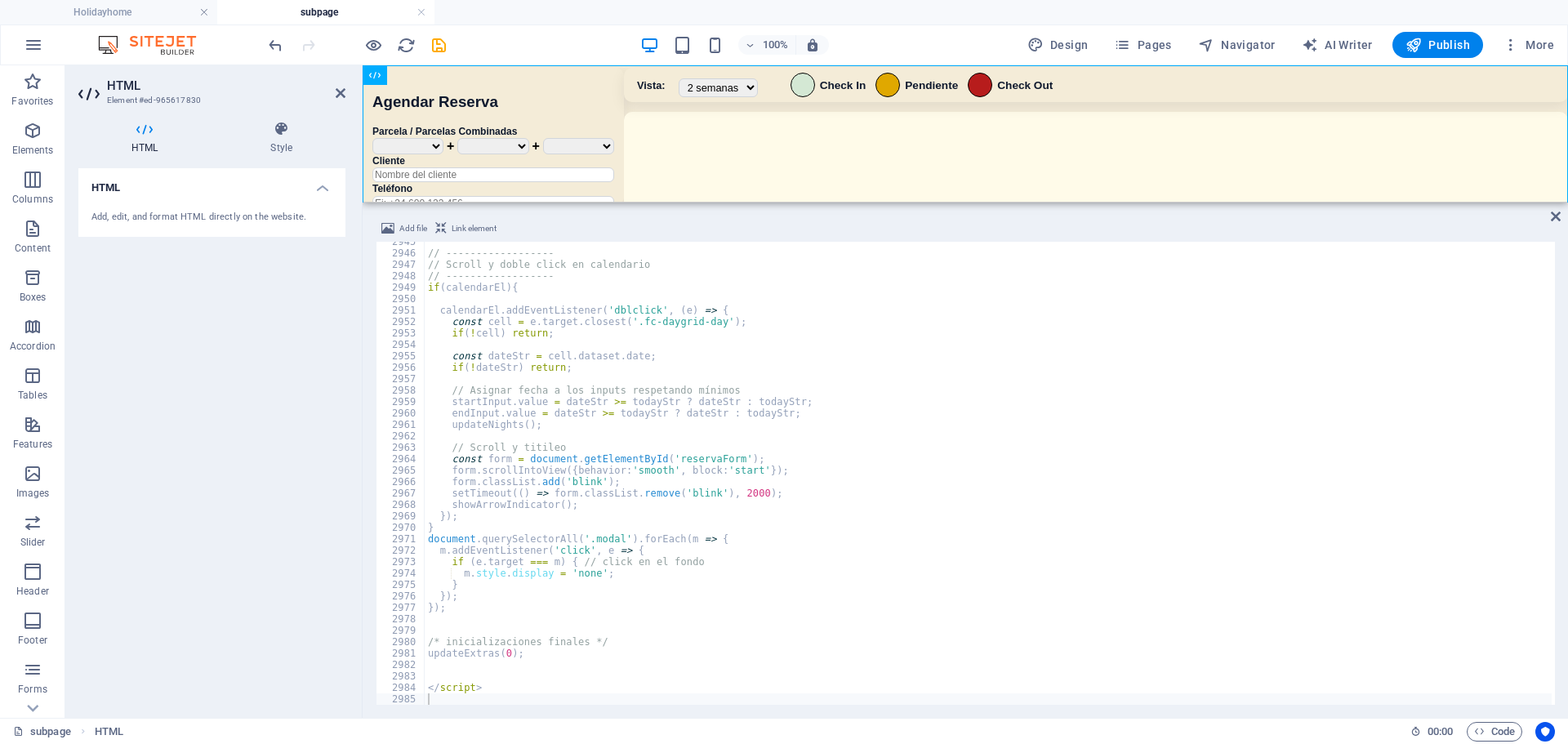
click at [698, 471] on div "// ------------------ // Scroll y doble click en calendario // ----------------…" at bounding box center [989, 479] width 1127 height 486
type textarea "</script>"
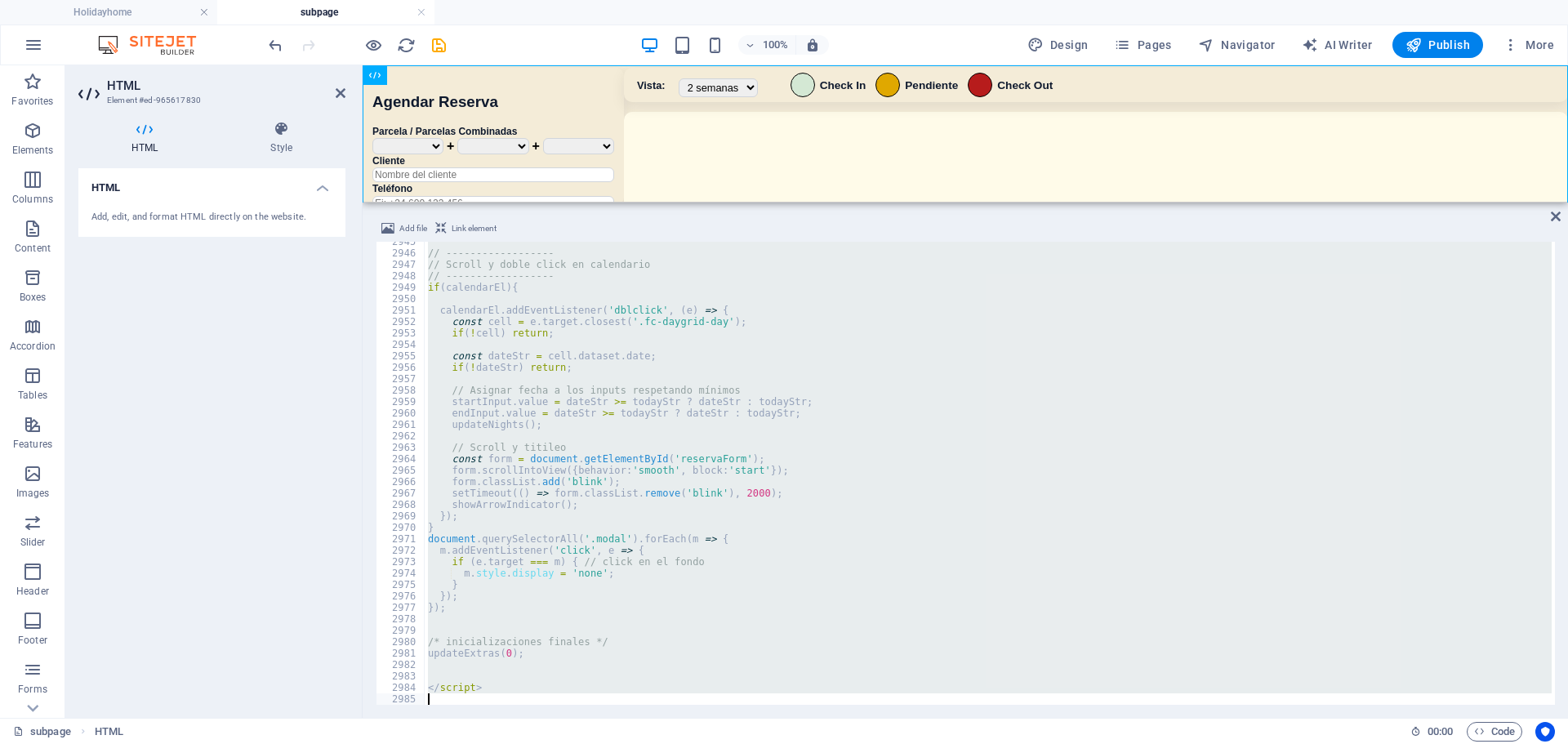
paste textarea
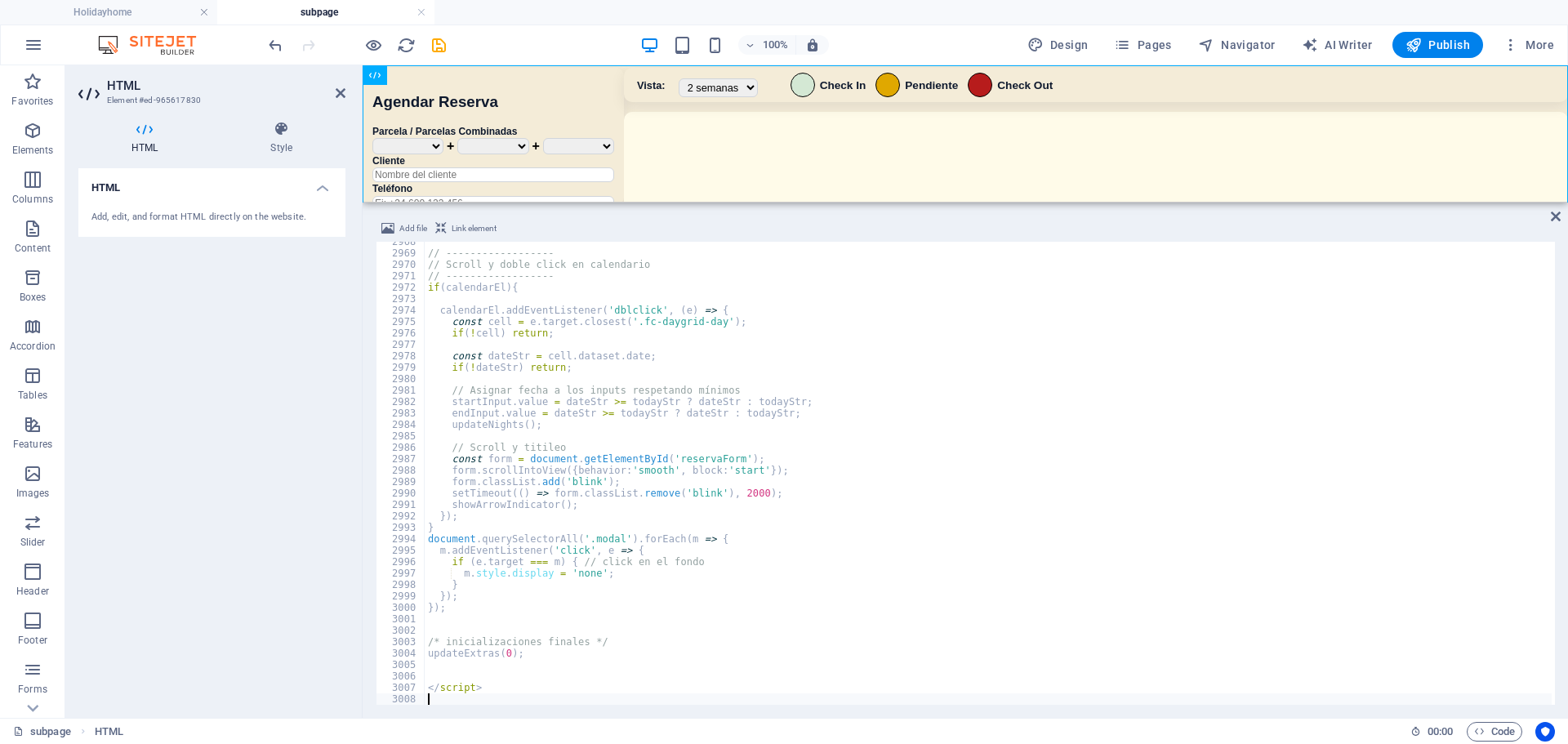
click at [544, 46] on div "100% Design Pages Navigator AI Writer Publish More" at bounding box center [913, 45] width 1295 height 26
click at [448, 44] on icon "save" at bounding box center [439, 45] width 19 height 19
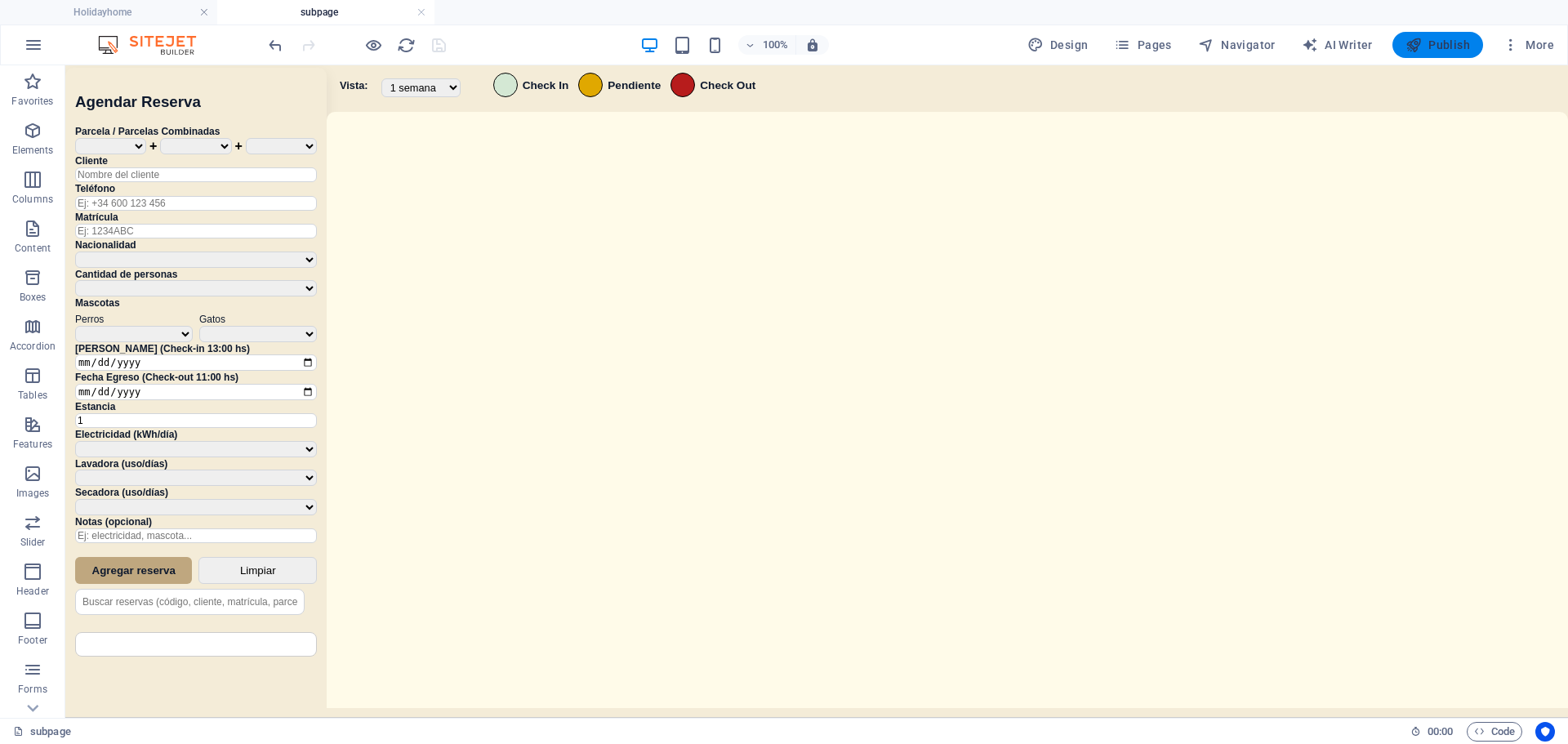
click at [1411, 41] on icon "button" at bounding box center [1414, 44] width 17 height 17
